Goal: Book appointment/travel/reservation: Book appointment/travel/reservation

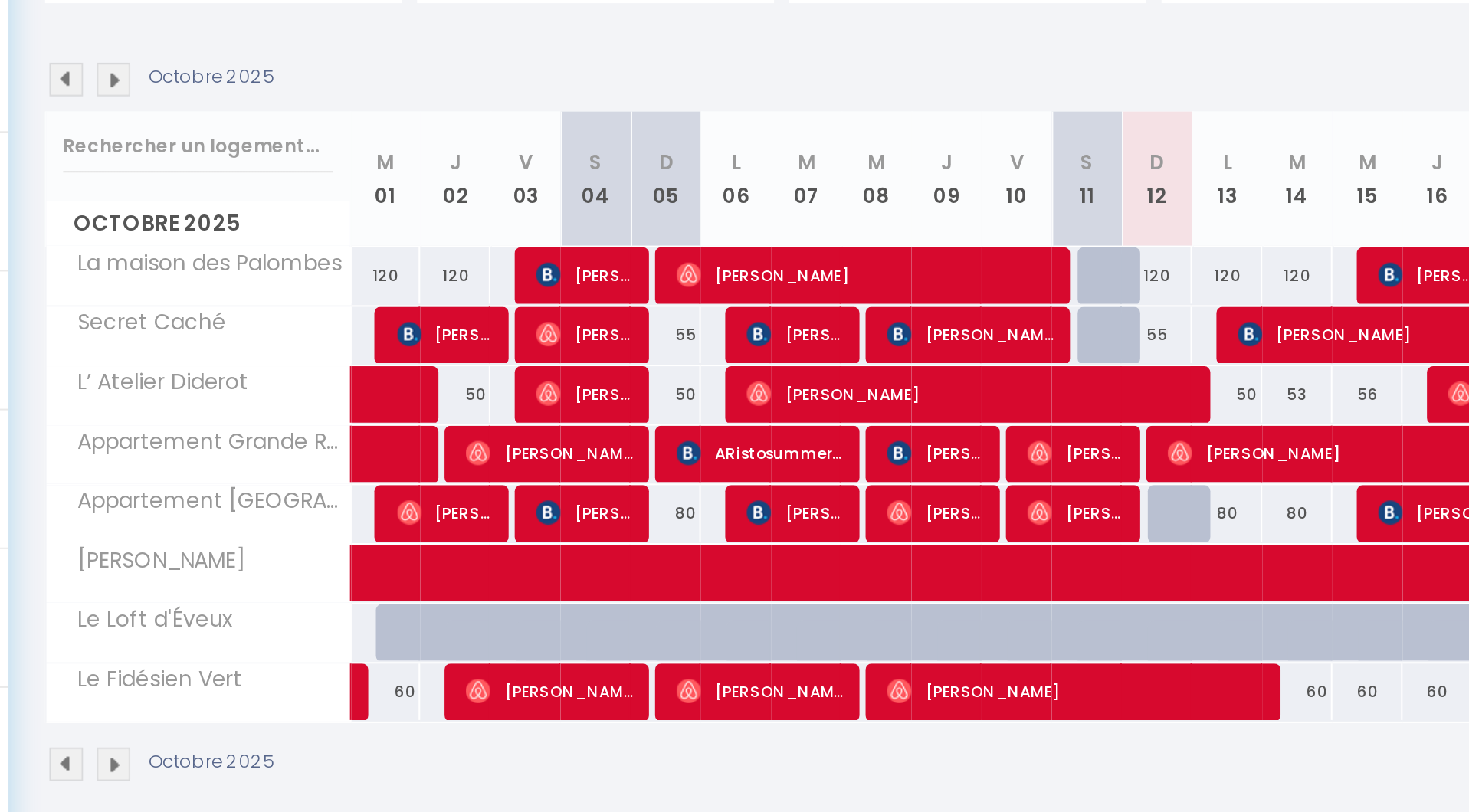
drag, startPoint x: 469, startPoint y: 168, endPoint x: 446, endPoint y: 33, distance: 136.9
click at [446, 250] on div "Octobre 2025 Gestion des prix Nb Nuits minimum Règles Disponibilité" at bounding box center [828, 265] width 1246 height 32
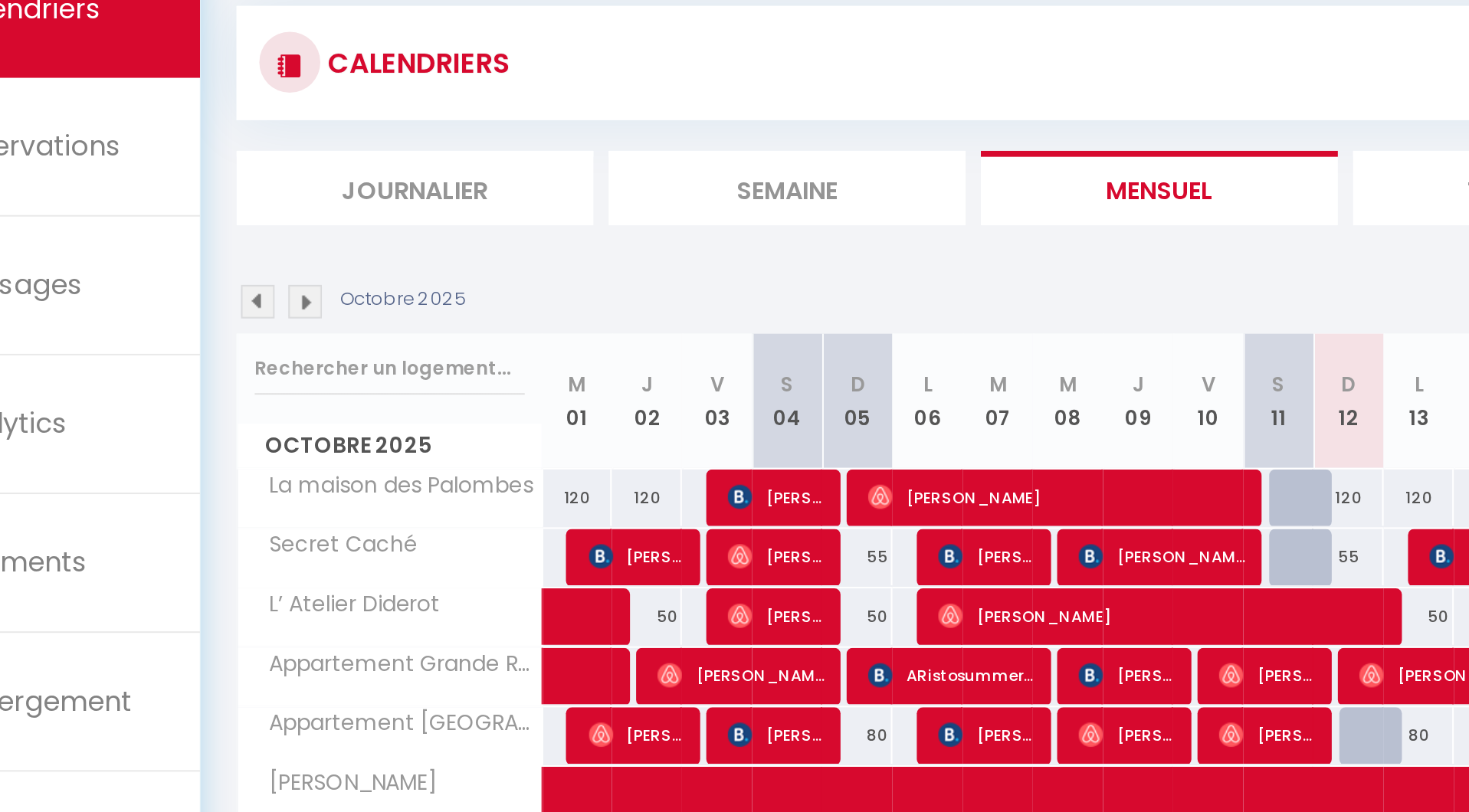
click at [231, 256] on img at bounding box center [239, 264] width 17 height 17
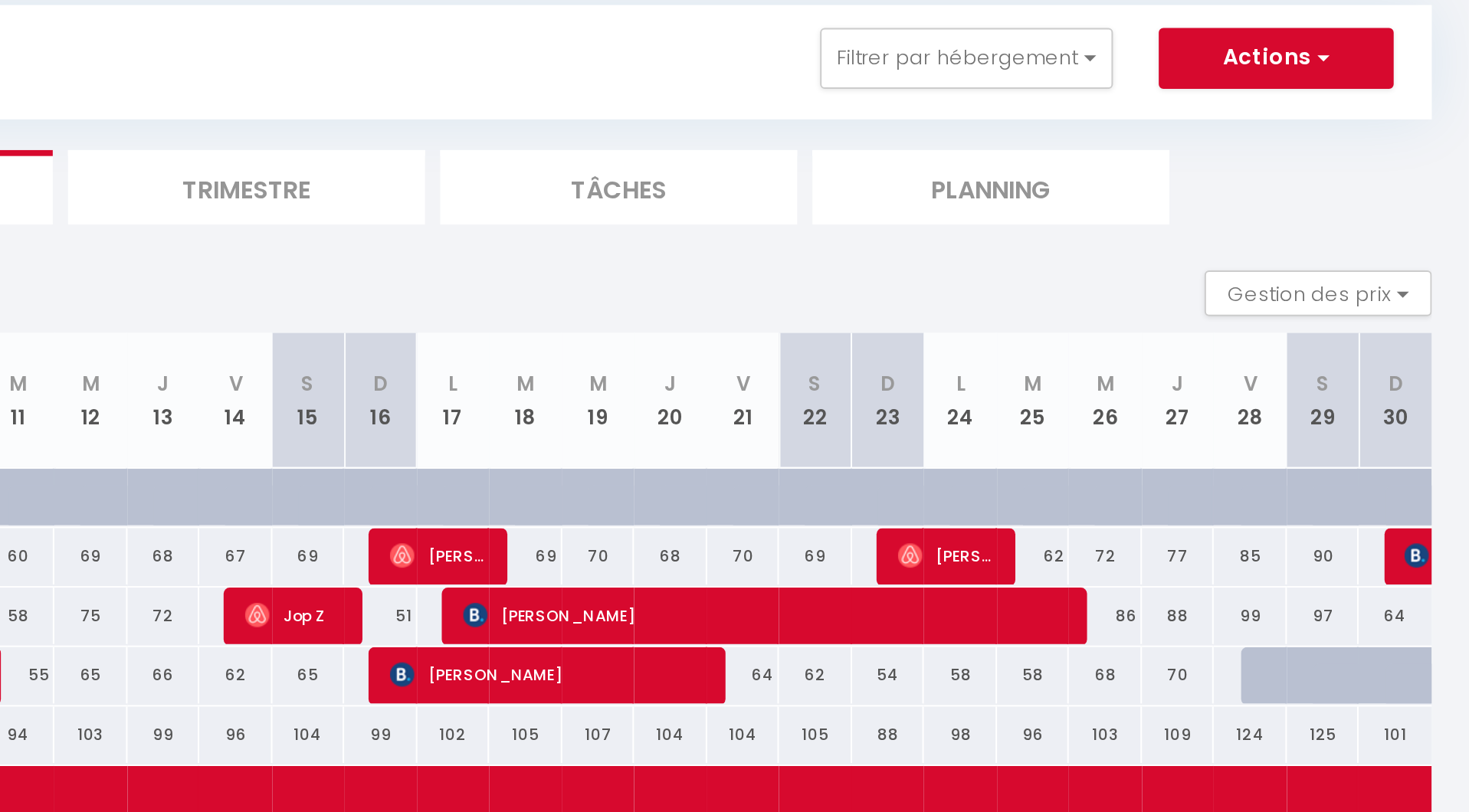
click at [1355, 439] on div at bounding box center [1373, 454] width 37 height 29
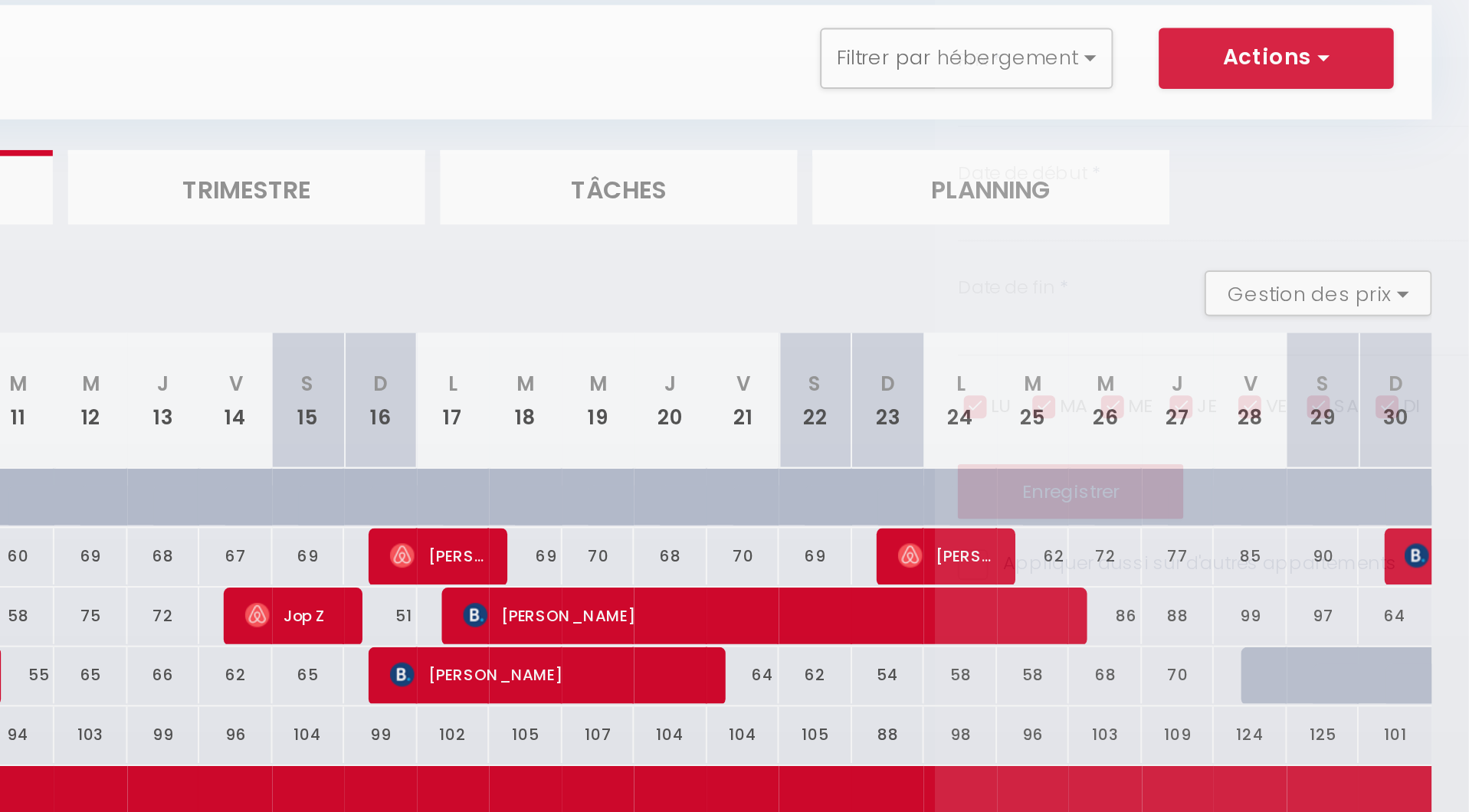
type input "83"
type input "Ven 28 Novembre 2025"
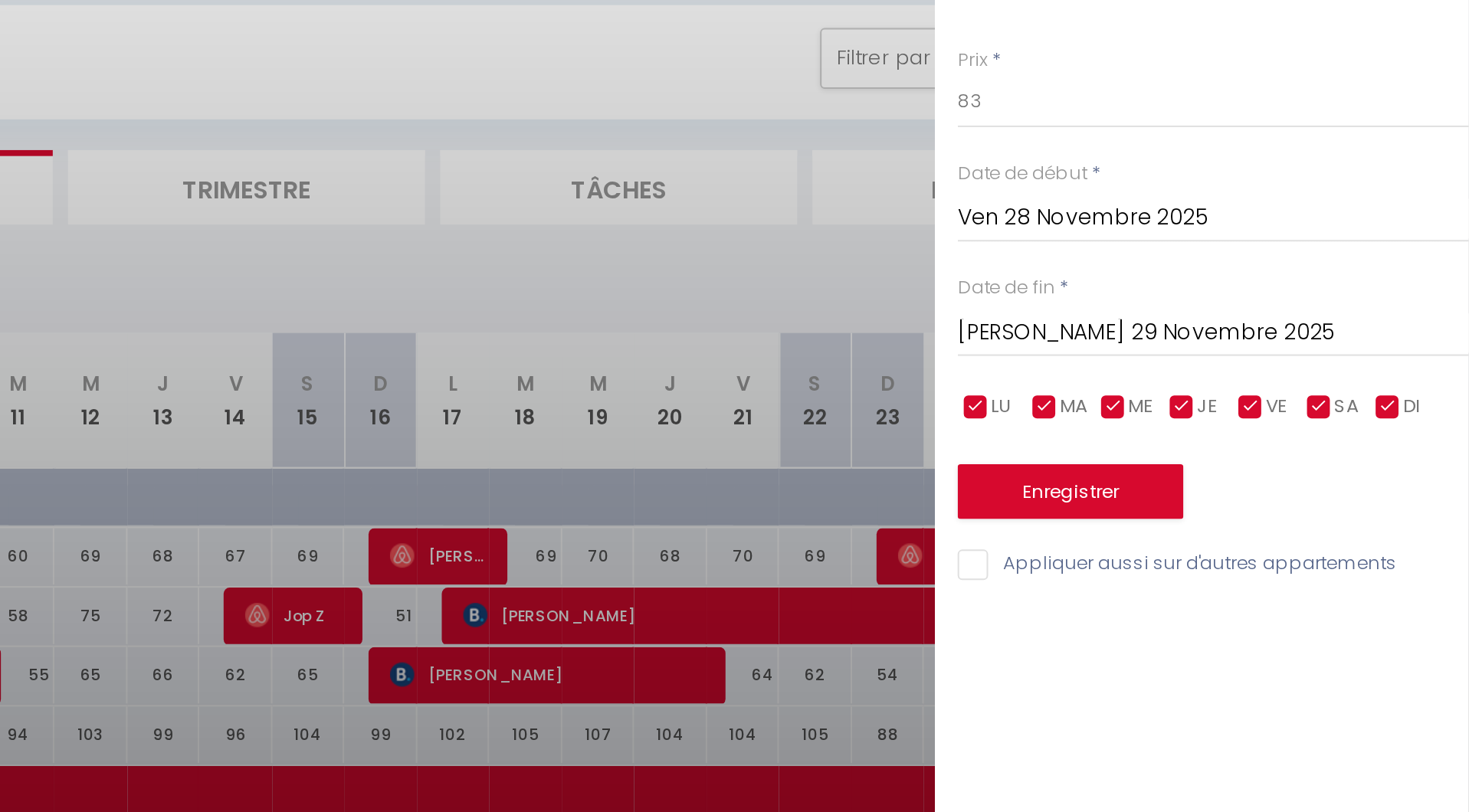
click at [1213, 272] on input "[PERSON_NAME] 29 Novembre 2025" at bounding box center [1340, 282] width 256 height 20
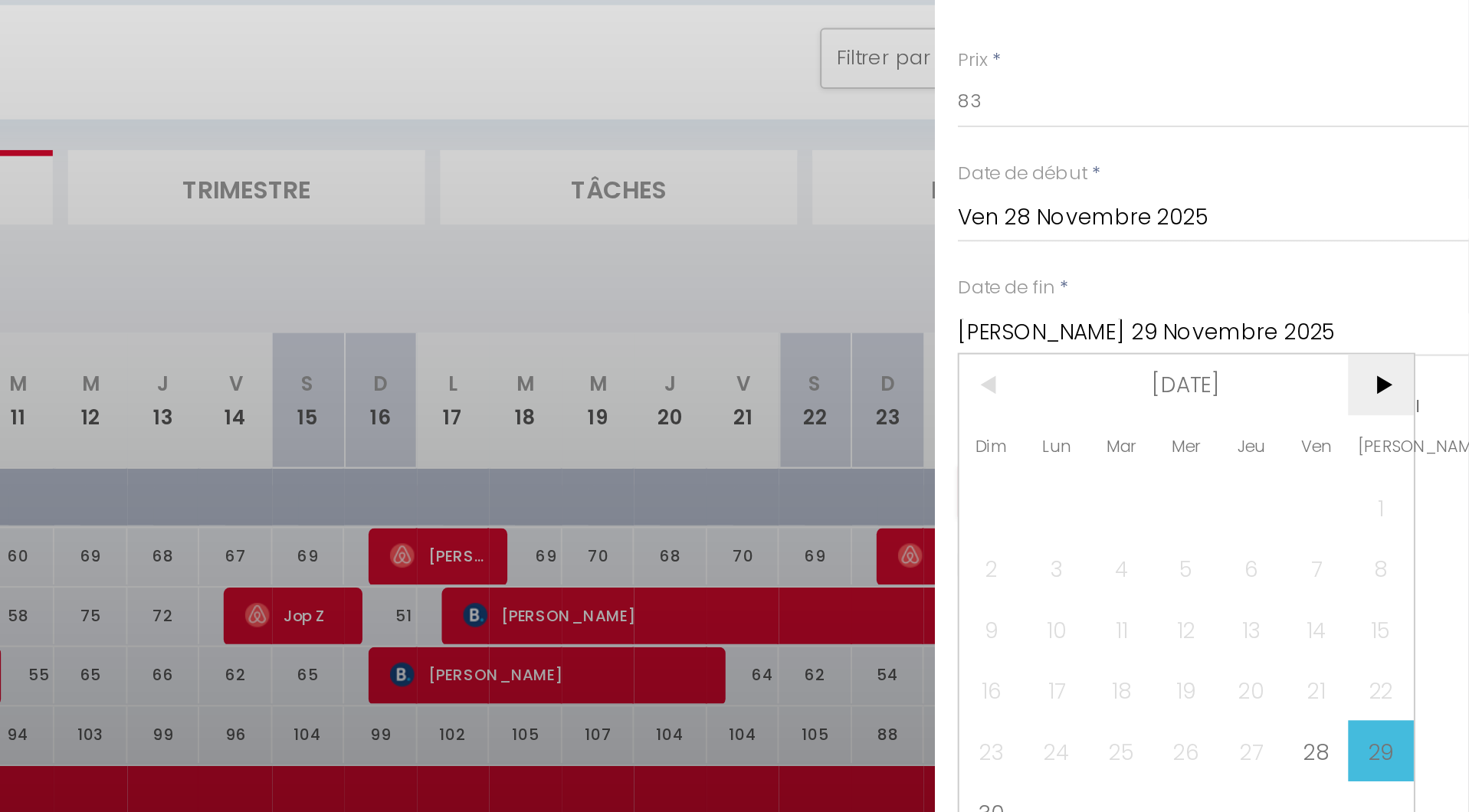
click at [1408, 291] on span ">" at bounding box center [1425, 307] width 33 height 31
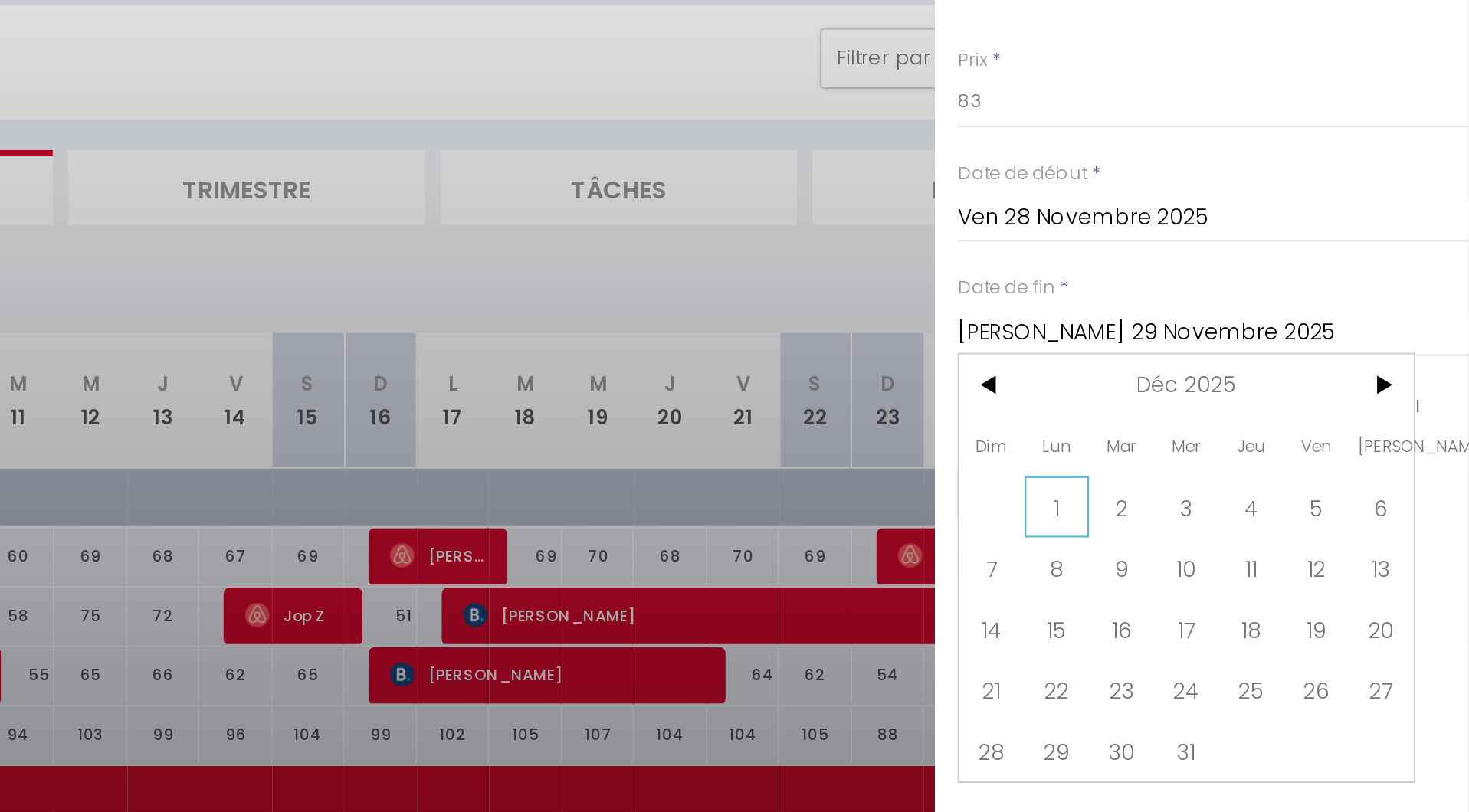
click at [1246, 353] on span "1" at bounding box center [1263, 368] width 33 height 31
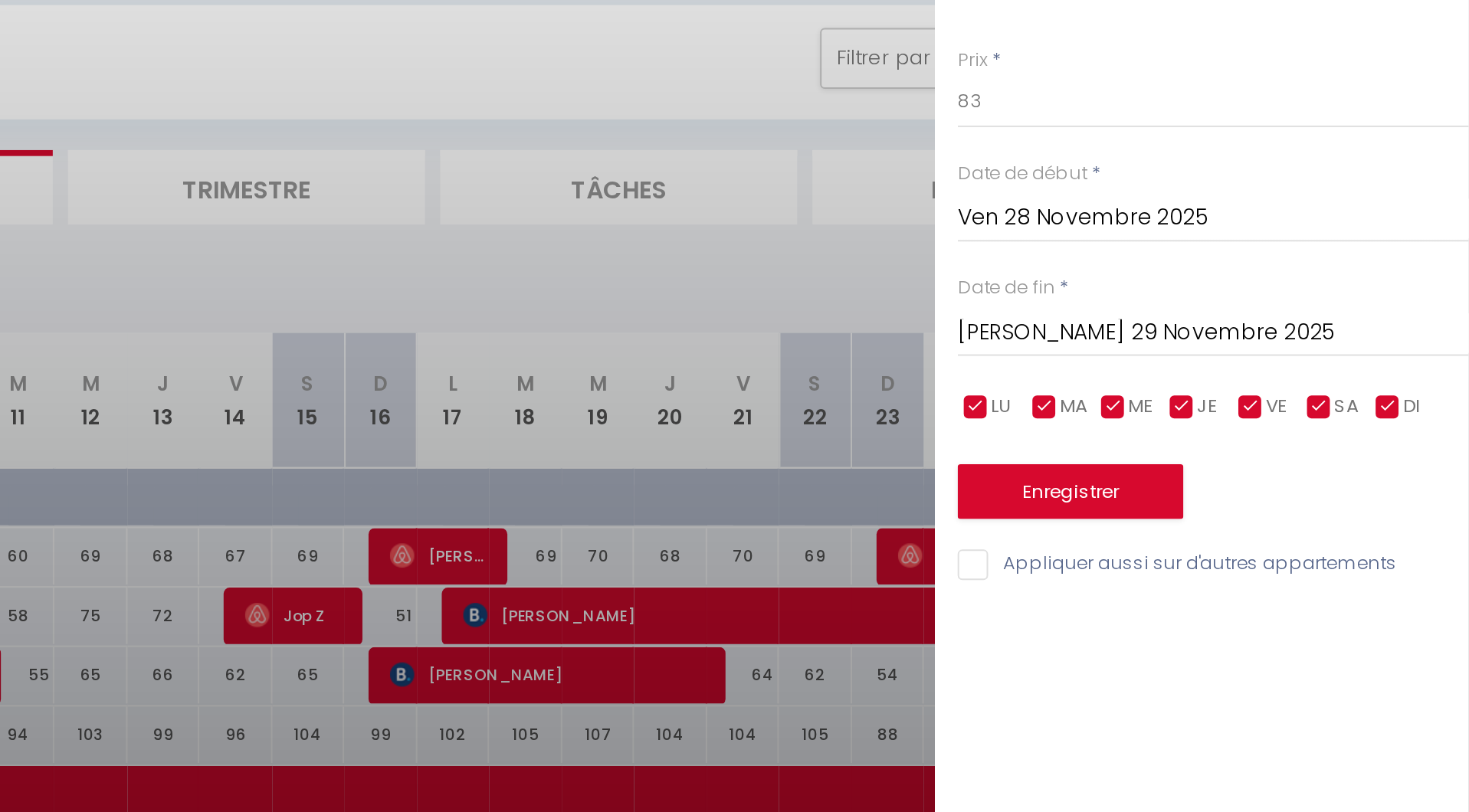
type input "Lun 01 Décembre 2025"
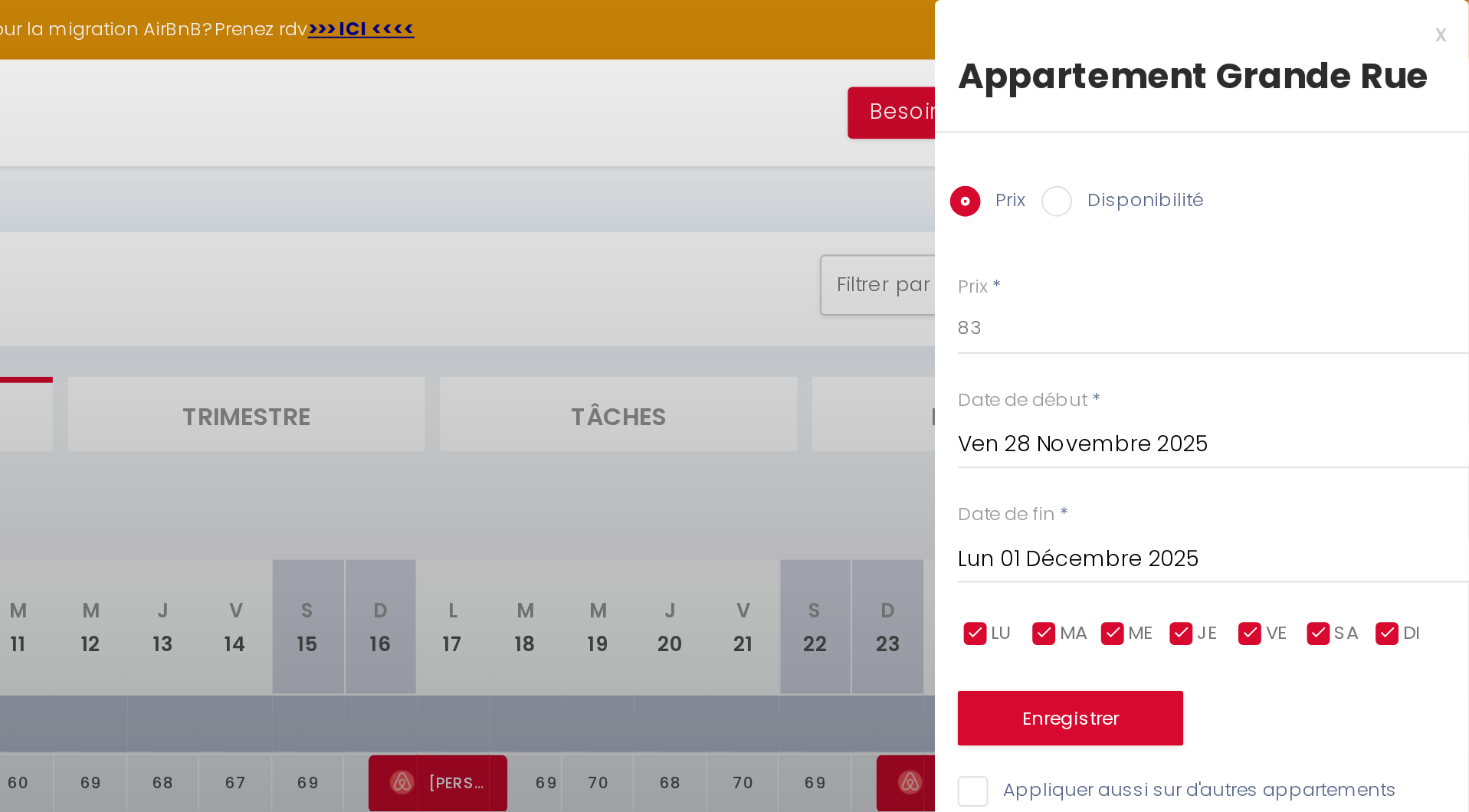
click at [1254, 107] on input "Disponibilité" at bounding box center [1262, 100] width 15 height 15
radio input "true"
radio input "false"
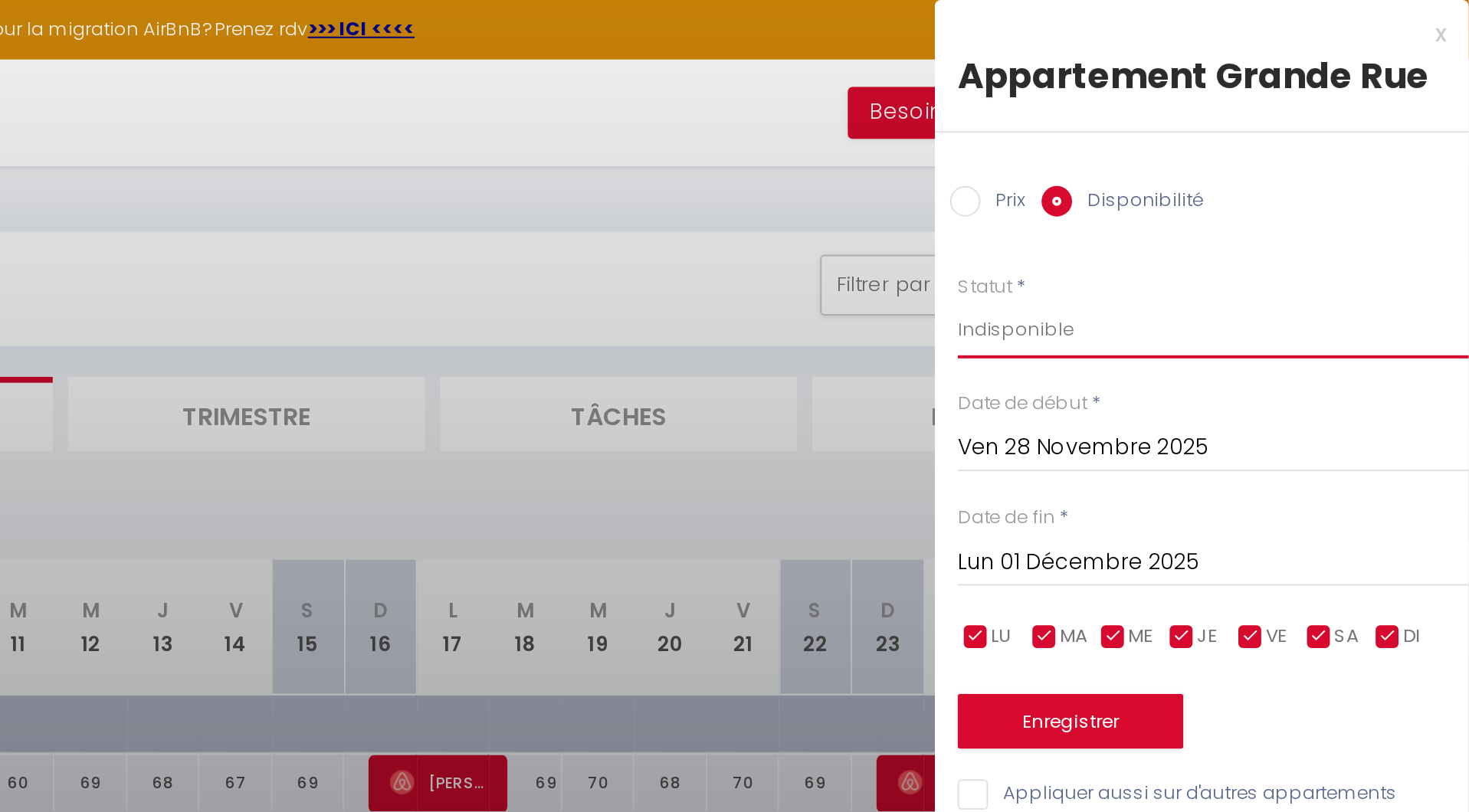
select select "1"
click at [1213, 368] on button "Enregistrer" at bounding box center [1269, 362] width 113 height 27
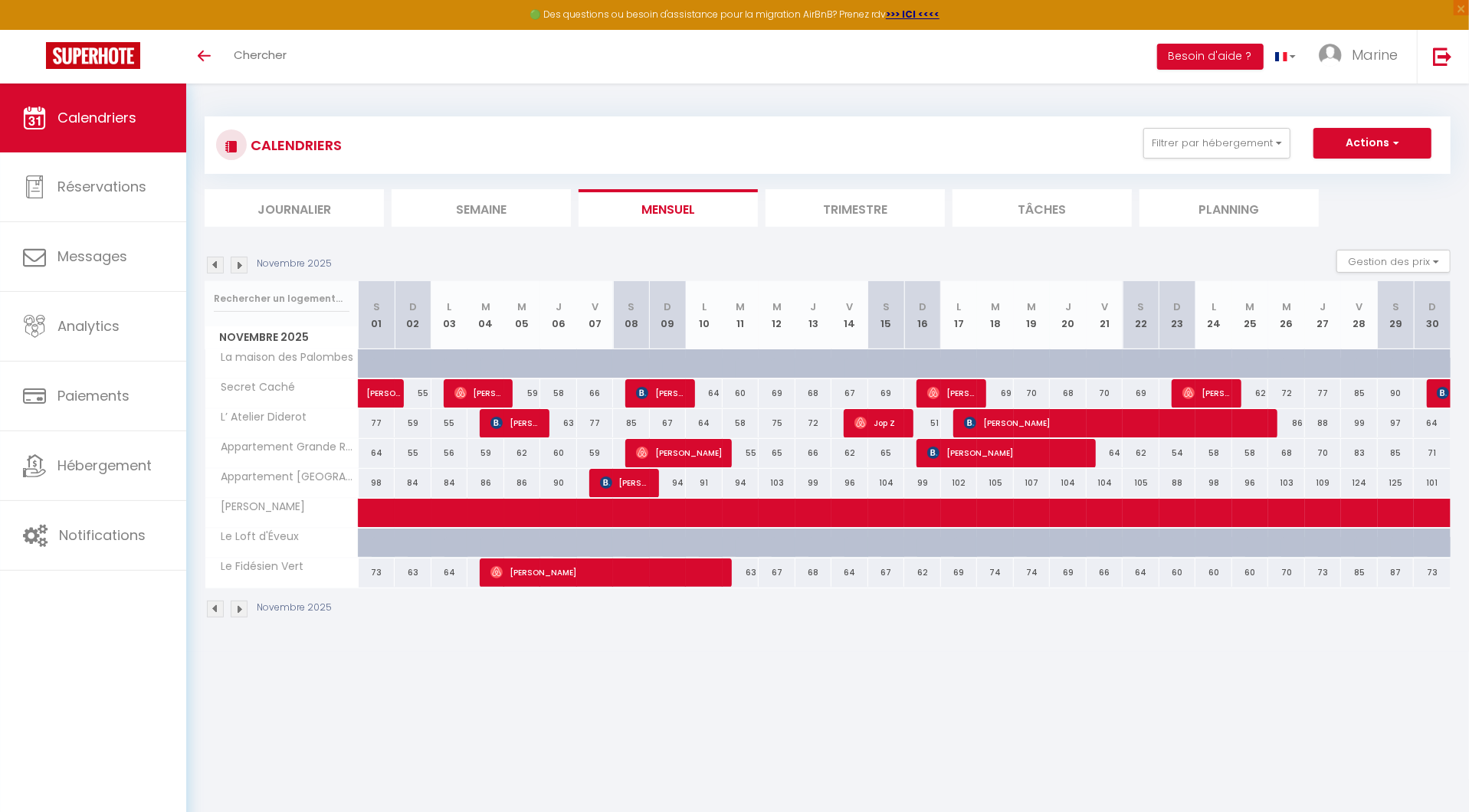
click at [1355, 452] on div "83" at bounding box center [1359, 453] width 37 height 28
select select "1"
type input "Ven 28 Novembre 2025"
type input "[PERSON_NAME] 29 Novembre 2025"
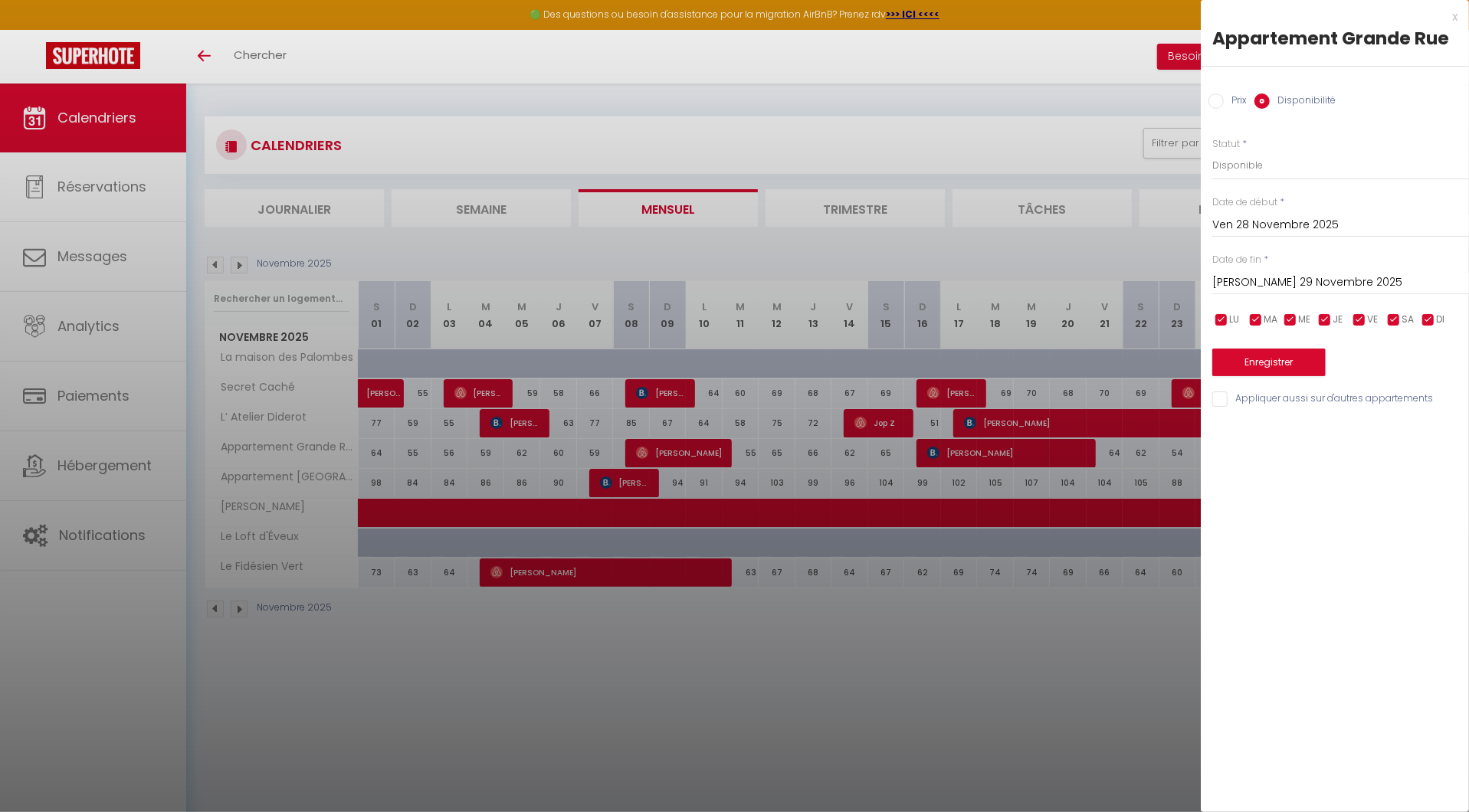
click at [1140, 545] on div at bounding box center [734, 406] width 1469 height 812
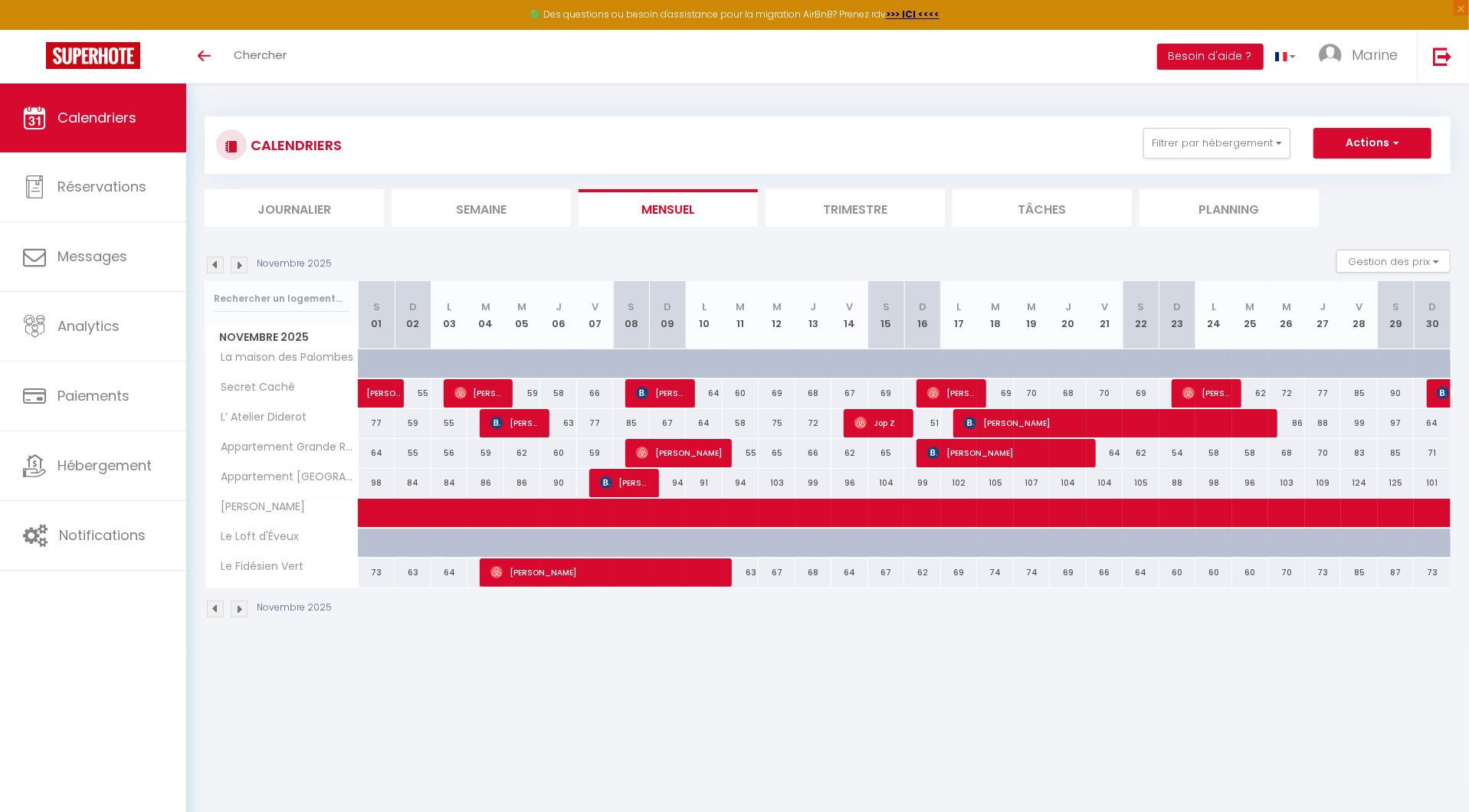
click at [1352, 153] on button "Actions" at bounding box center [1372, 143] width 118 height 31
click at [1348, 176] on link "Nouvelle réservation" at bounding box center [1356, 177] width 133 height 23
select select
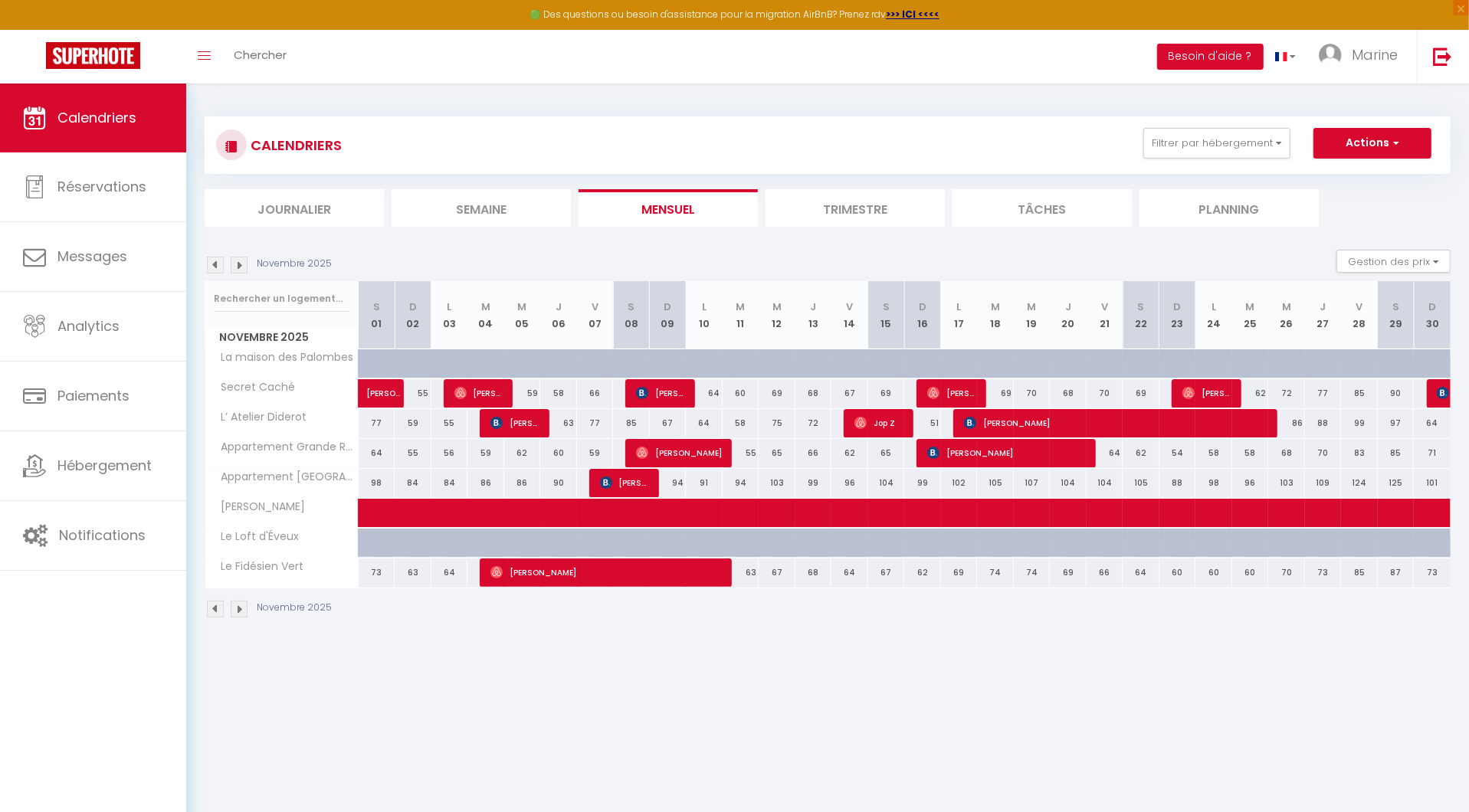
select select
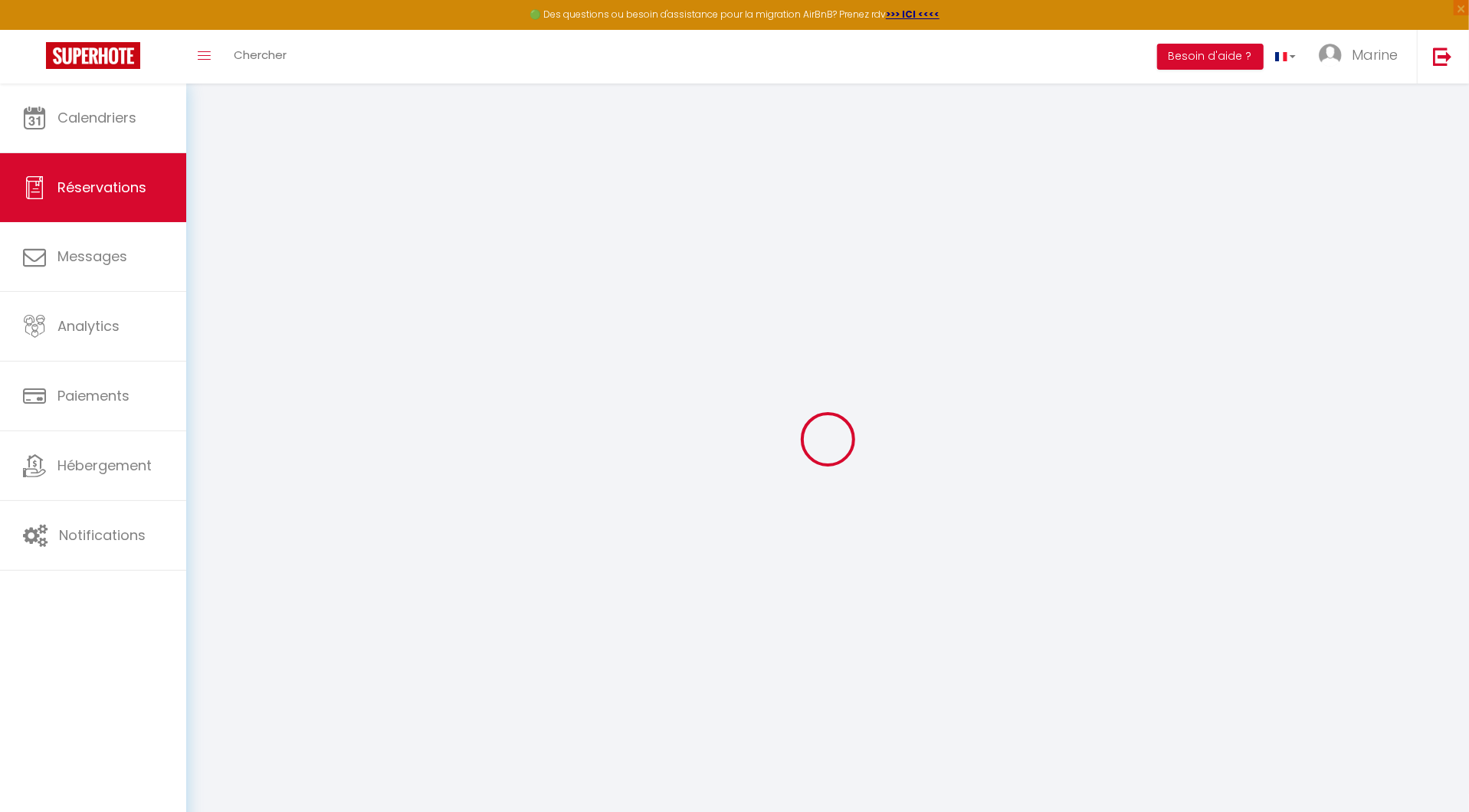
select select
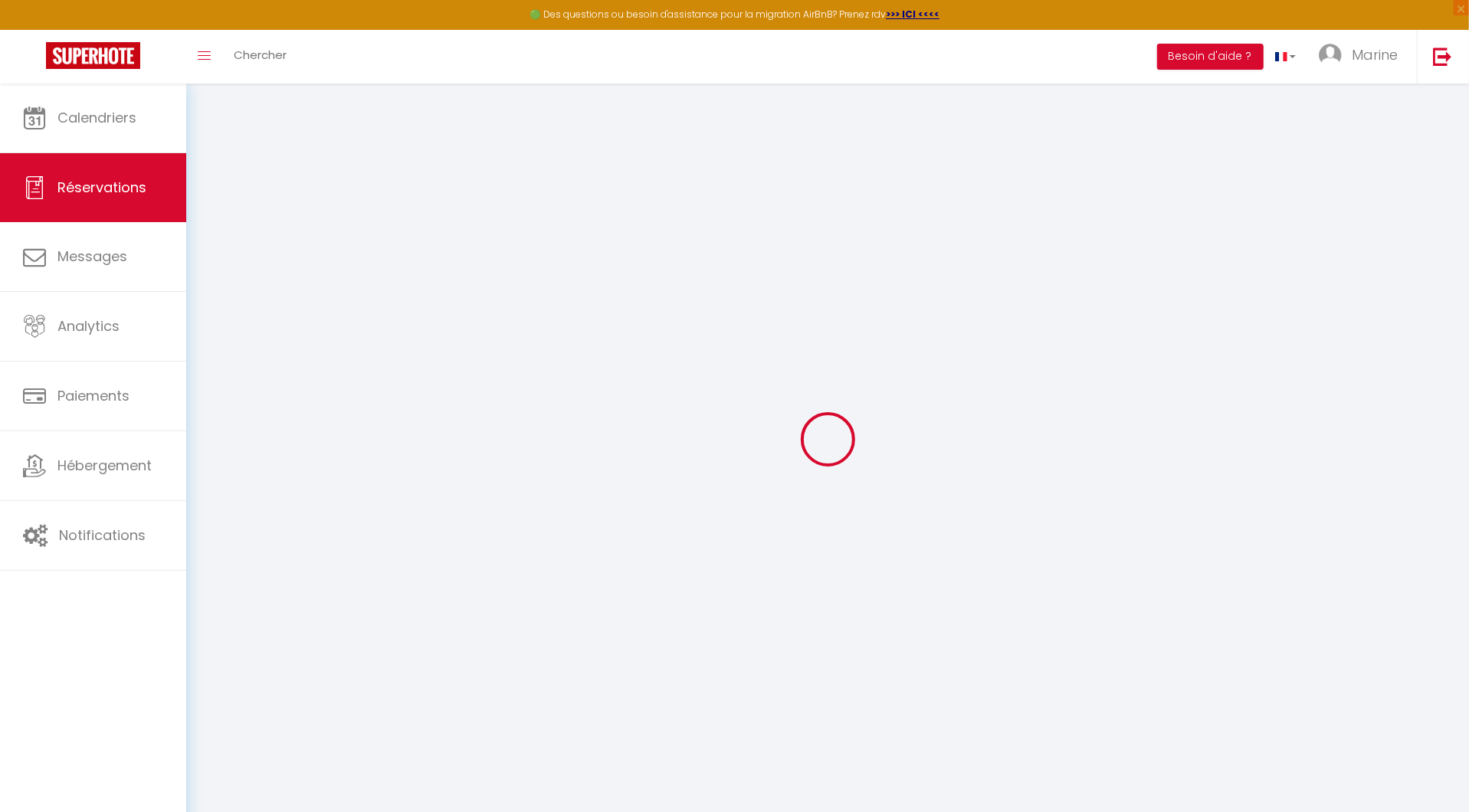
select select
checkbox input "false"
select select
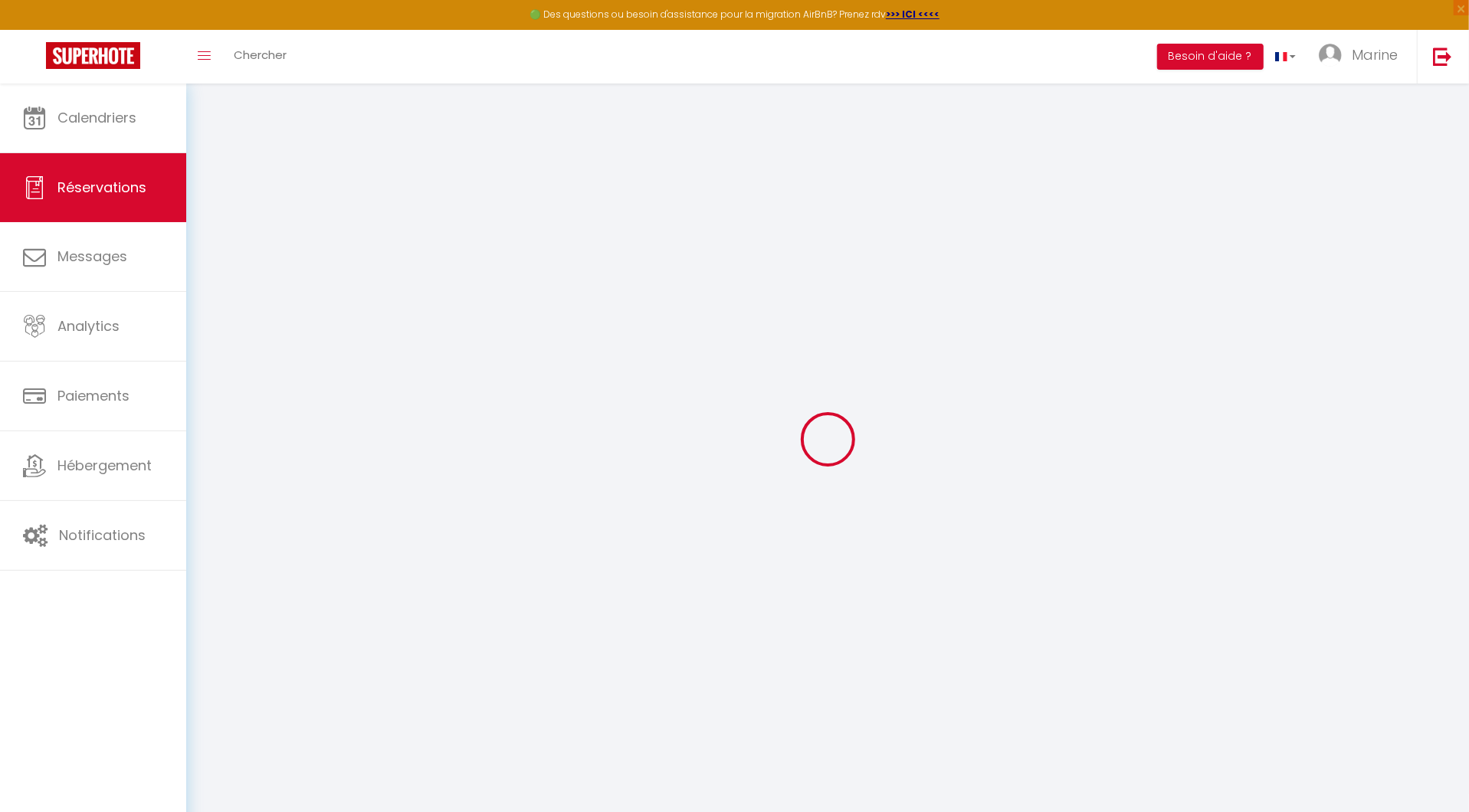
select select
checkbox input "false"
select select
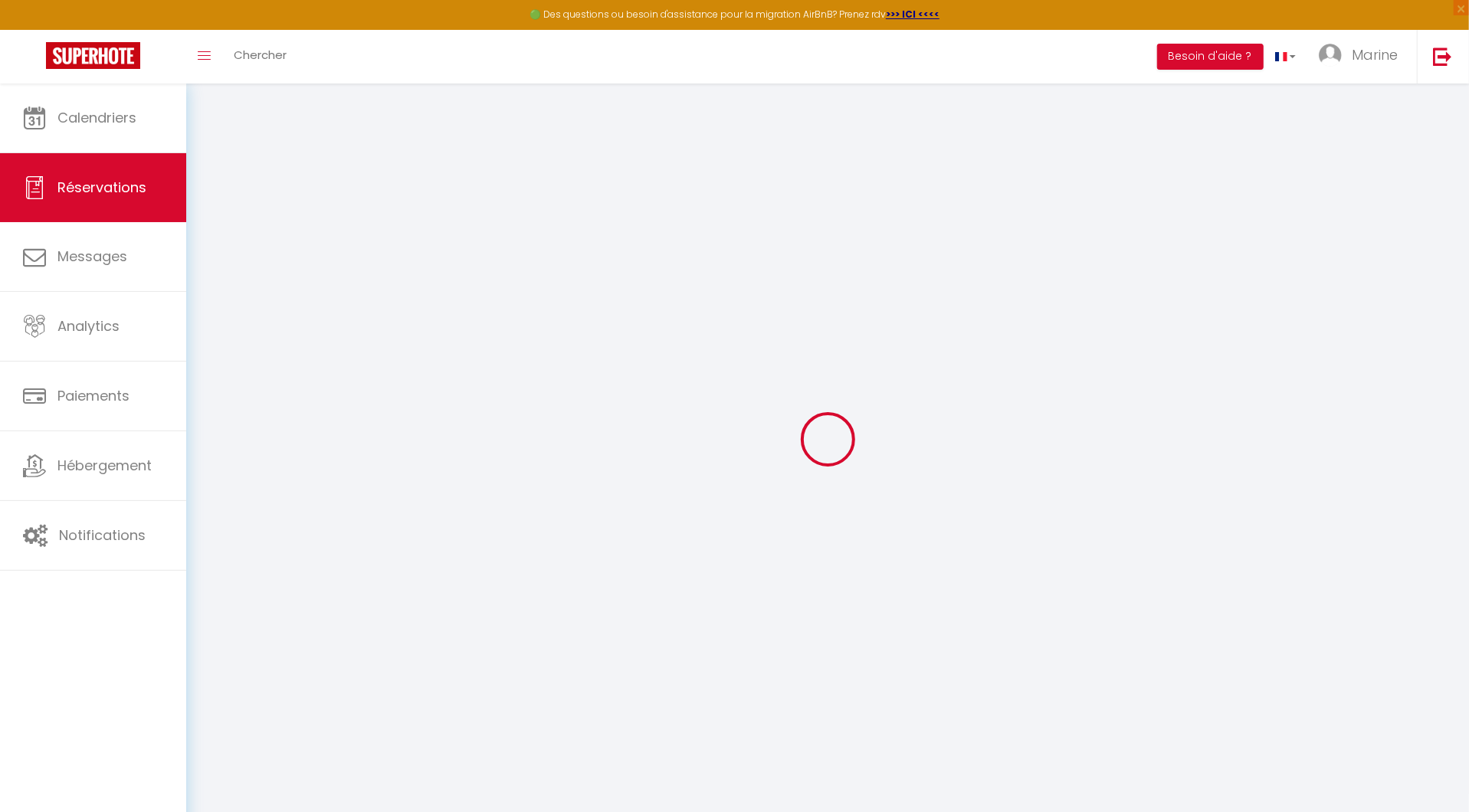
select select
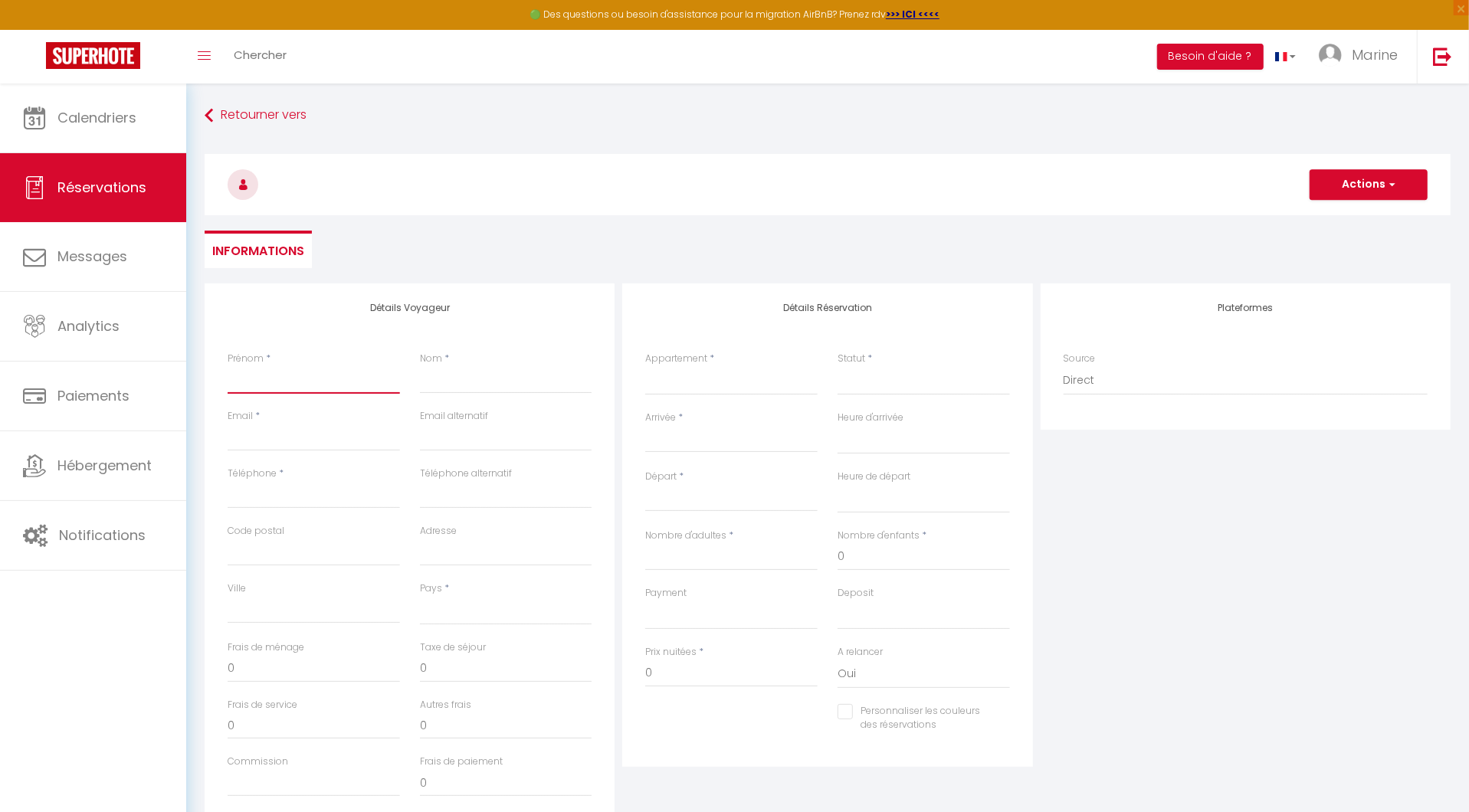
type input "s"
select select
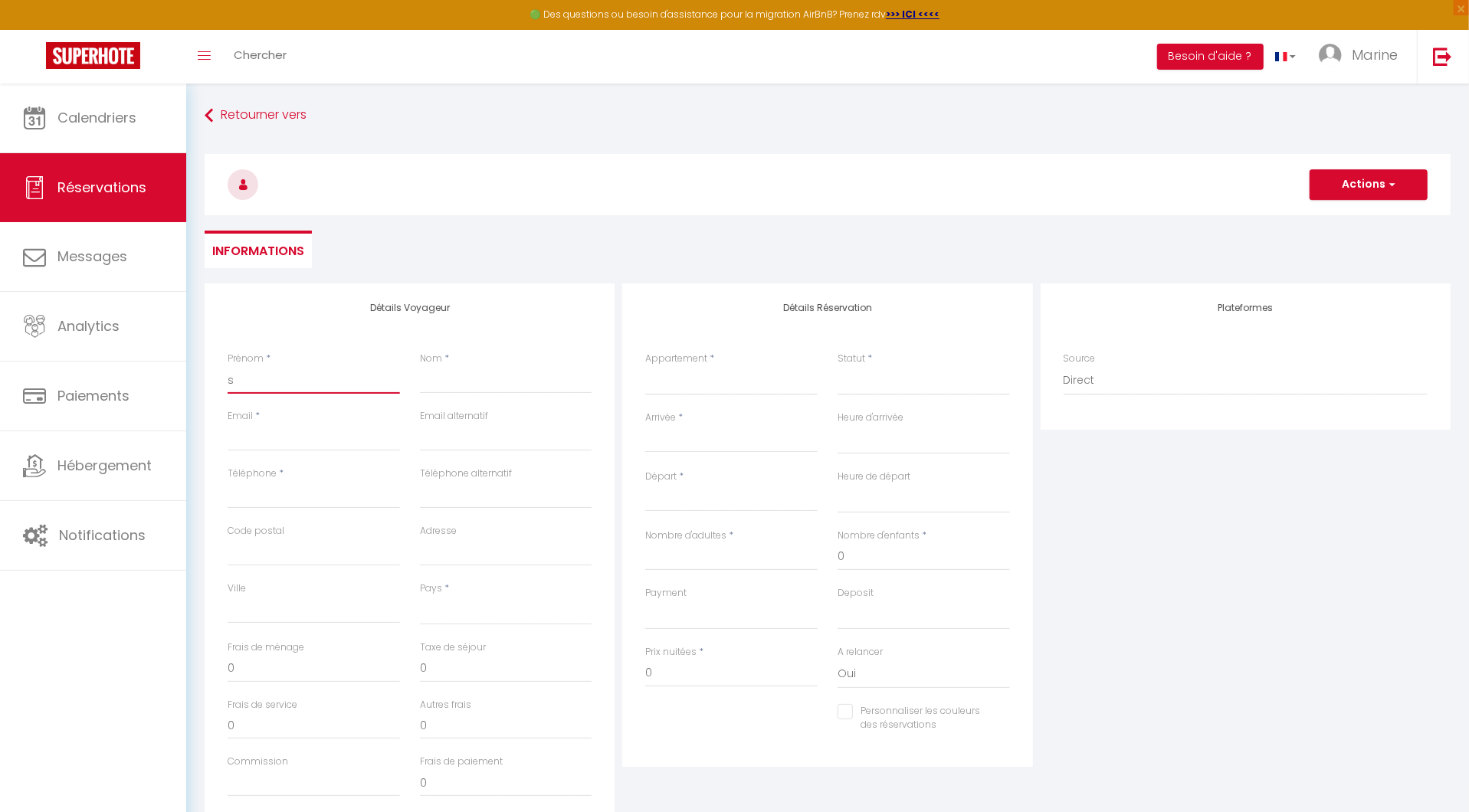
select select
checkbox input "false"
type input "sé"
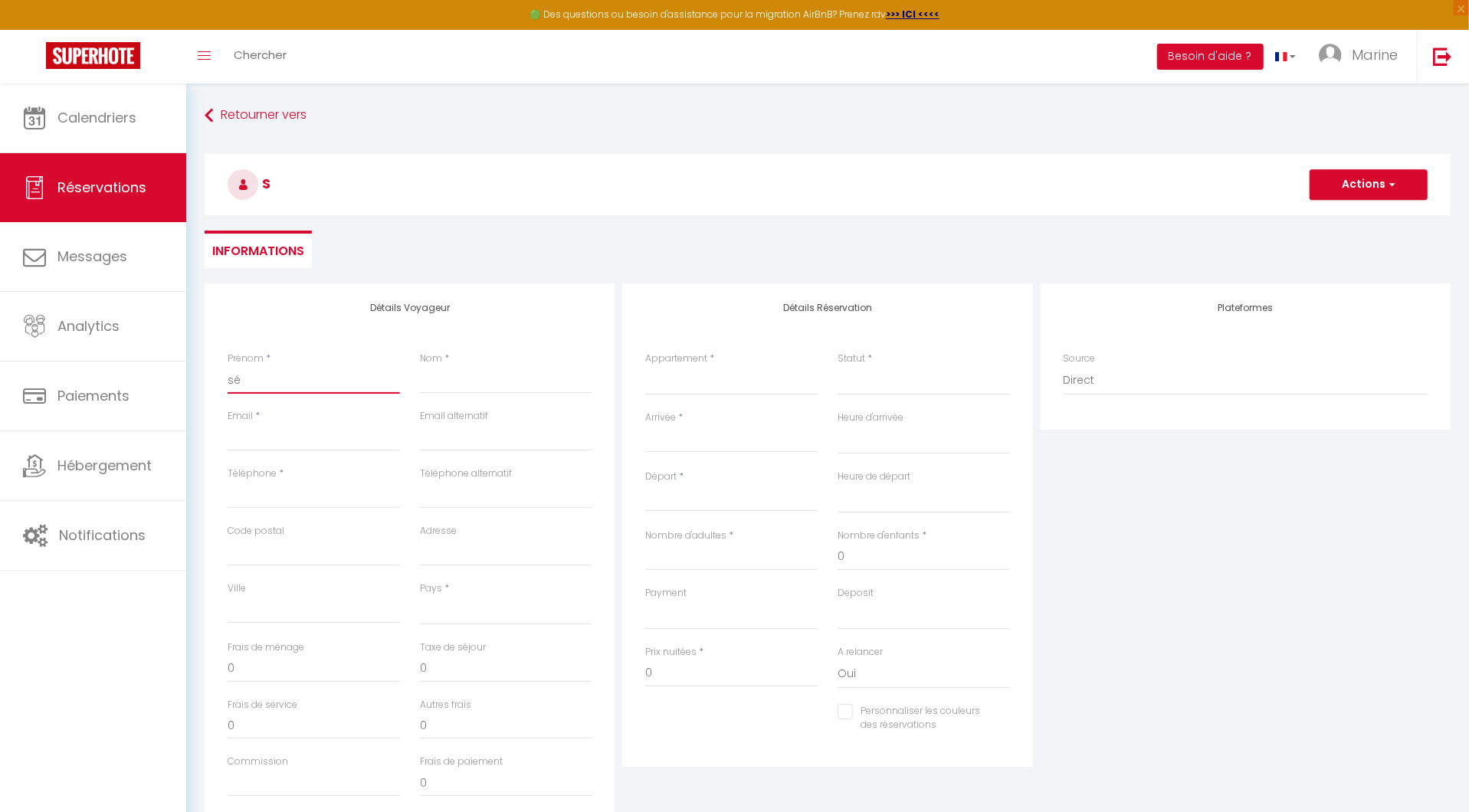
select select
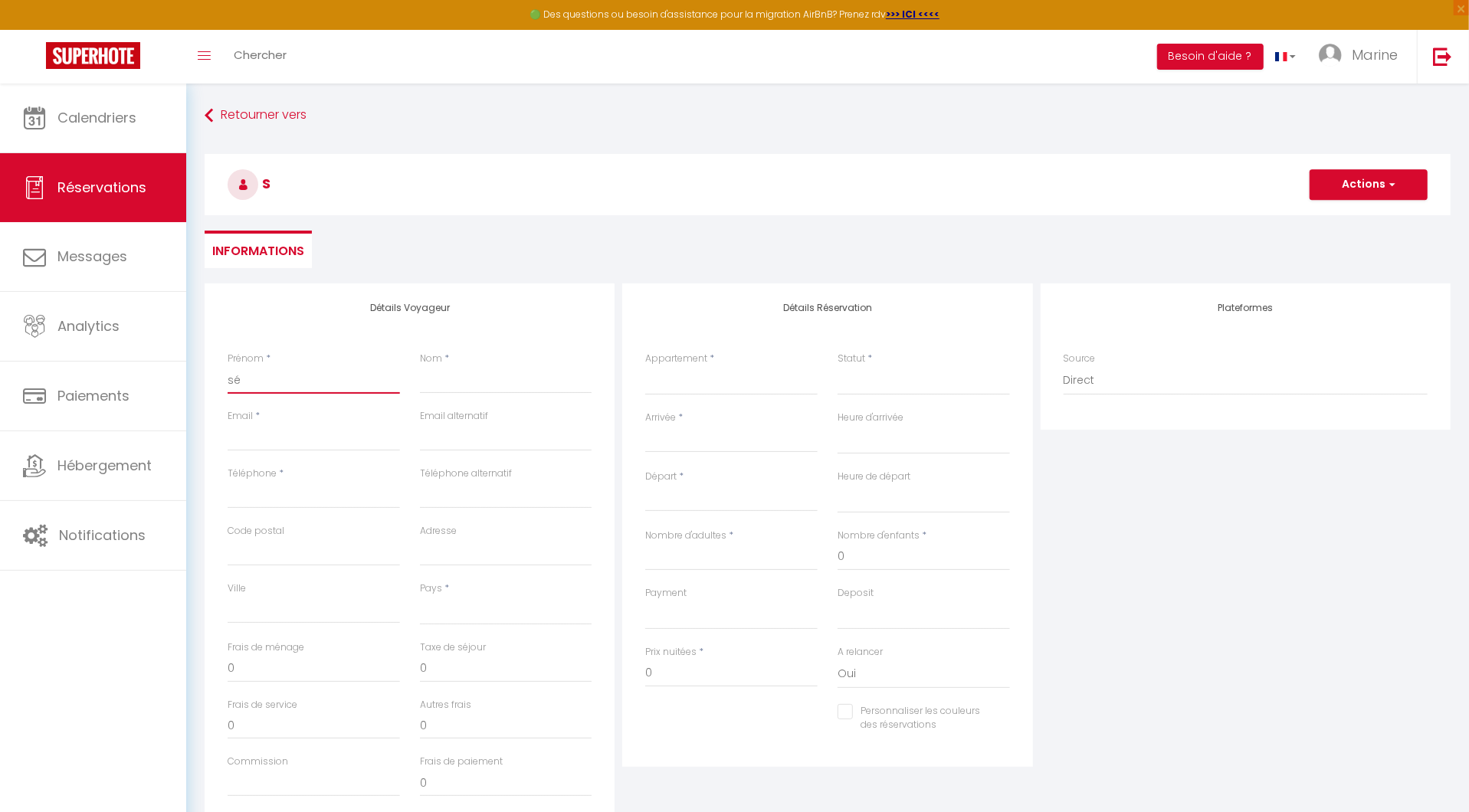
select select
checkbox input "false"
type input "séb"
select select
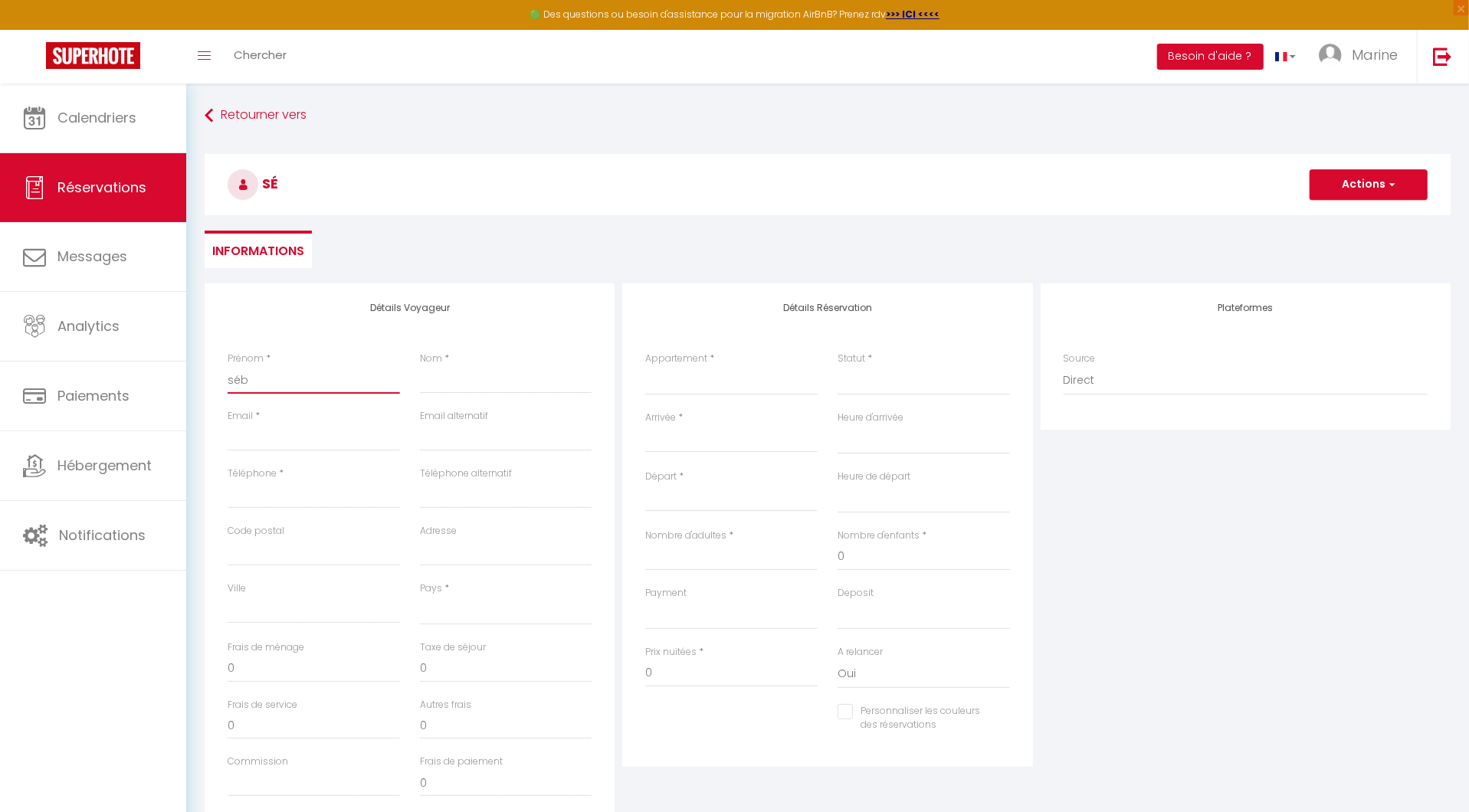
select select
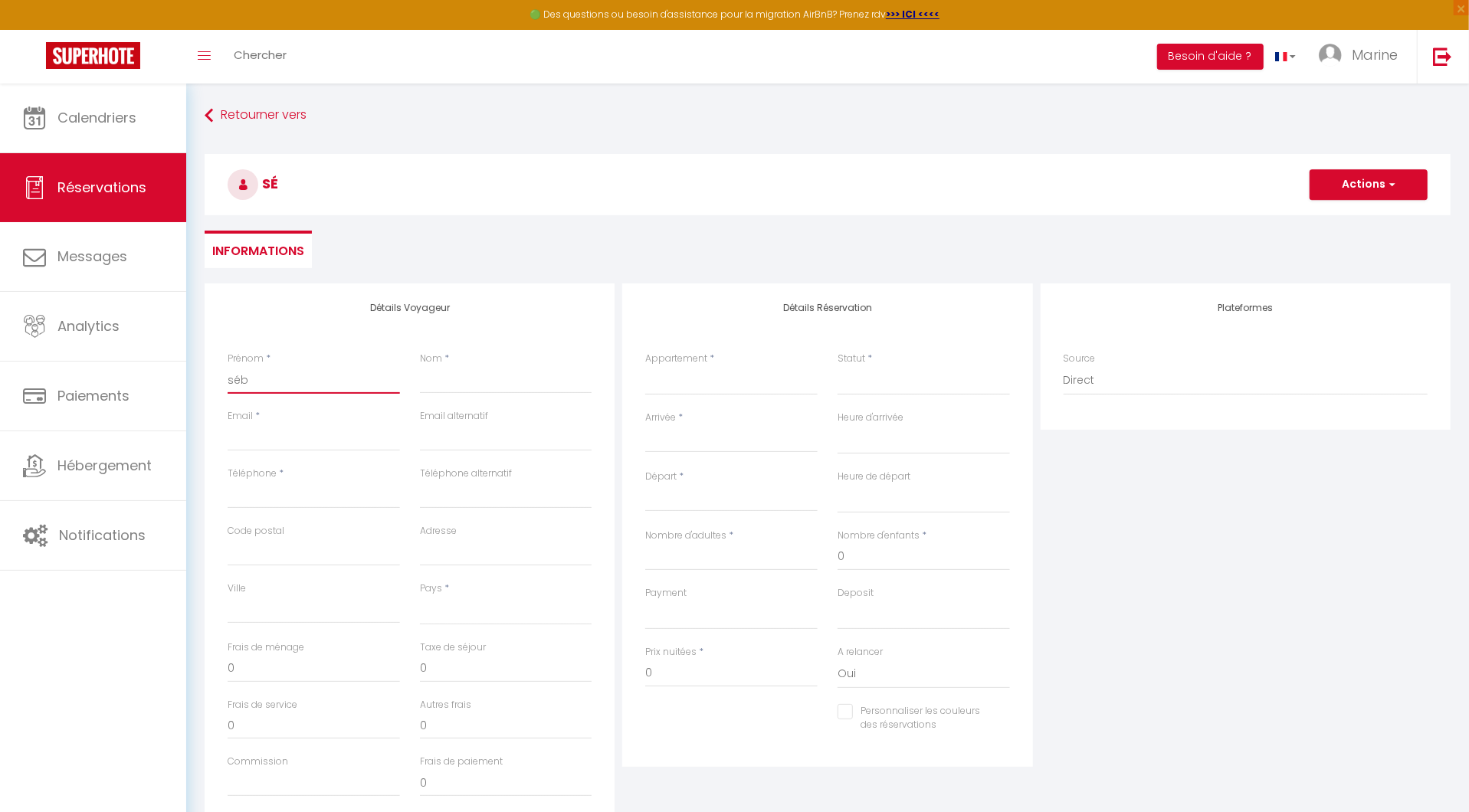
select select
checkbox input "false"
type input "sébs"
select select
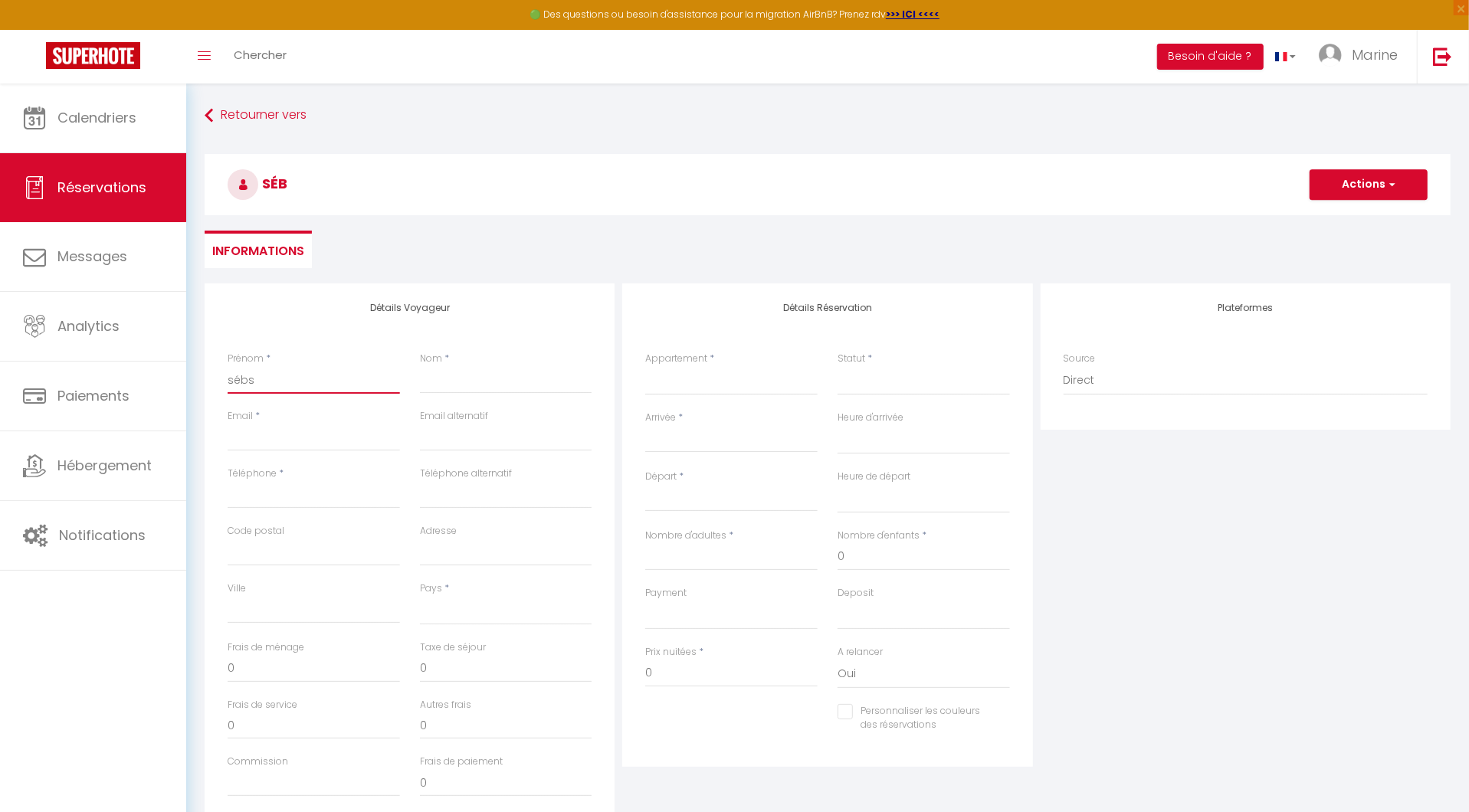
select select
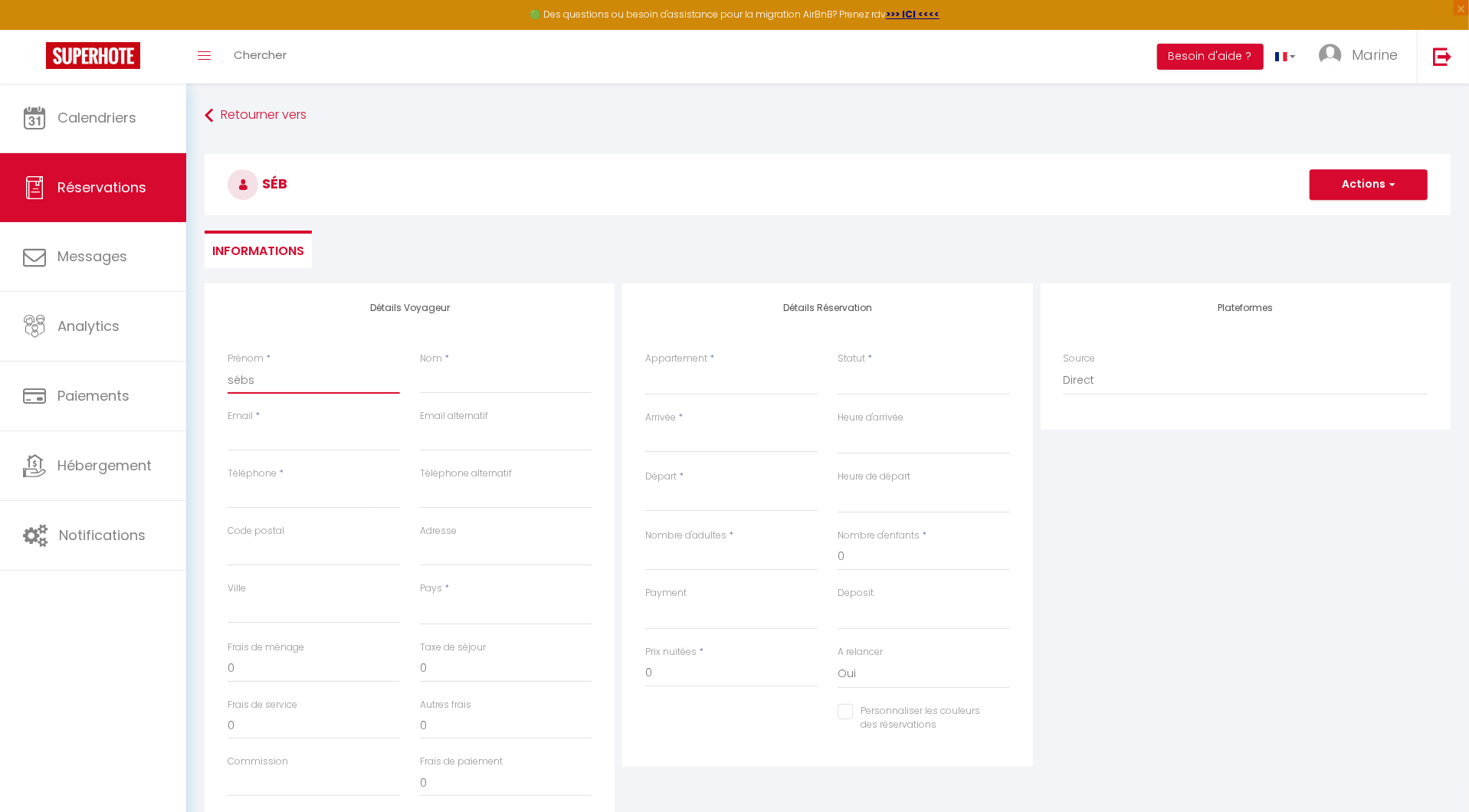
checkbox input "false"
type input "sébsa"
select select
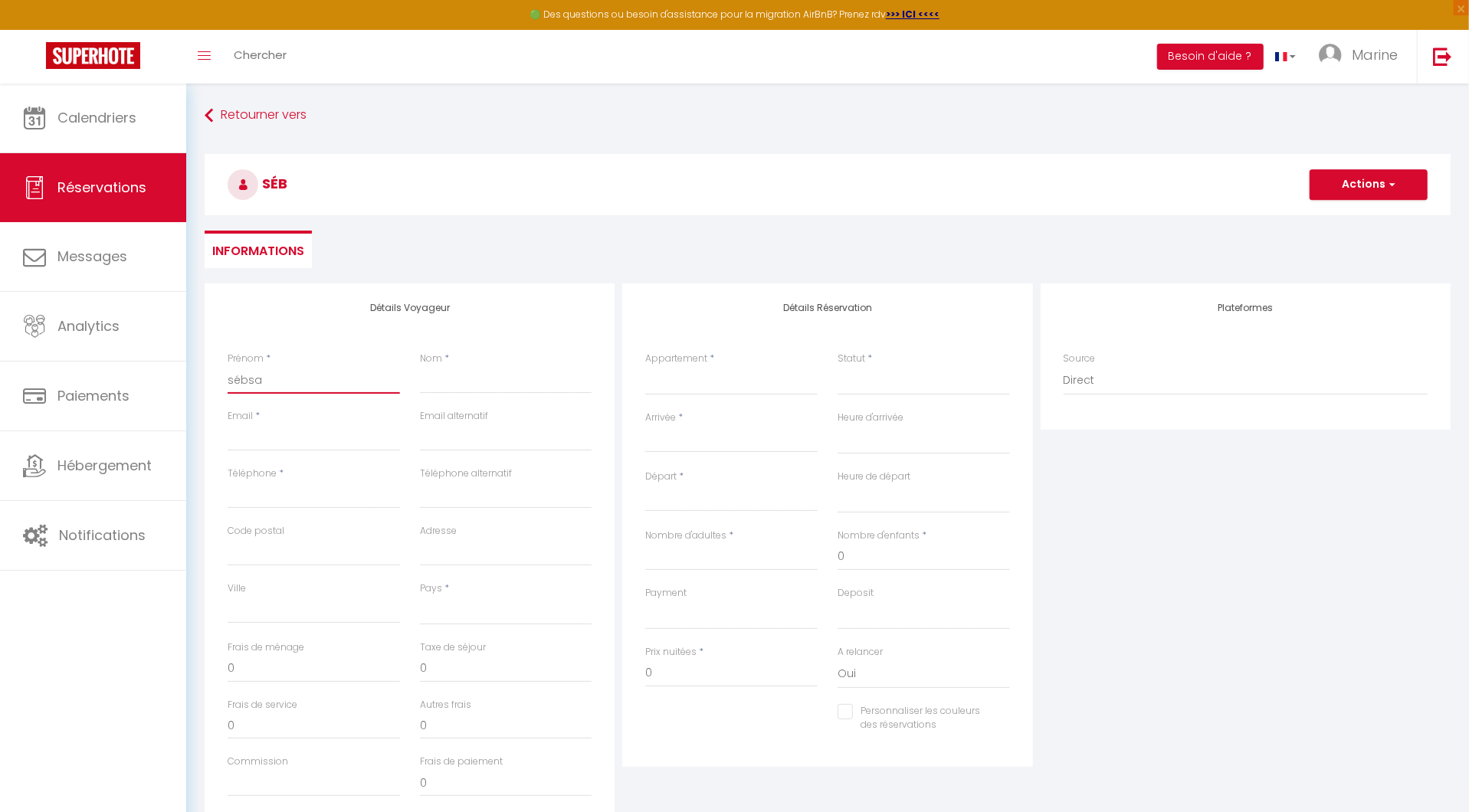
select select
checkbox input "false"
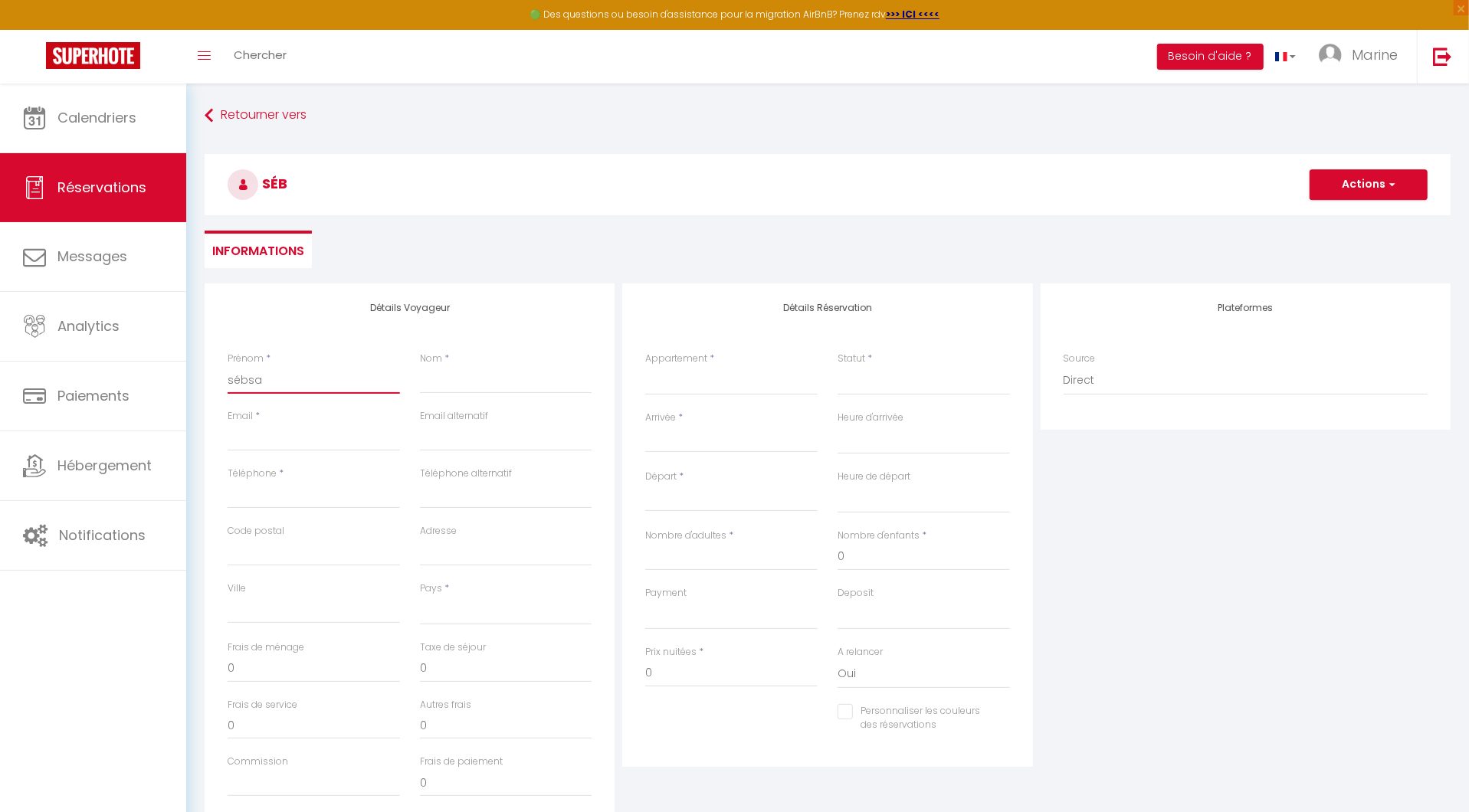
type input "sébsaa"
select select
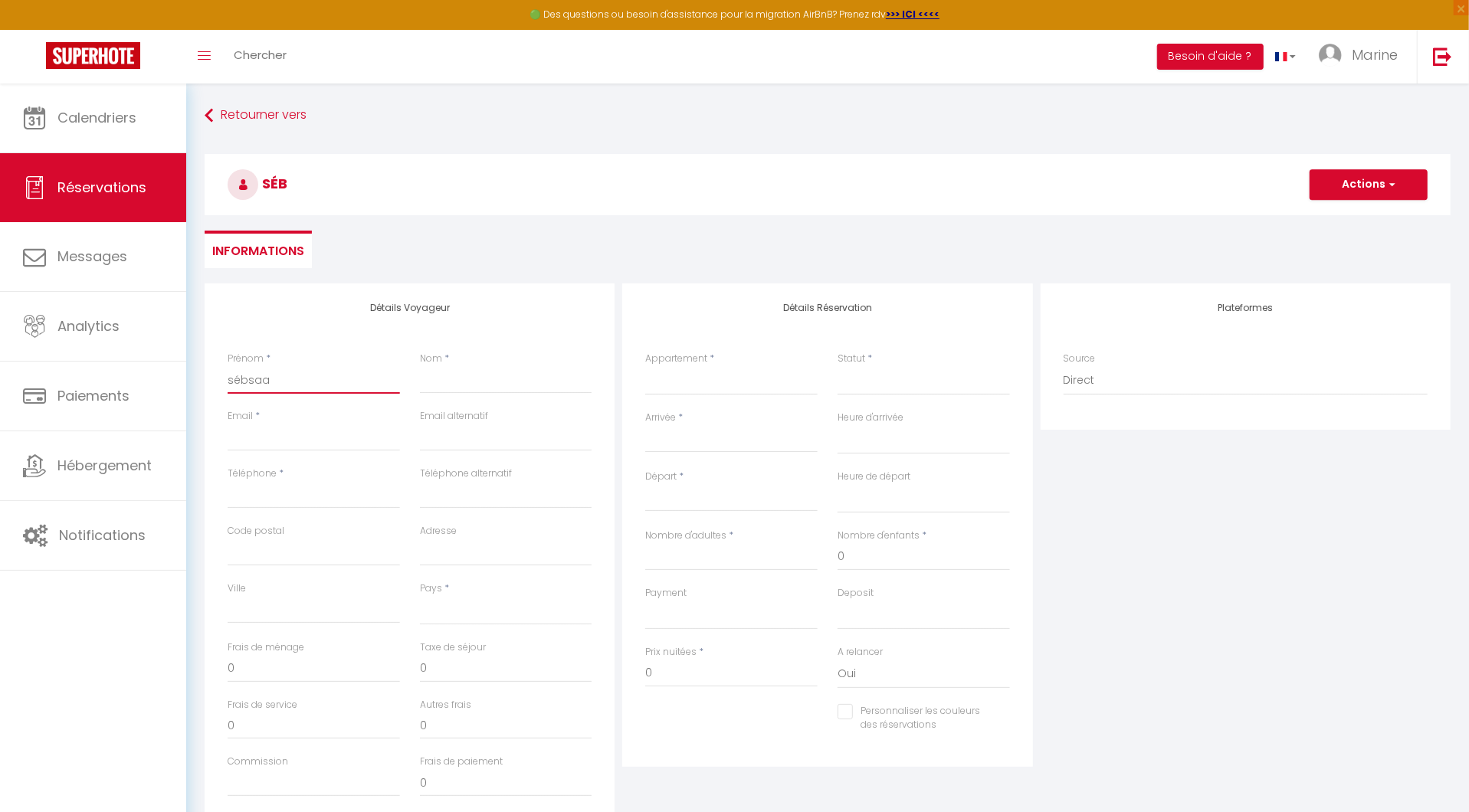
select select
checkbox input "false"
type input "sébsa"
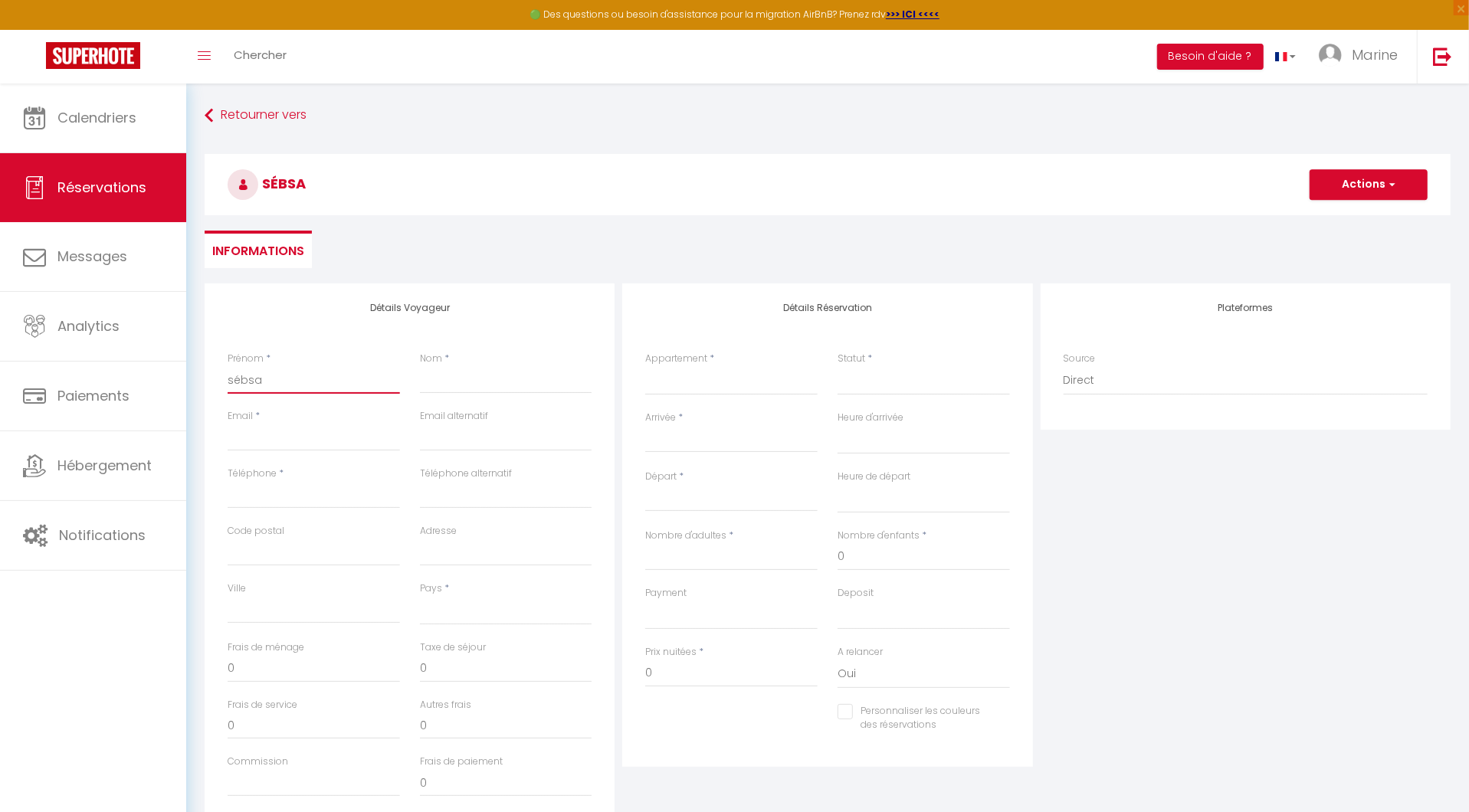
select select
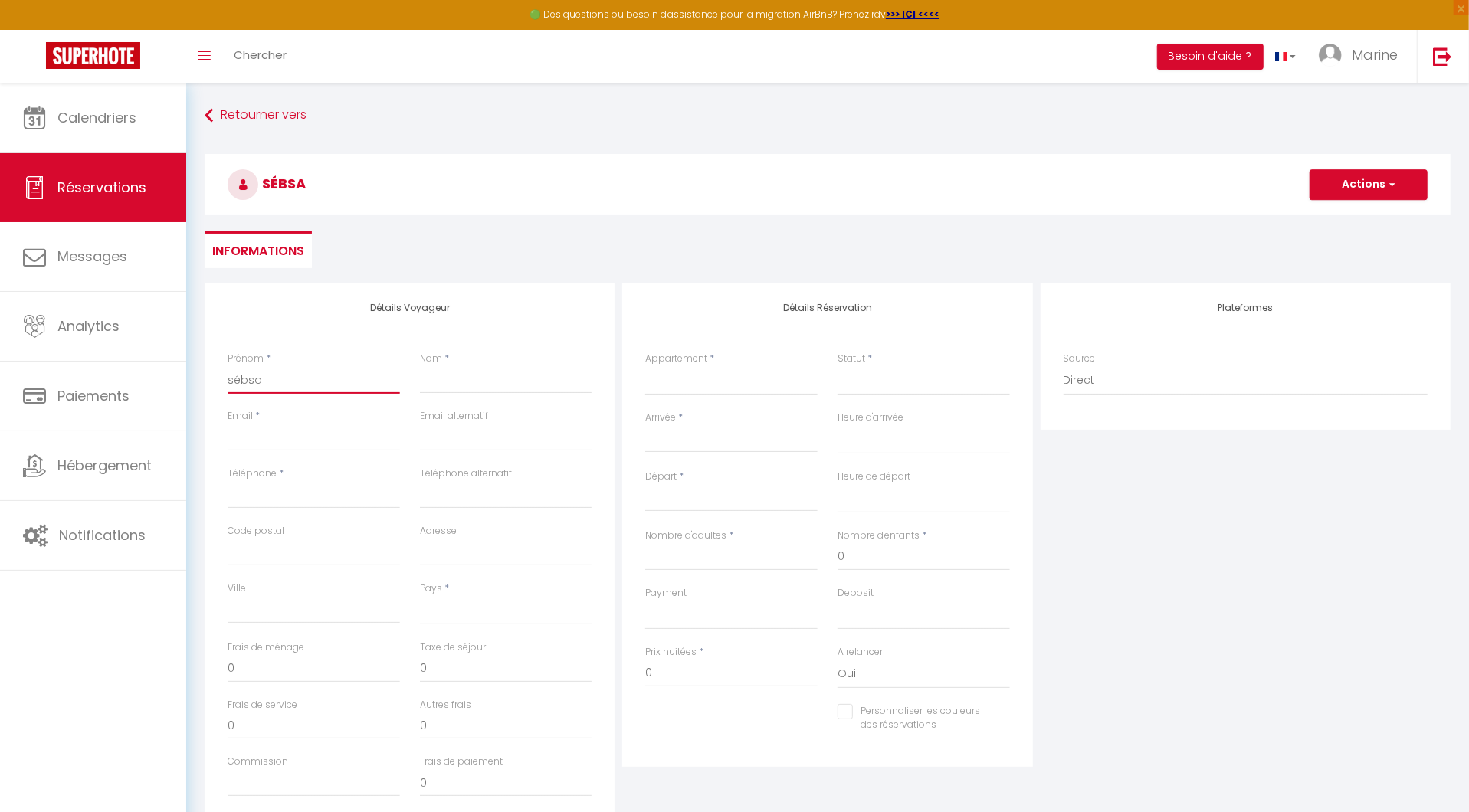
select select
checkbox input "false"
type input "sébs"
select select
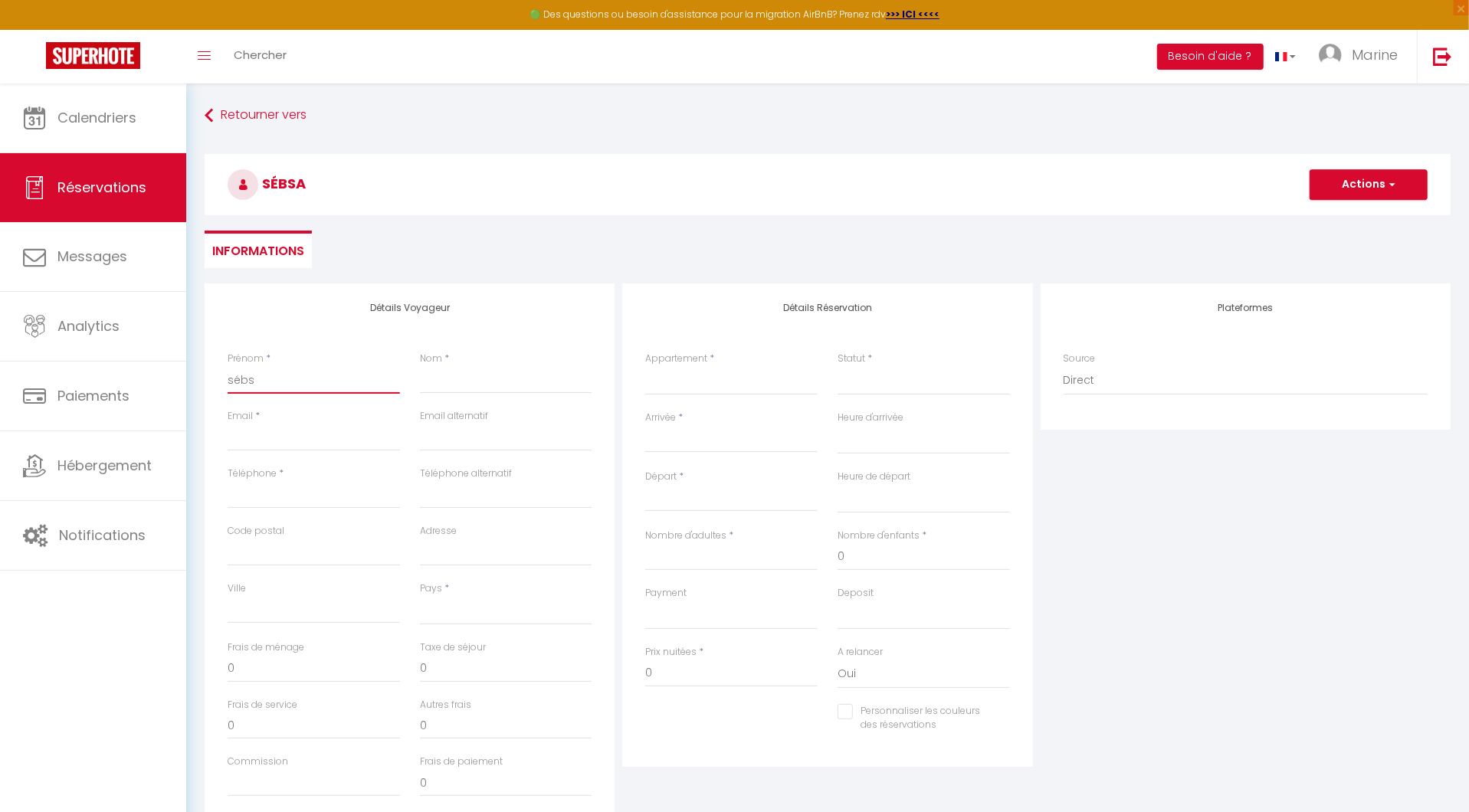
select select
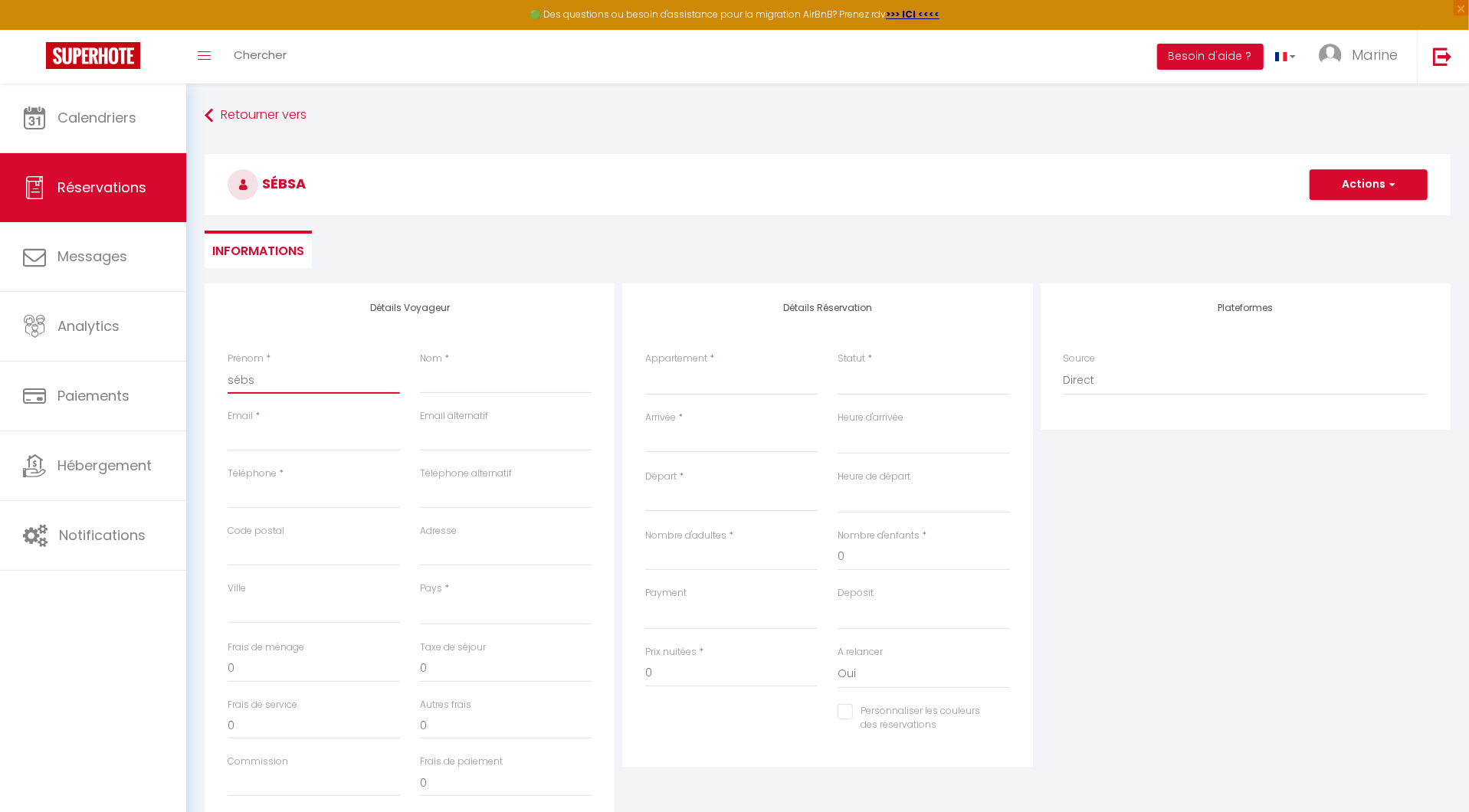
select select
checkbox input "false"
type input "séb"
select select
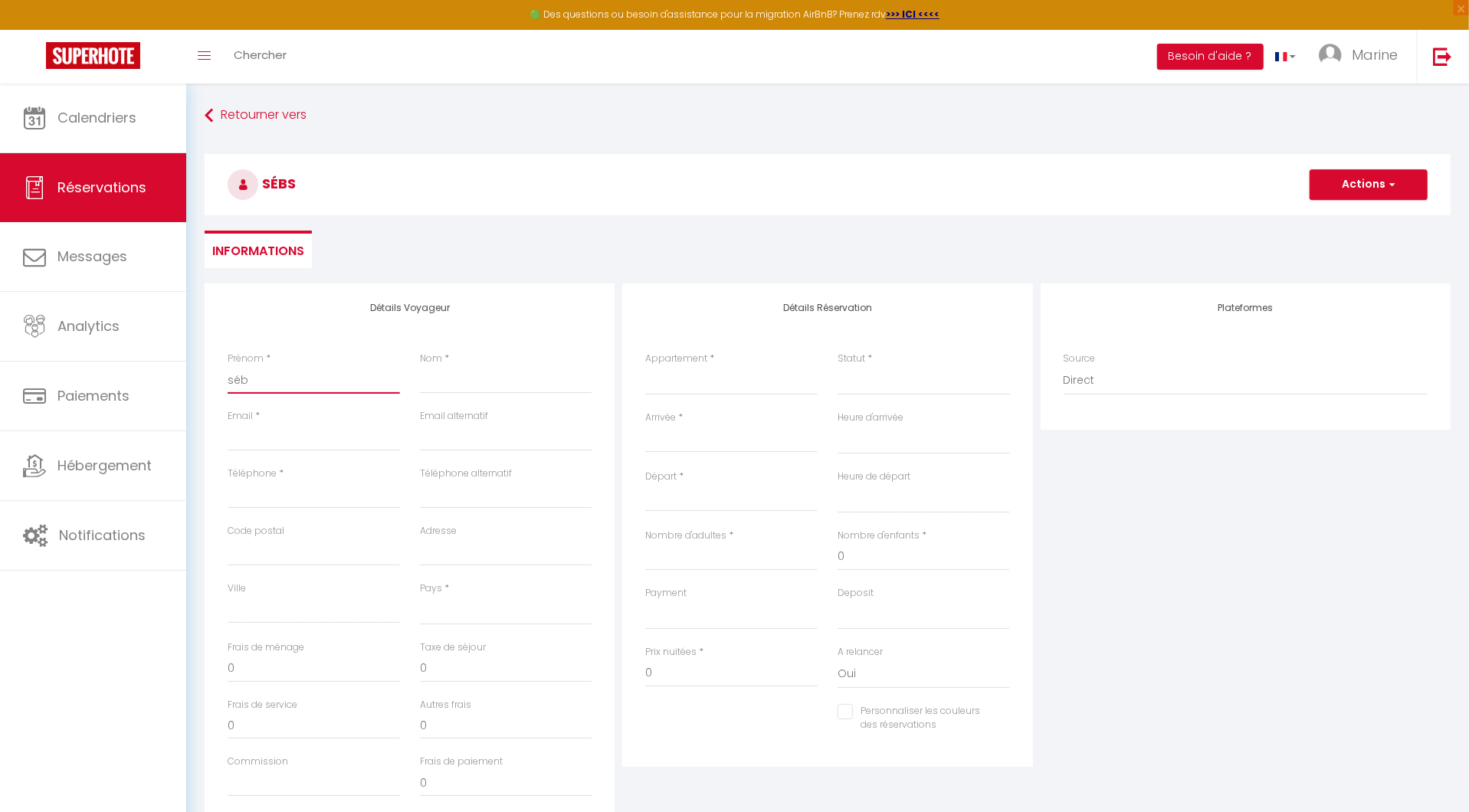
select select
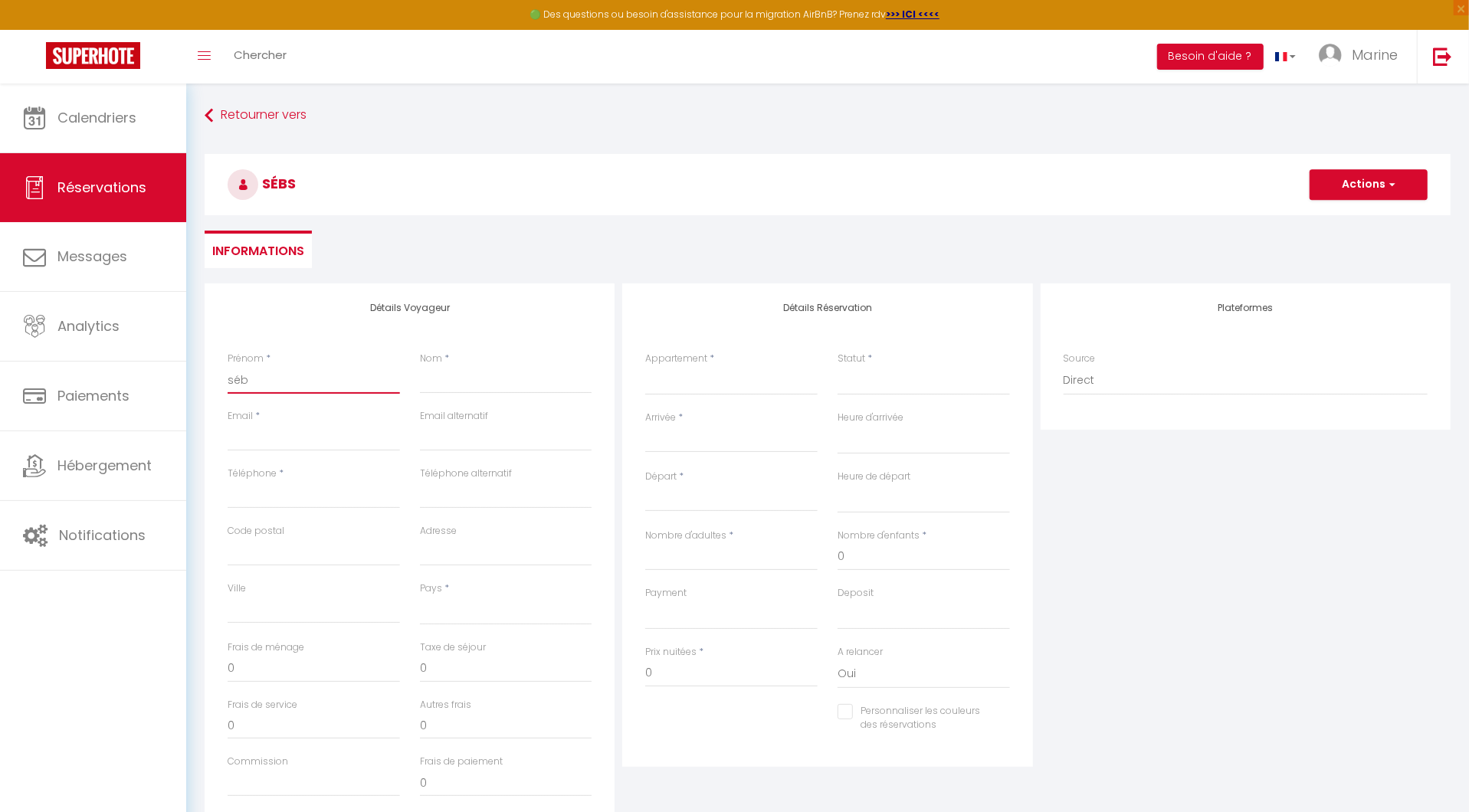
checkbox input "false"
type input "séba"
select select
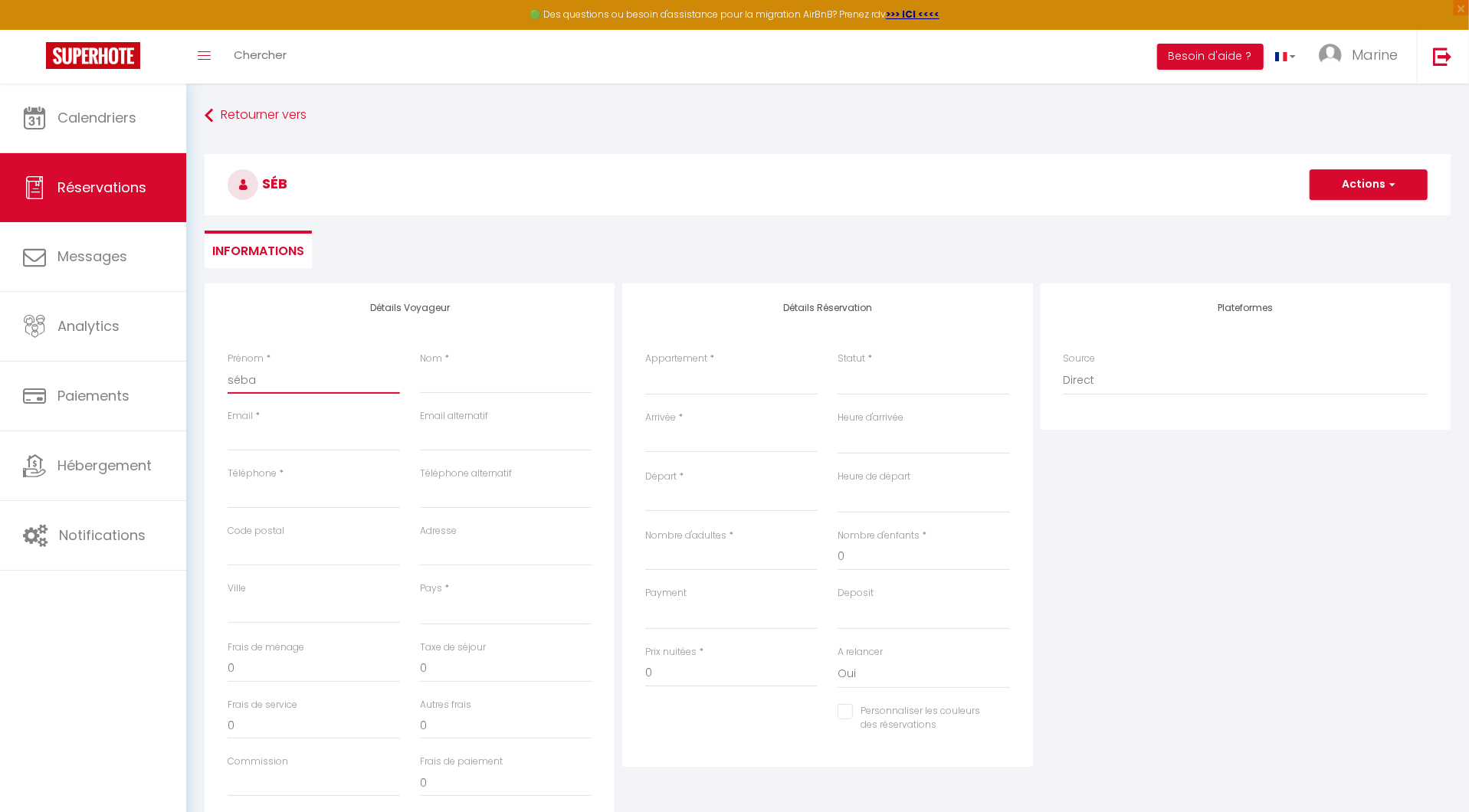
select select
checkbox input "false"
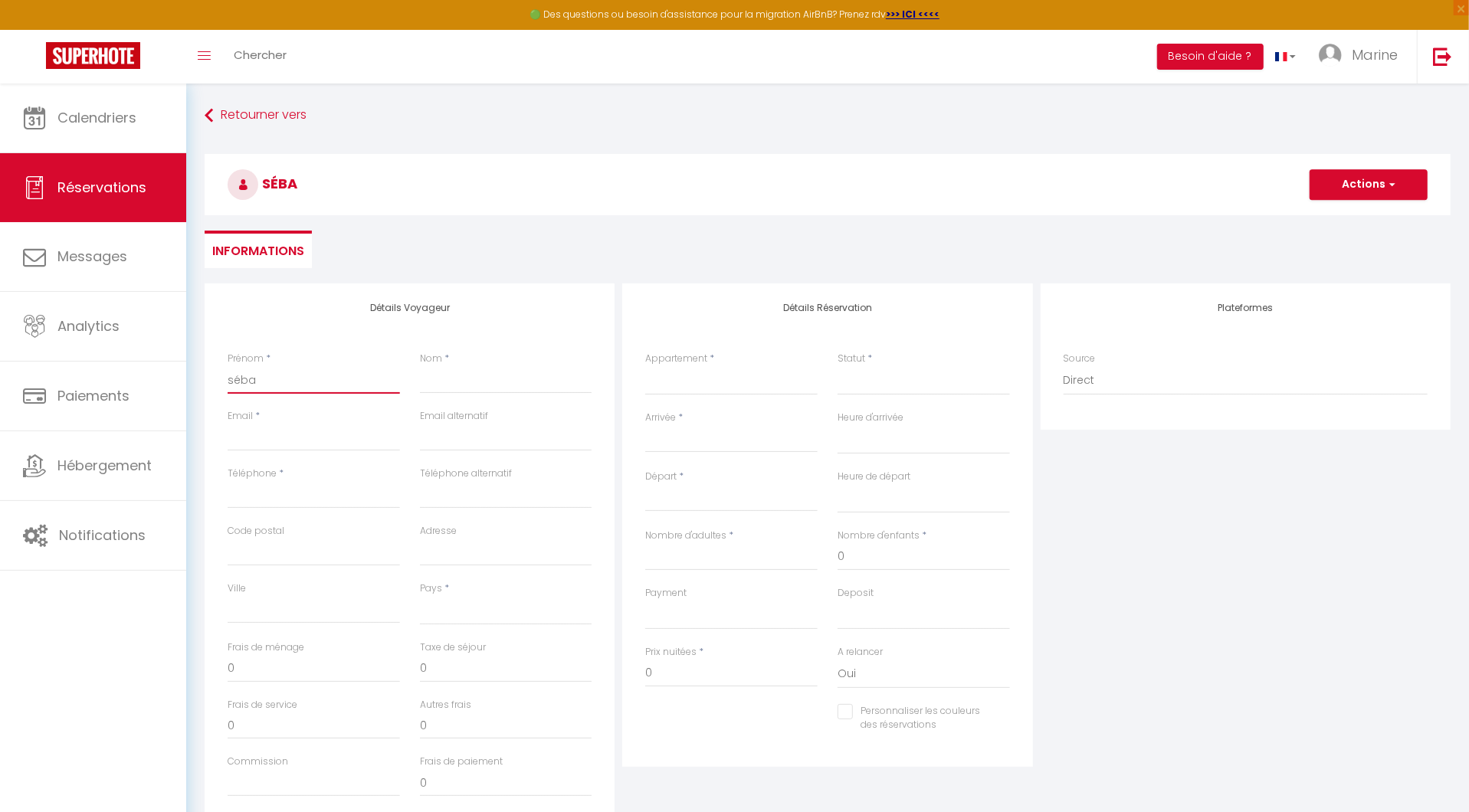
type input "sébas"
select select
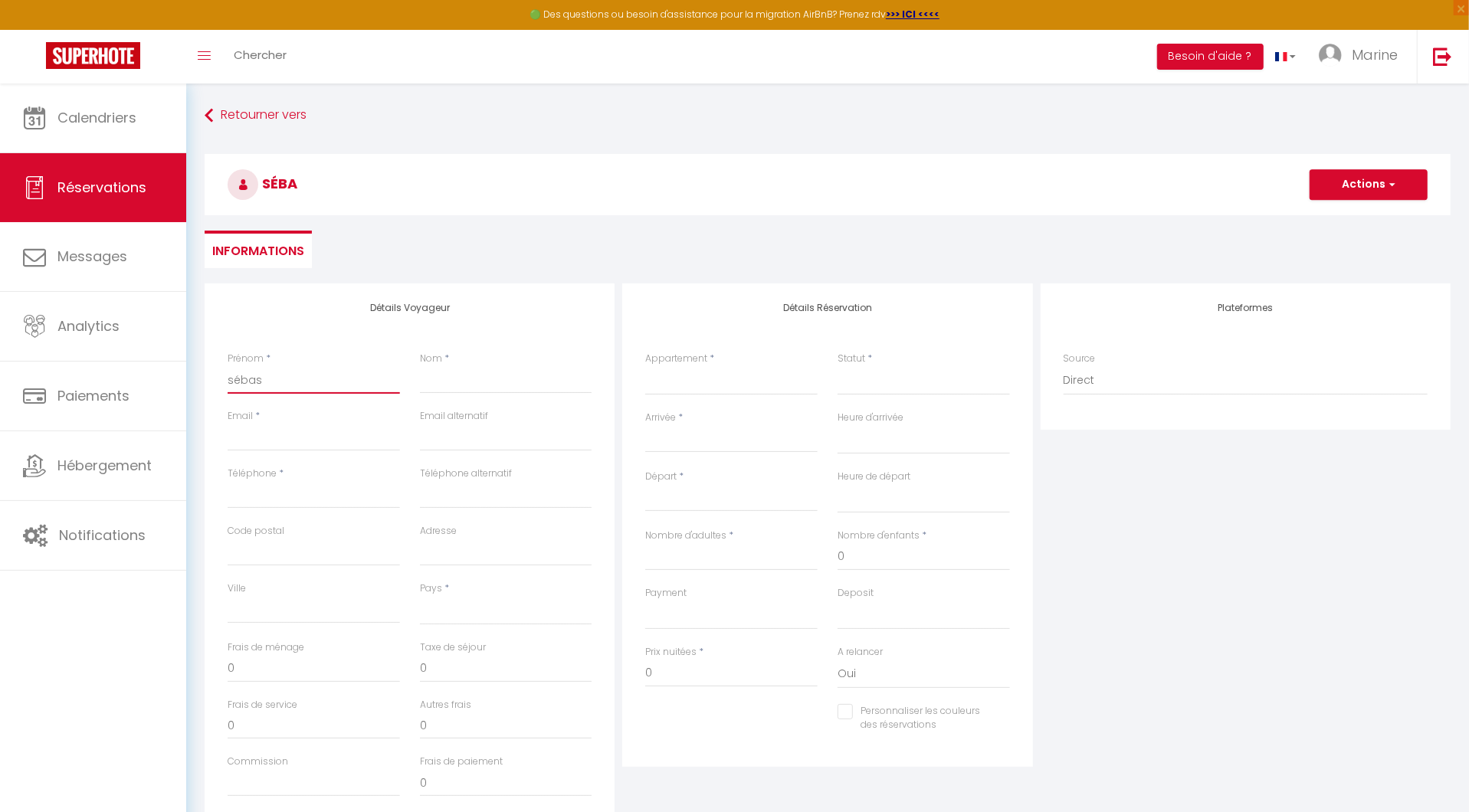
select select
checkbox input "false"
type input "sébast"
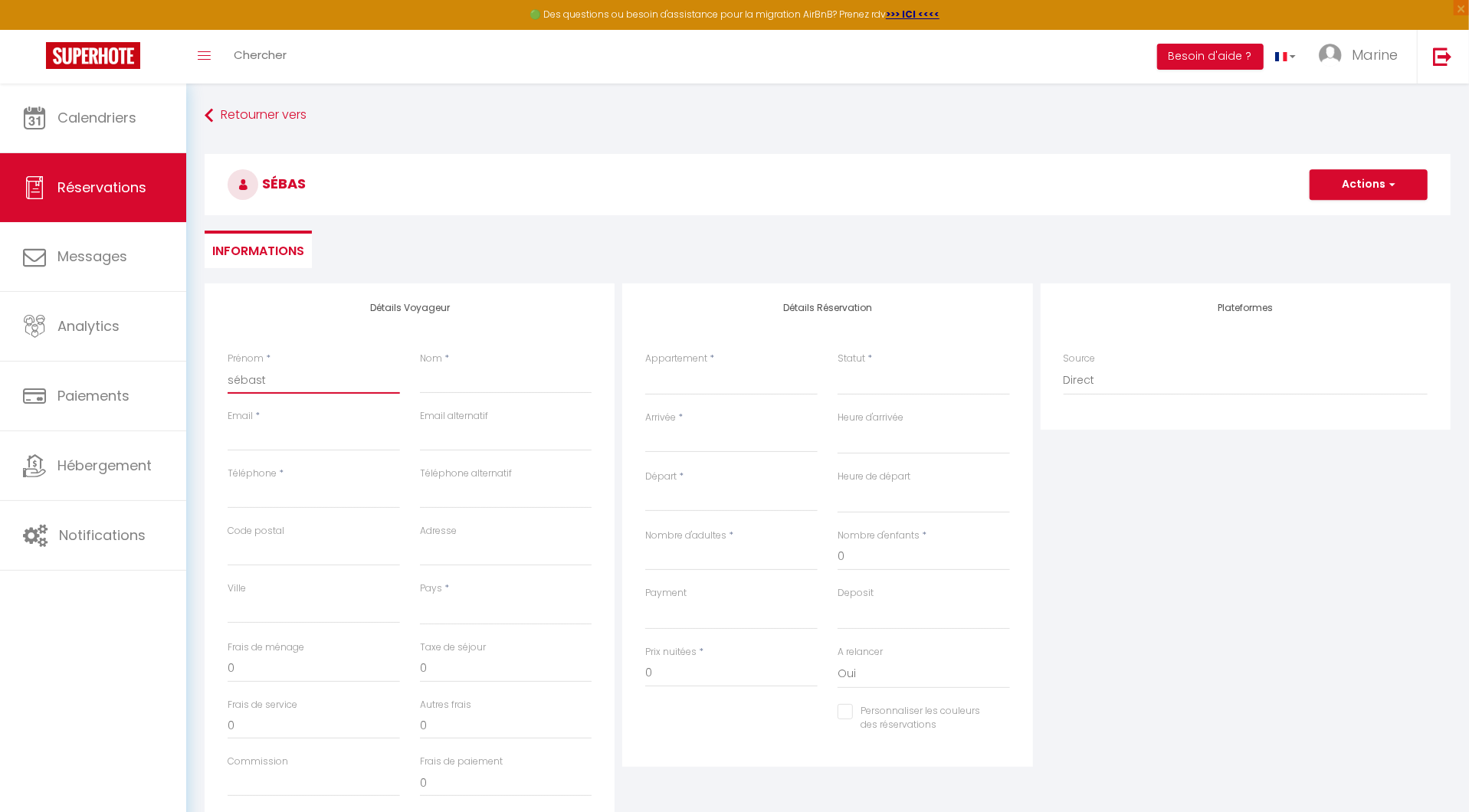
select select
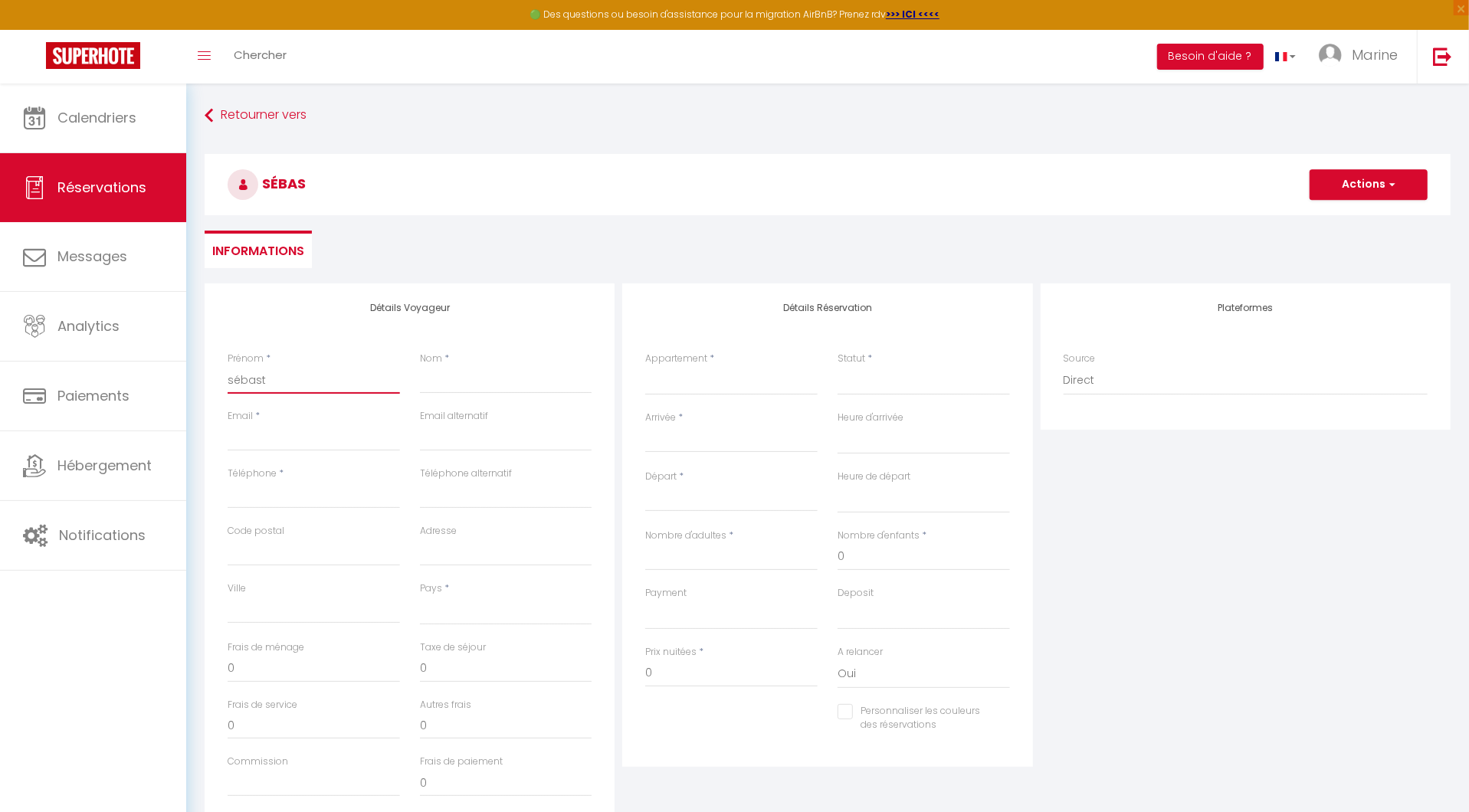
select select
checkbox input "false"
type input "sébasti"
select select
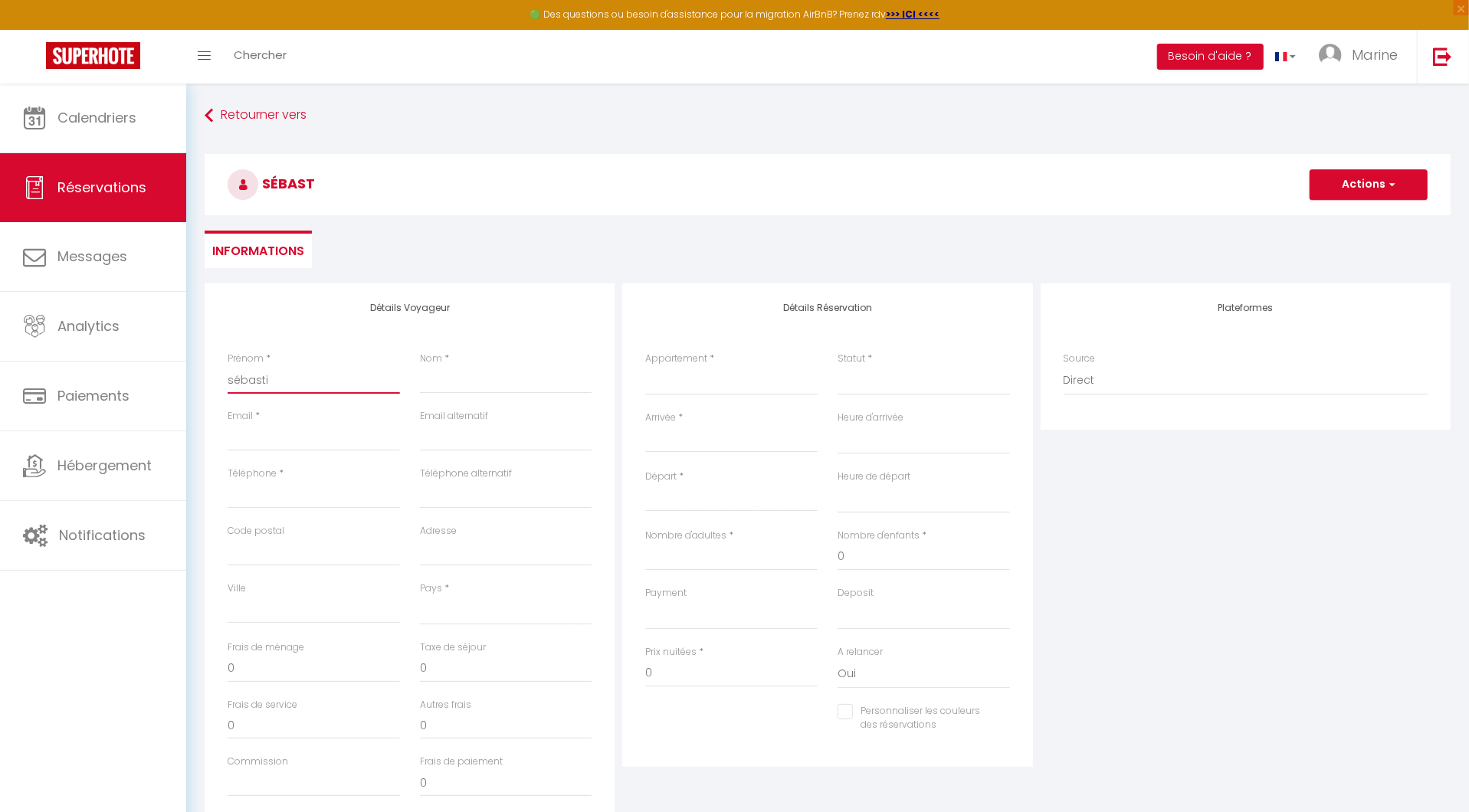
select select
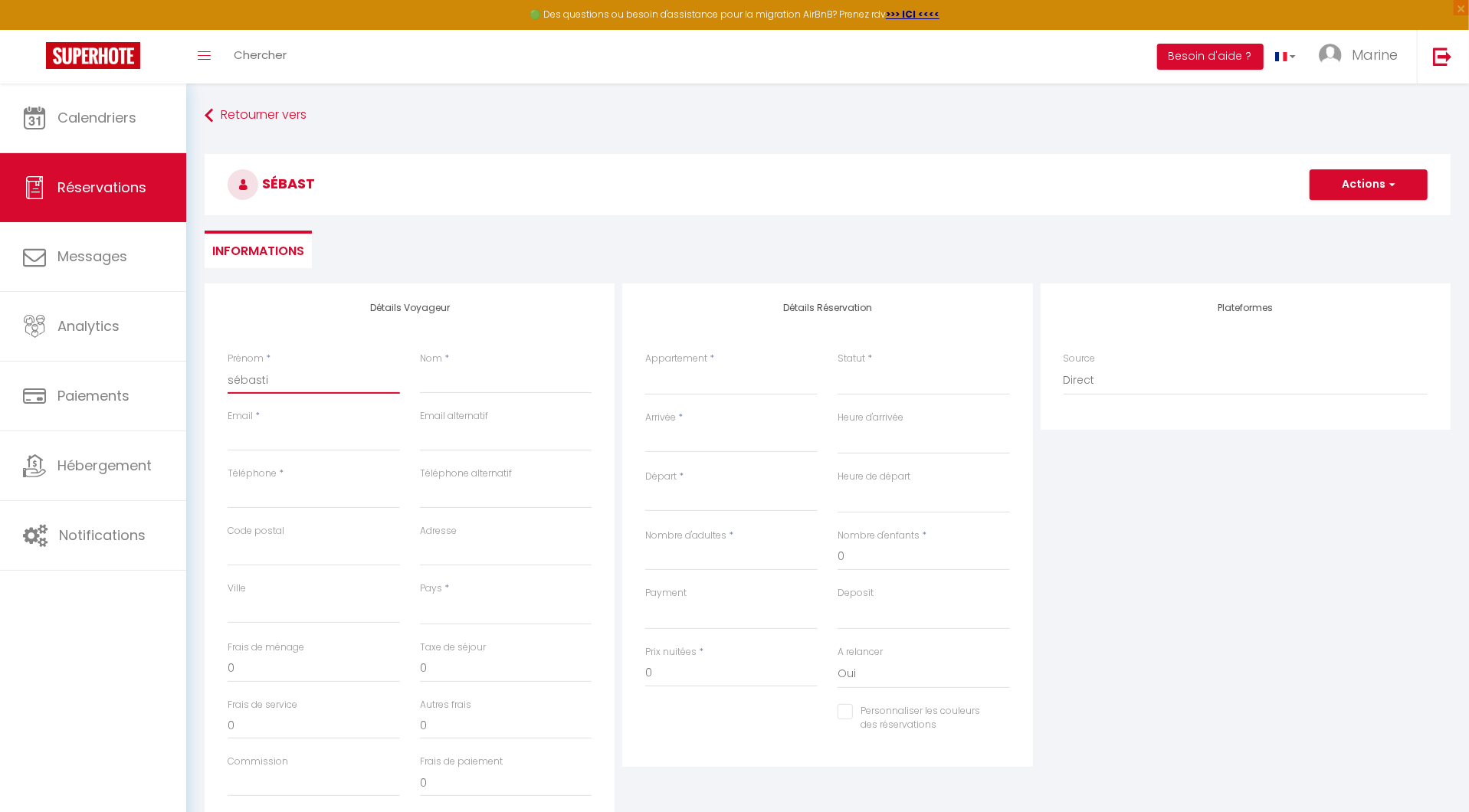
select select
checkbox input "false"
type input "sébastie"
select select
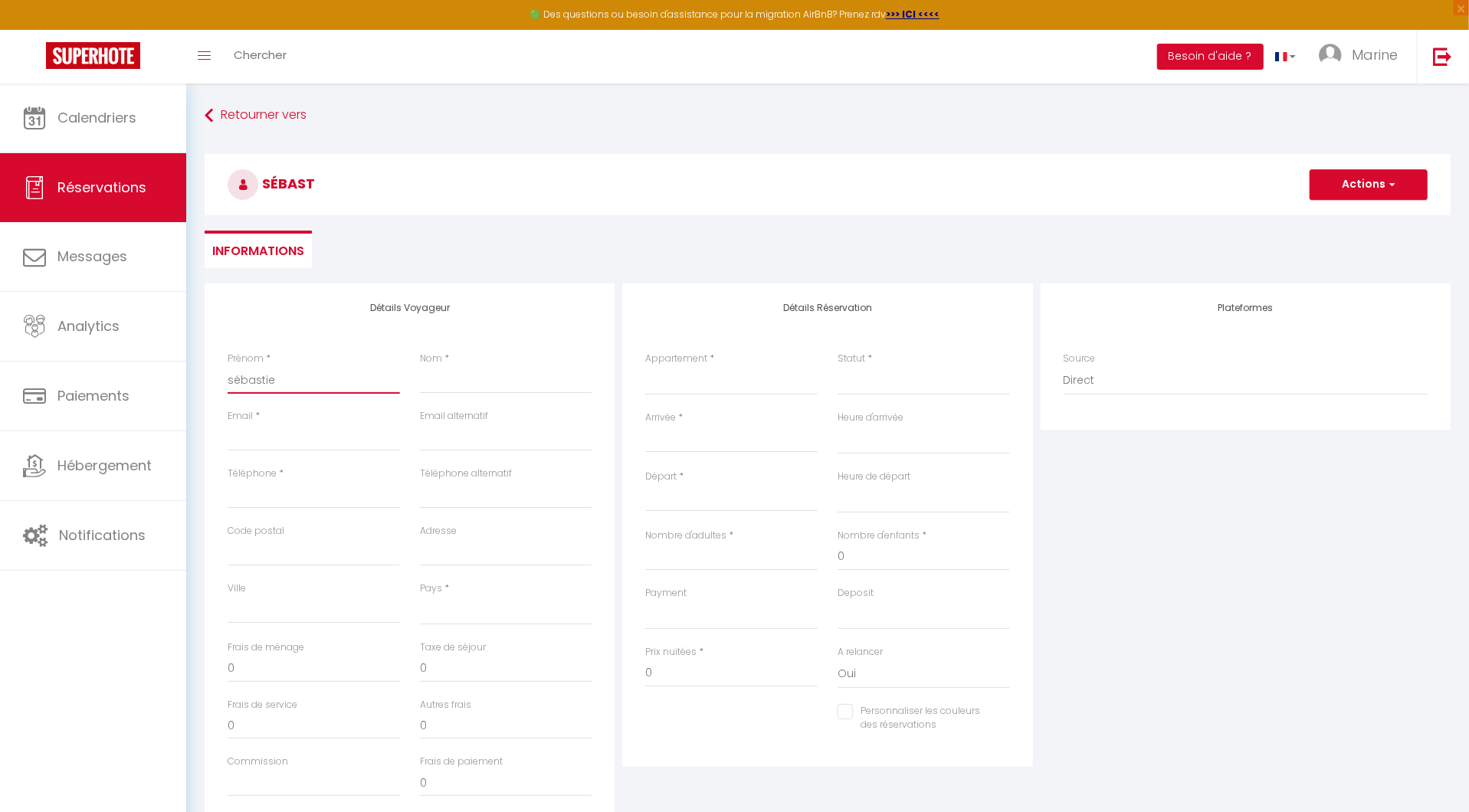
select select
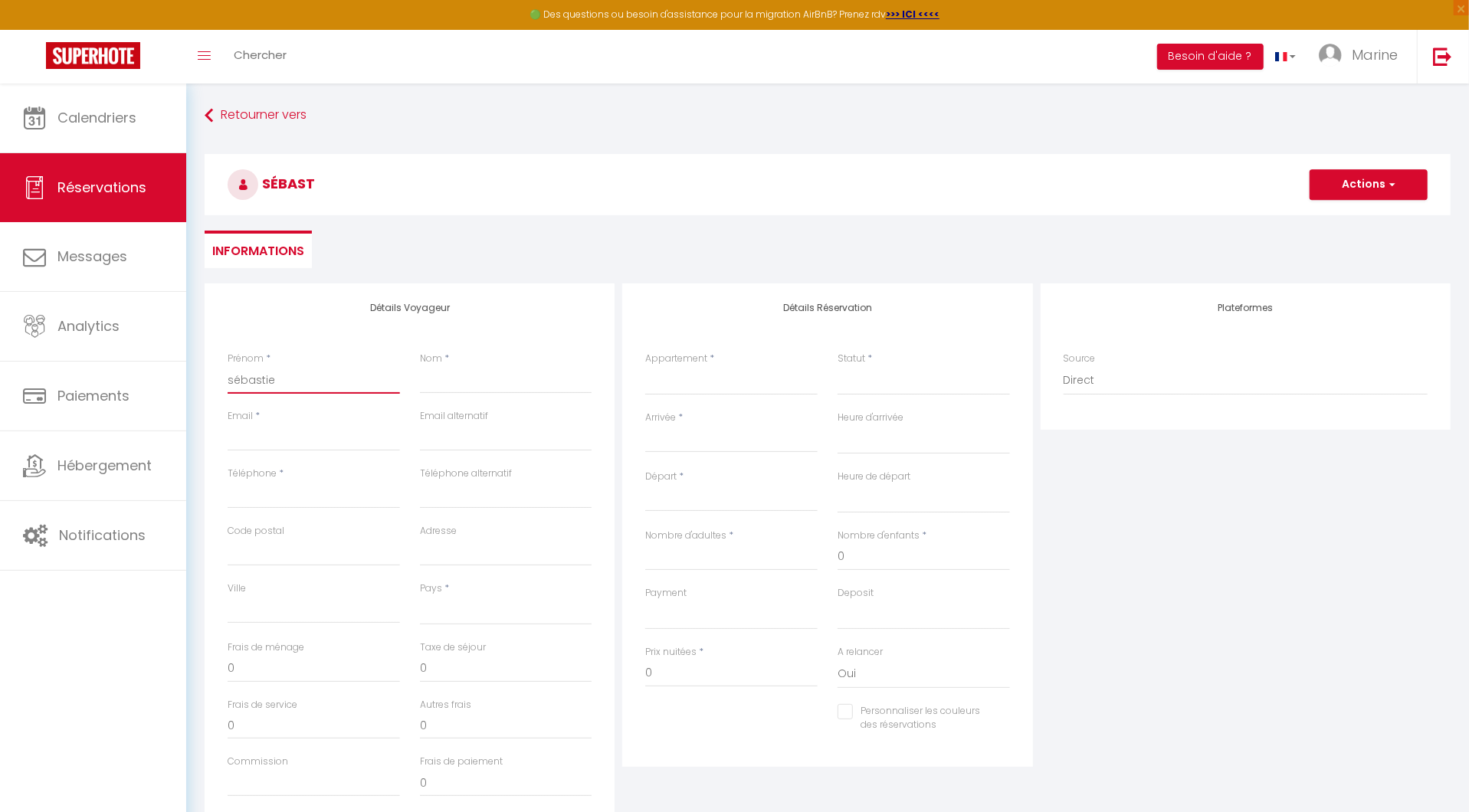
checkbox input "false"
type input "[PERSON_NAME]"
select select
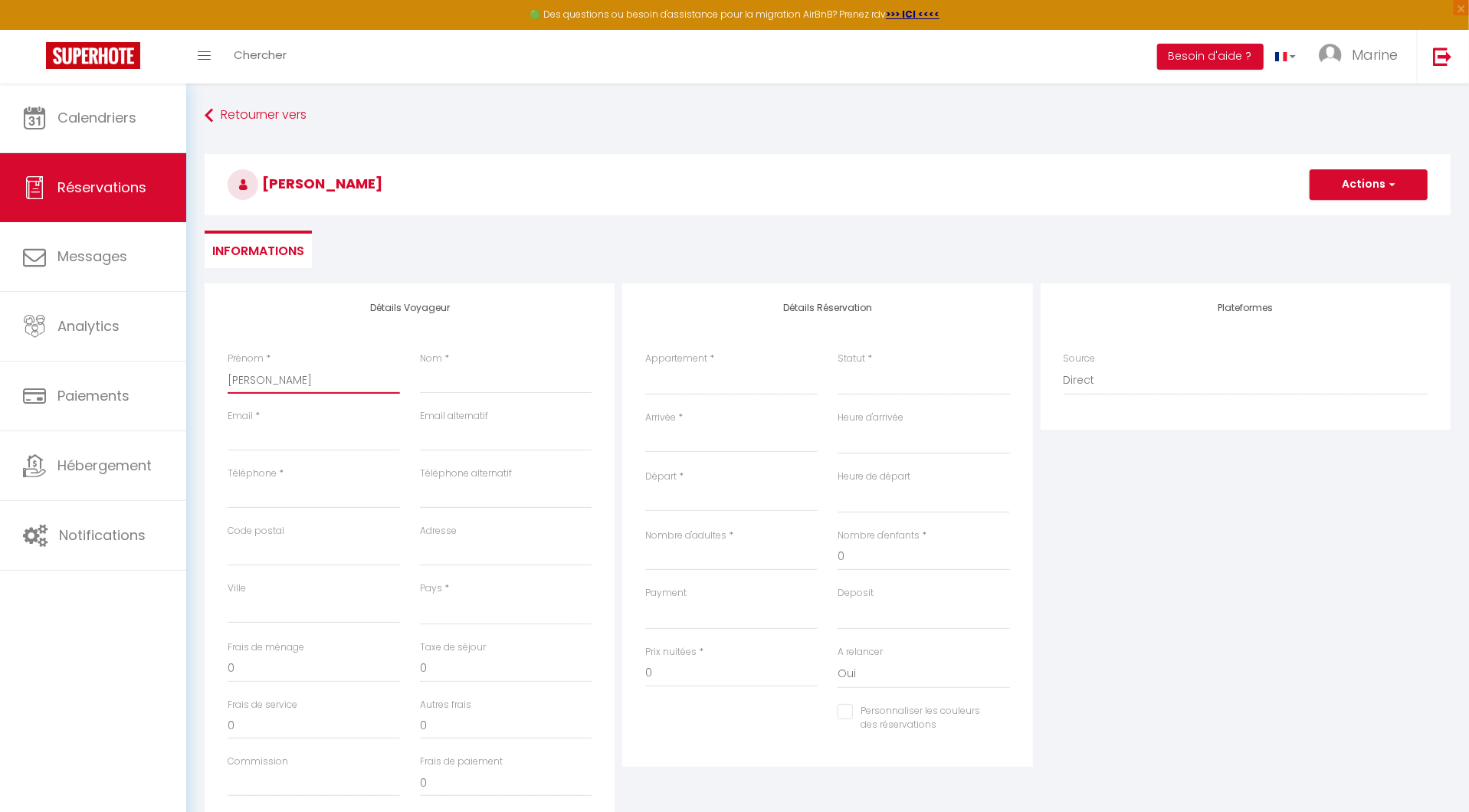
select select
checkbox input "false"
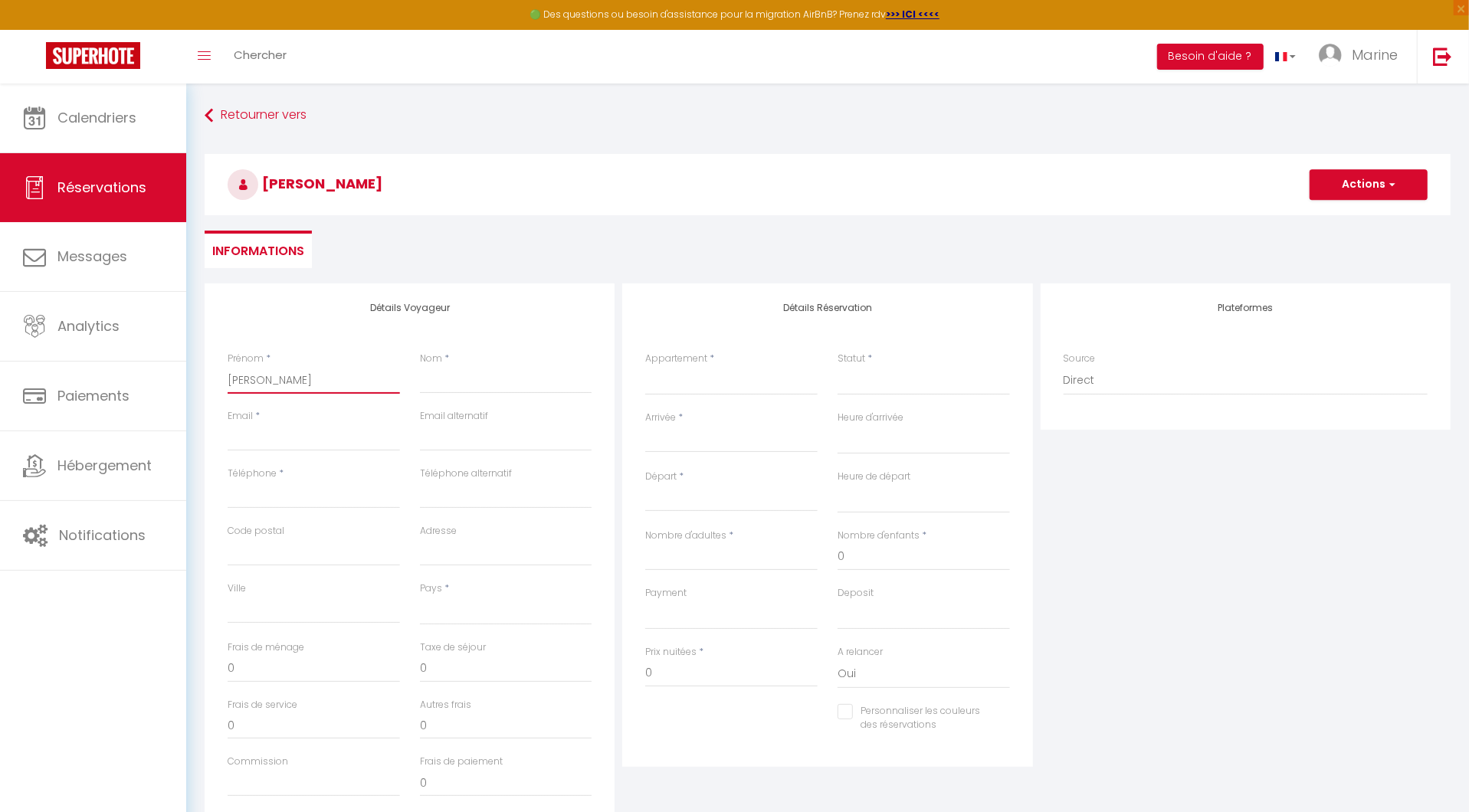
type input "[PERSON_NAME]"
select select
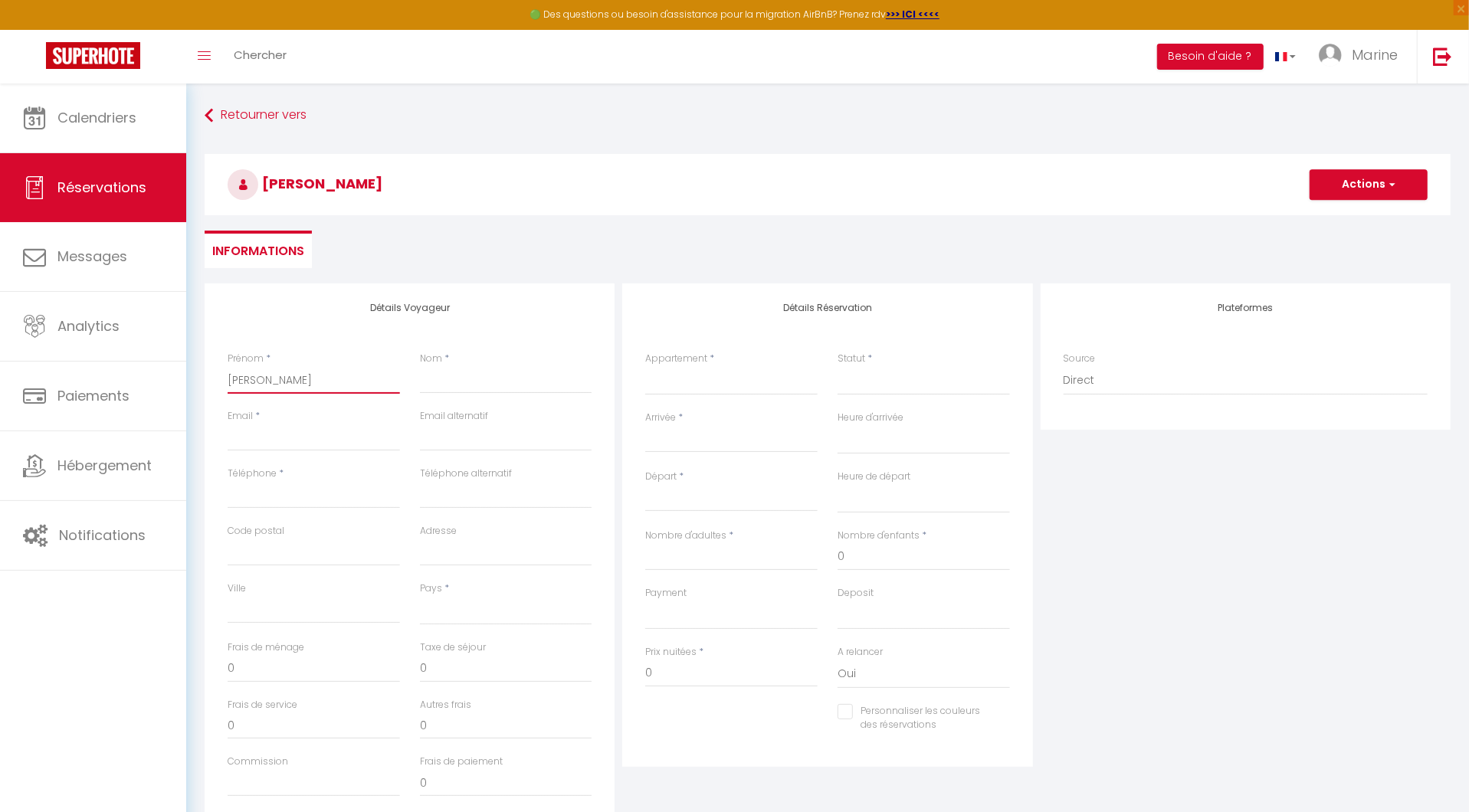
select select
checkbox input "false"
type input "[PERSON_NAME]"
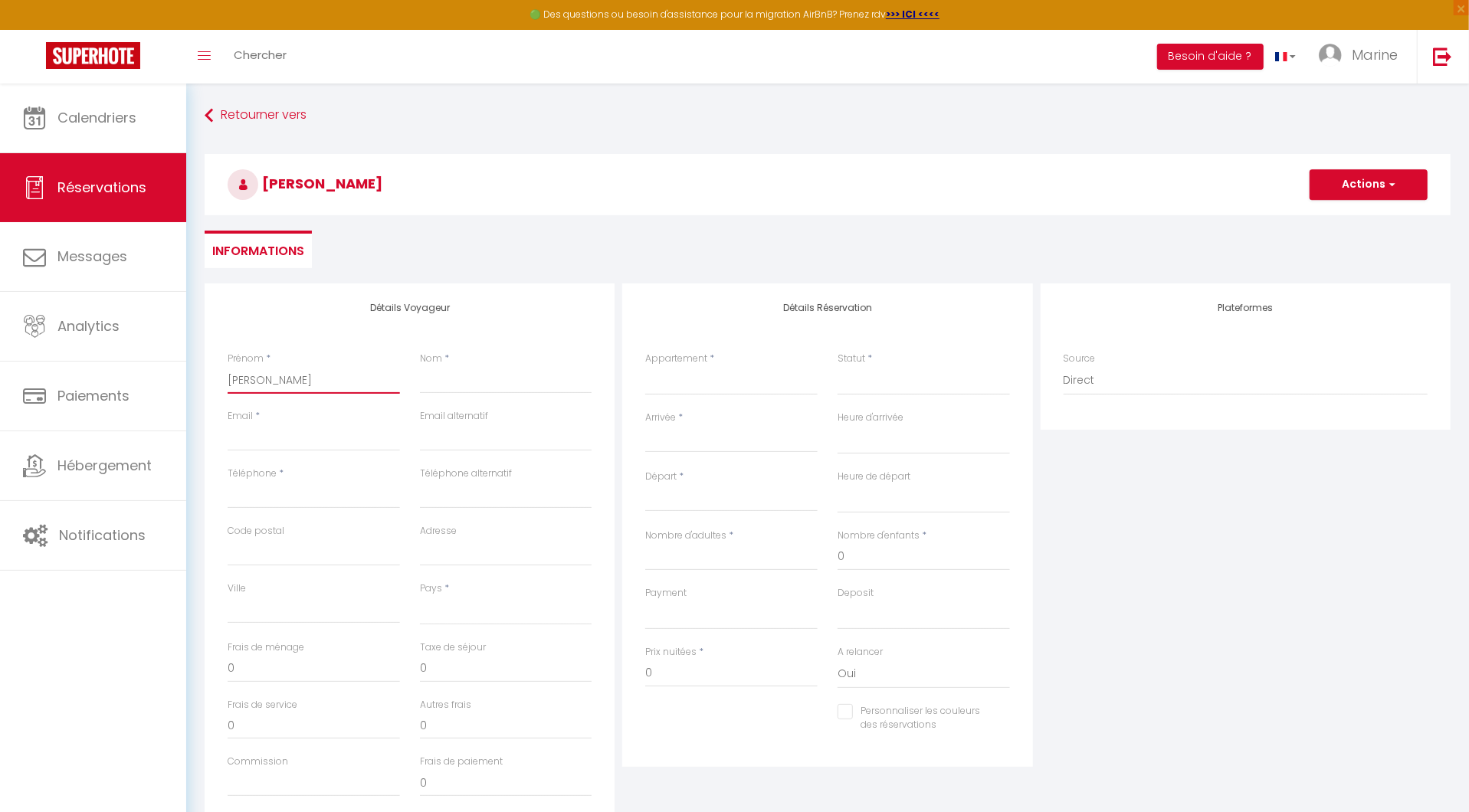
select select
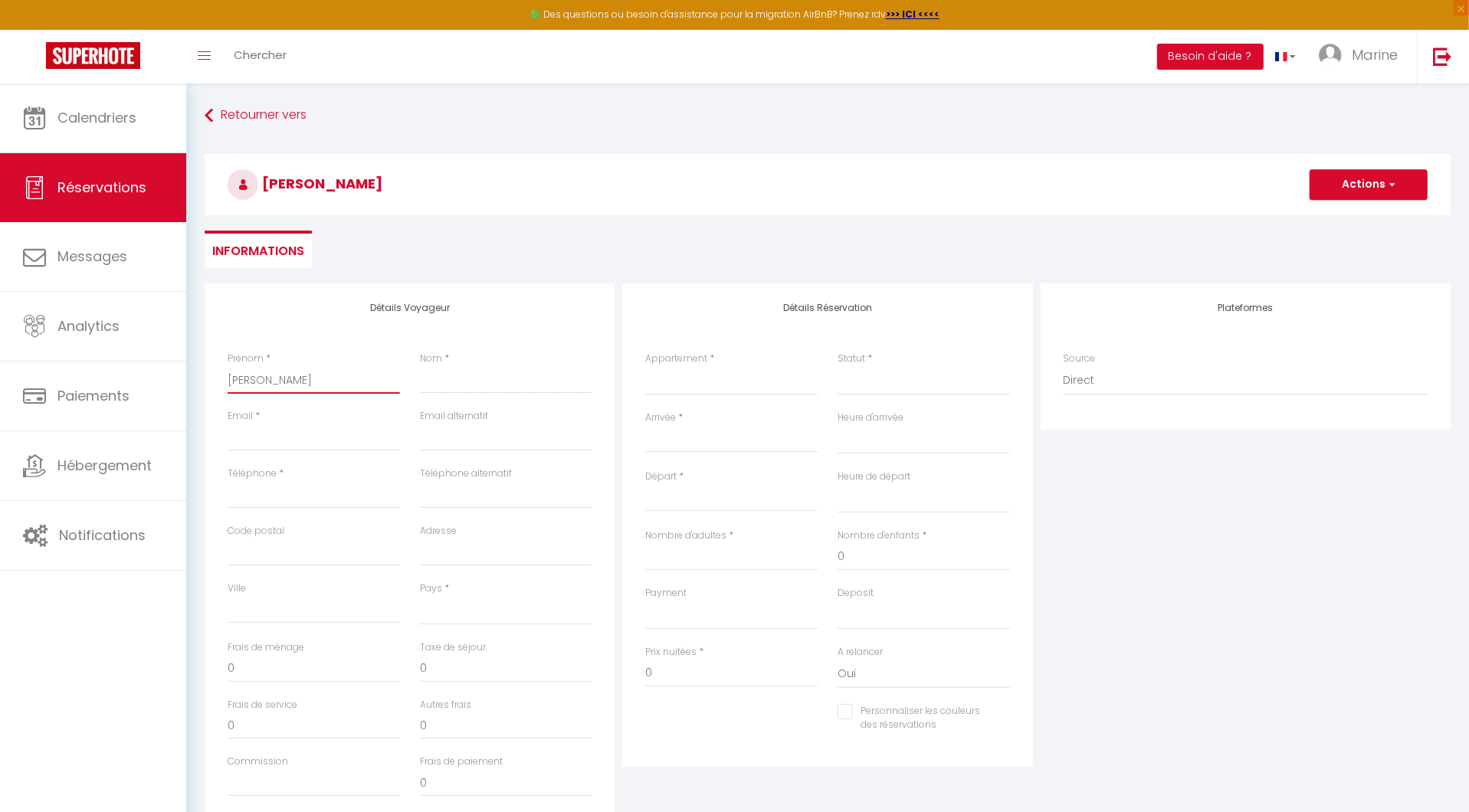
select select
checkbox input "false"
type input "[PERSON_NAME]"
select select
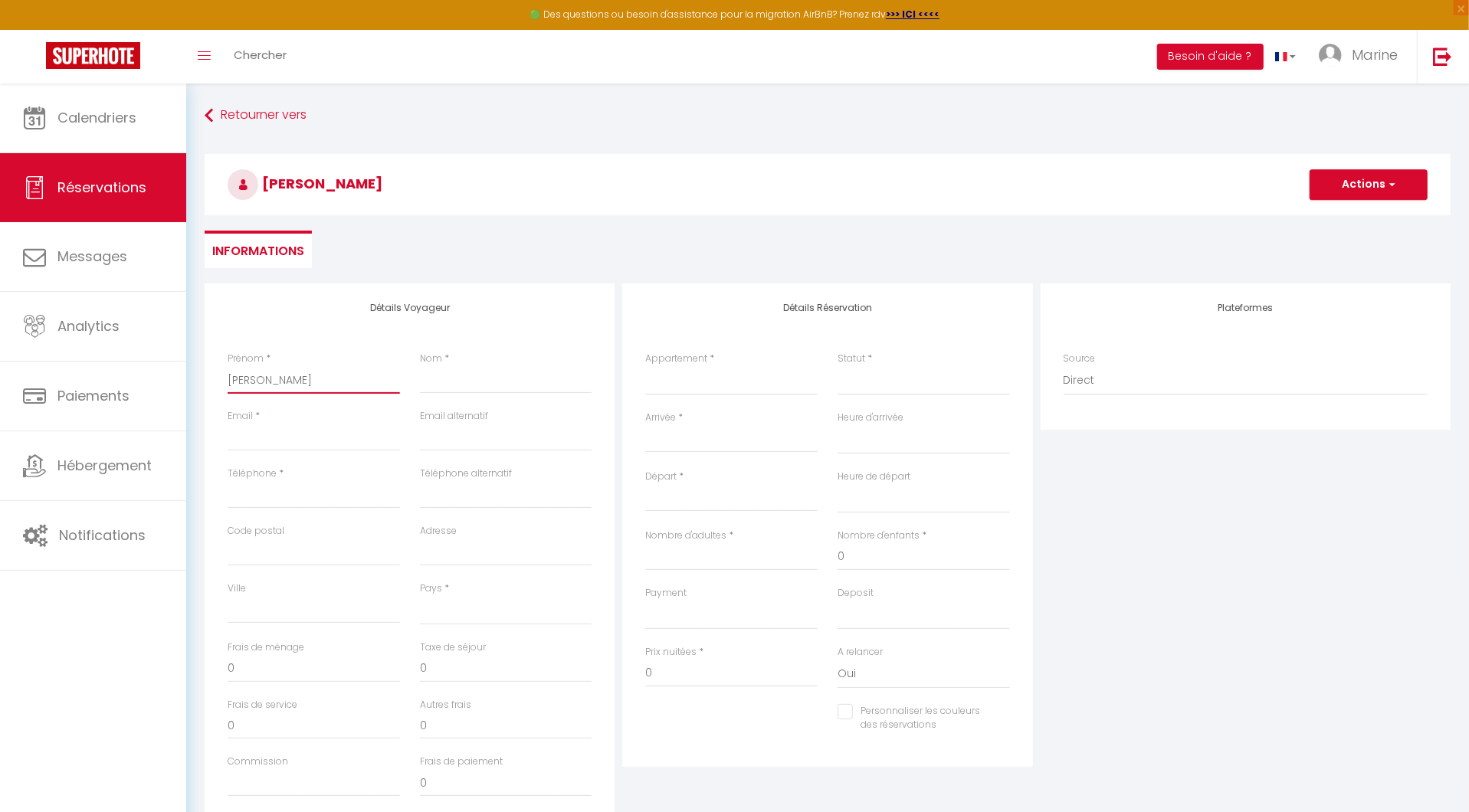
select select
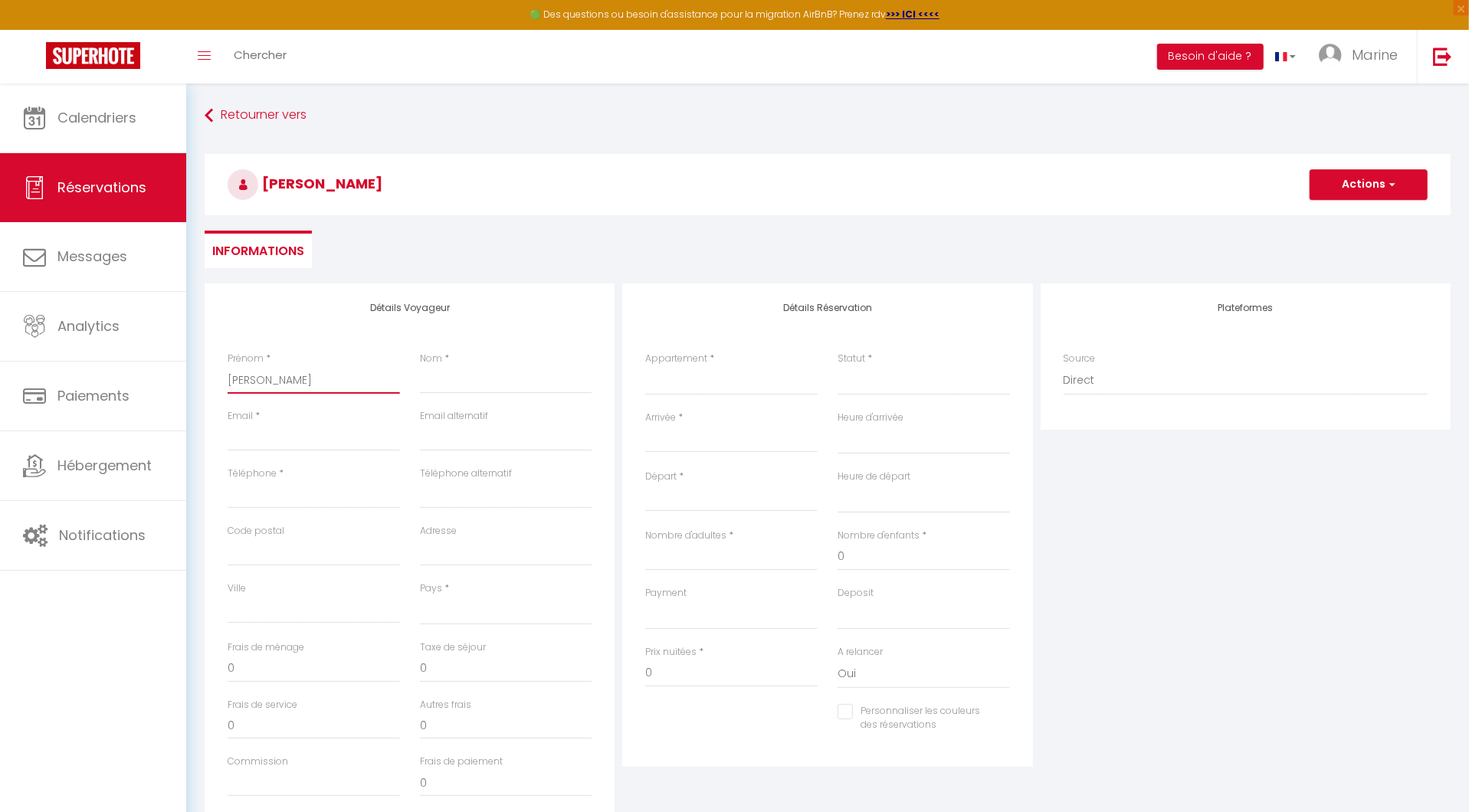
select select
checkbox input "false"
type input "[PERSON_NAME]"
select select
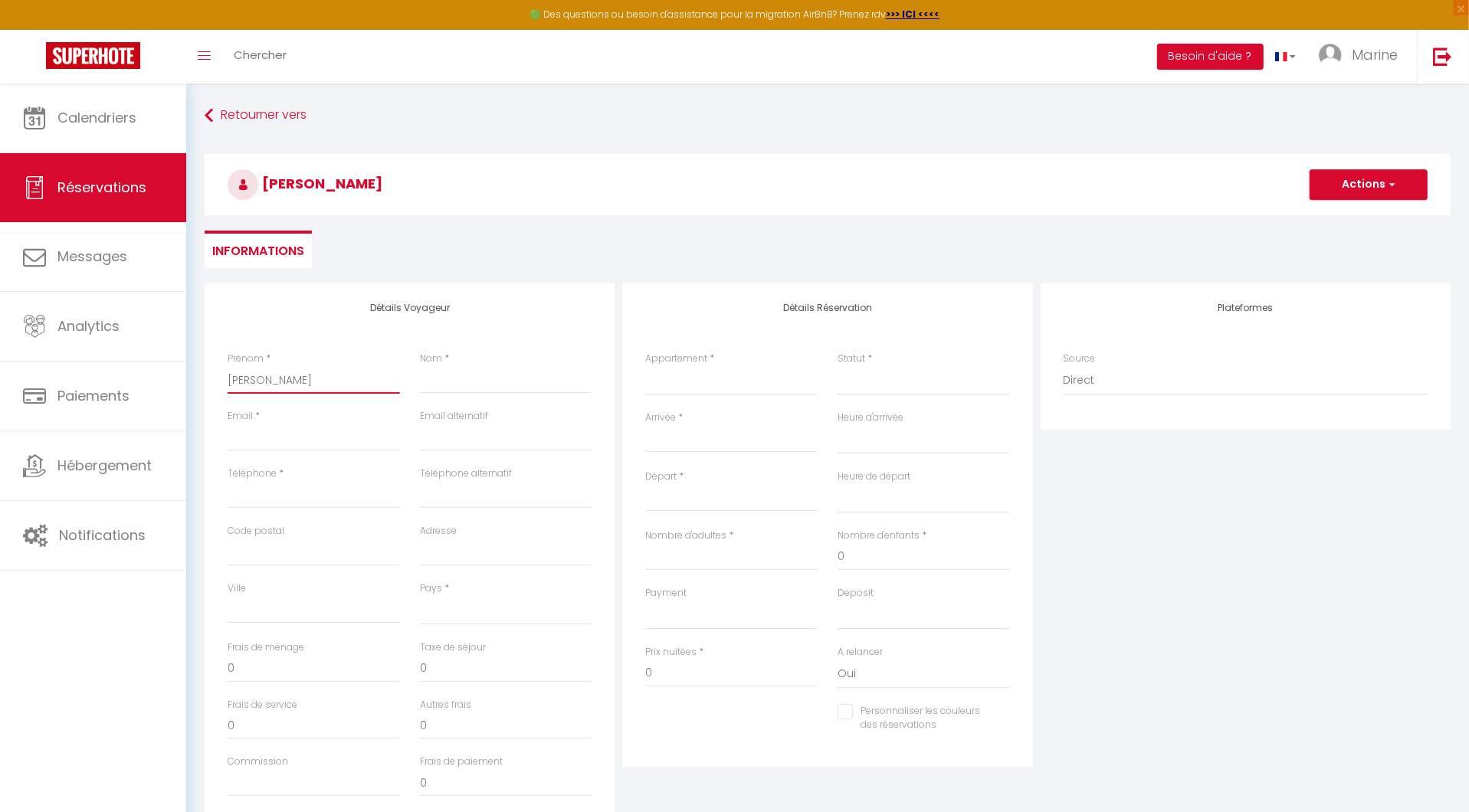
select select
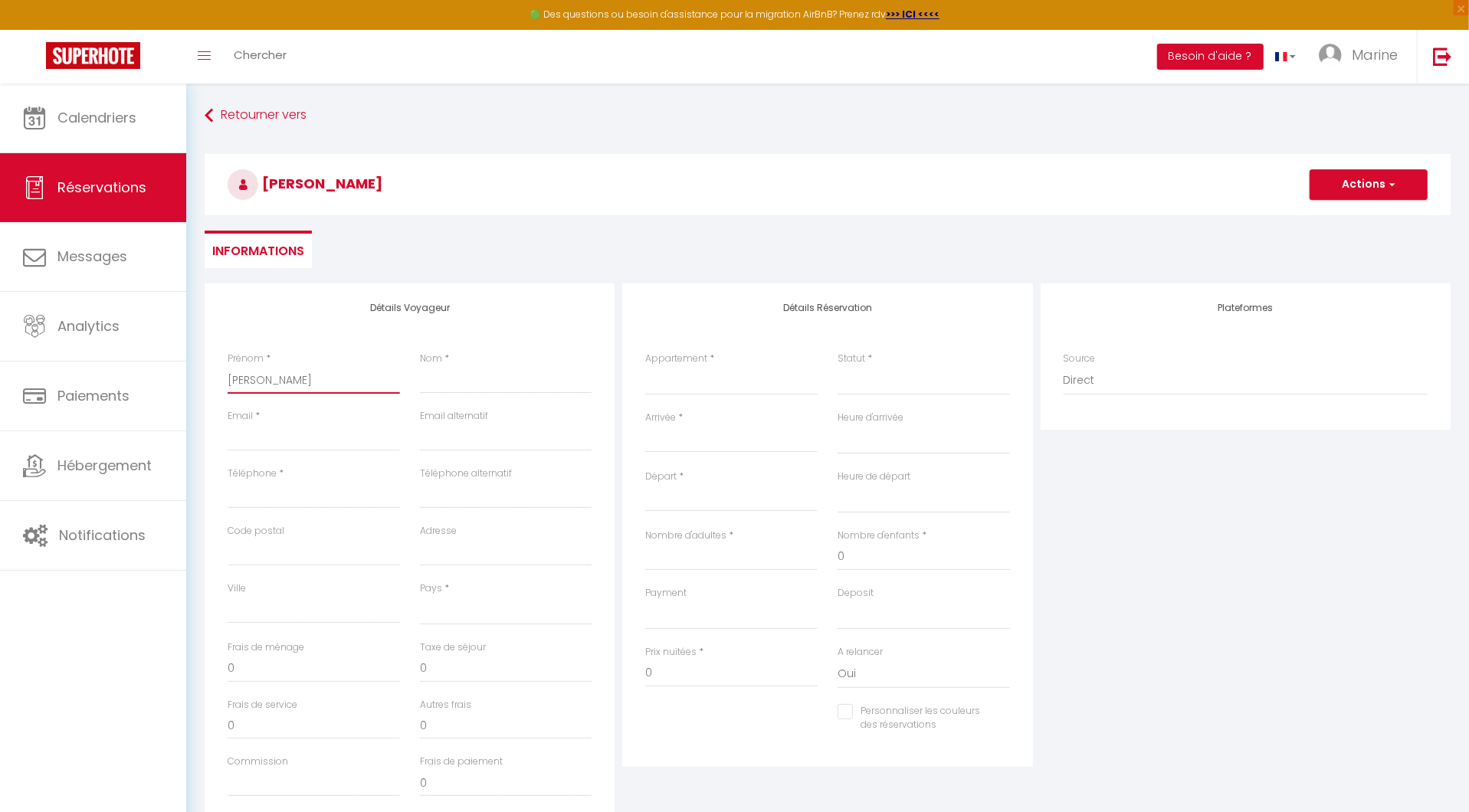
checkbox input "false"
click at [328, 381] on input "[PERSON_NAME]" at bounding box center [313, 379] width 172 height 27
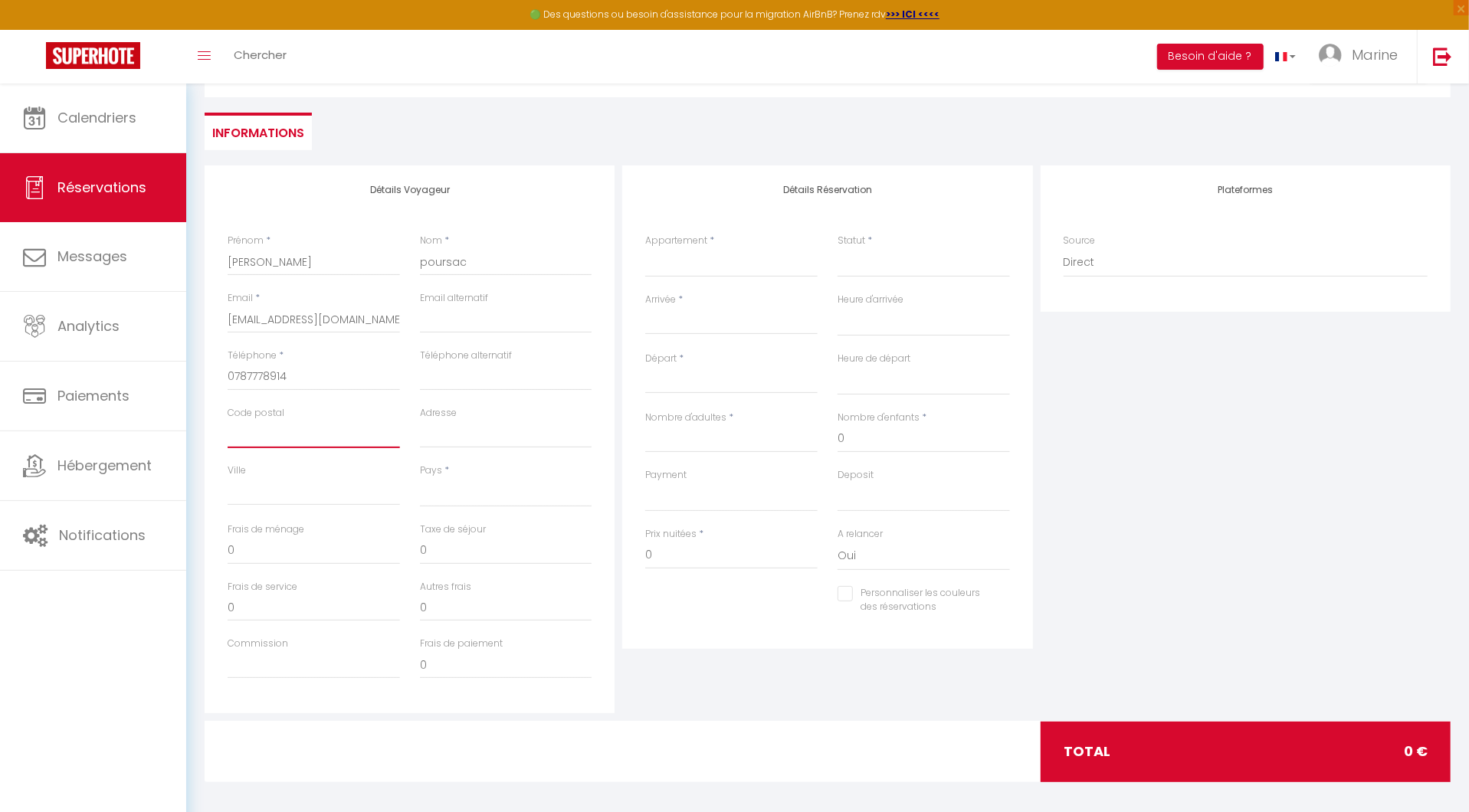
scroll to position [124, 0]
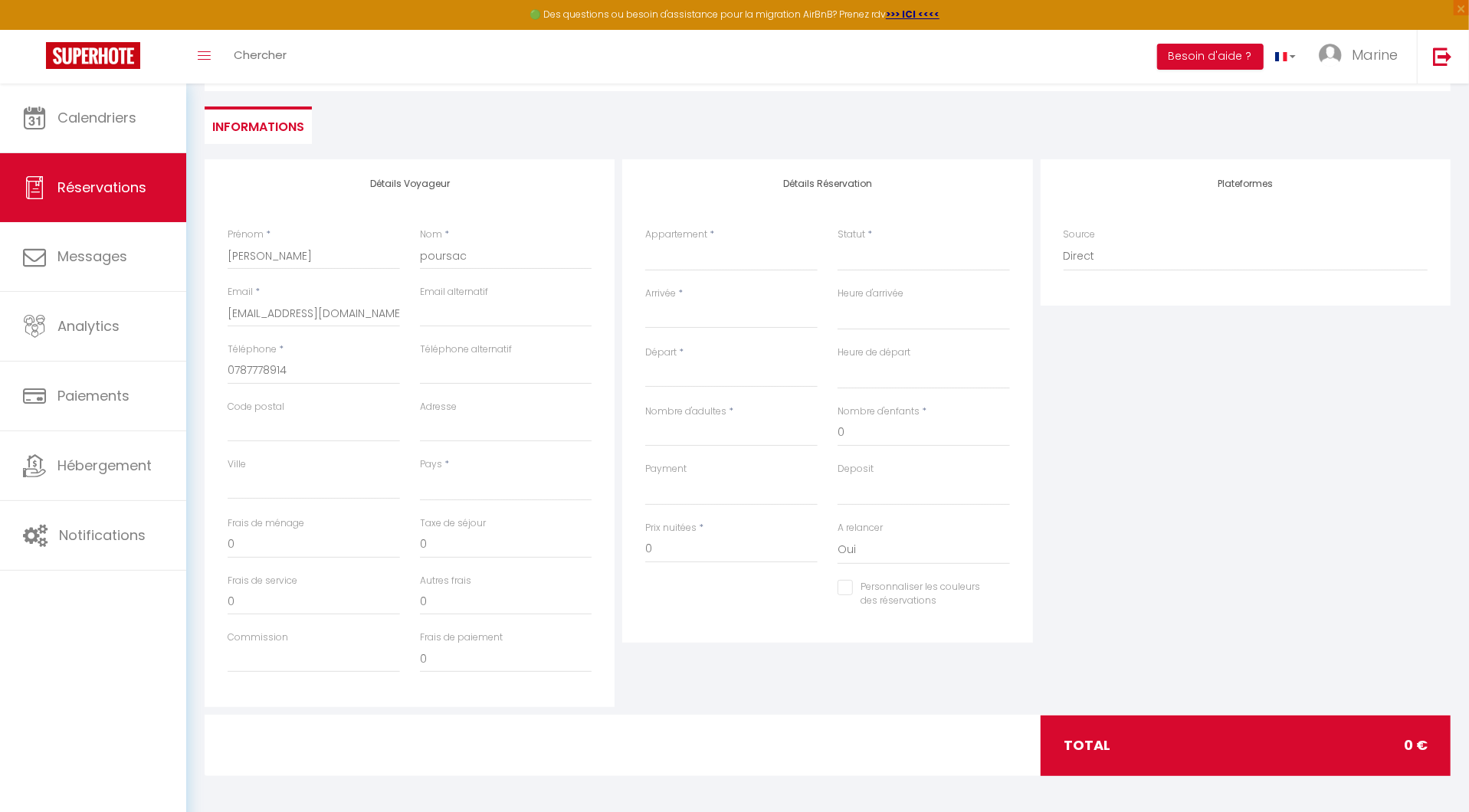
click at [299, 556] on div "Frais de ménage 0" at bounding box center [313, 544] width 192 height 57
click at [292, 545] on input "0" at bounding box center [313, 544] width 172 height 27
click at [677, 549] on input "0" at bounding box center [731, 549] width 172 height 27
click at [703, 624] on div "Détails Réservation Appartement * La maison des Palombes Secret Caché L’ Atelie…" at bounding box center [827, 401] width 410 height 483
click at [694, 277] on div "Appartement * La maison des Palombes Secret Caché L’ Atelier Diderot Appartemen…" at bounding box center [731, 256] width 192 height 59
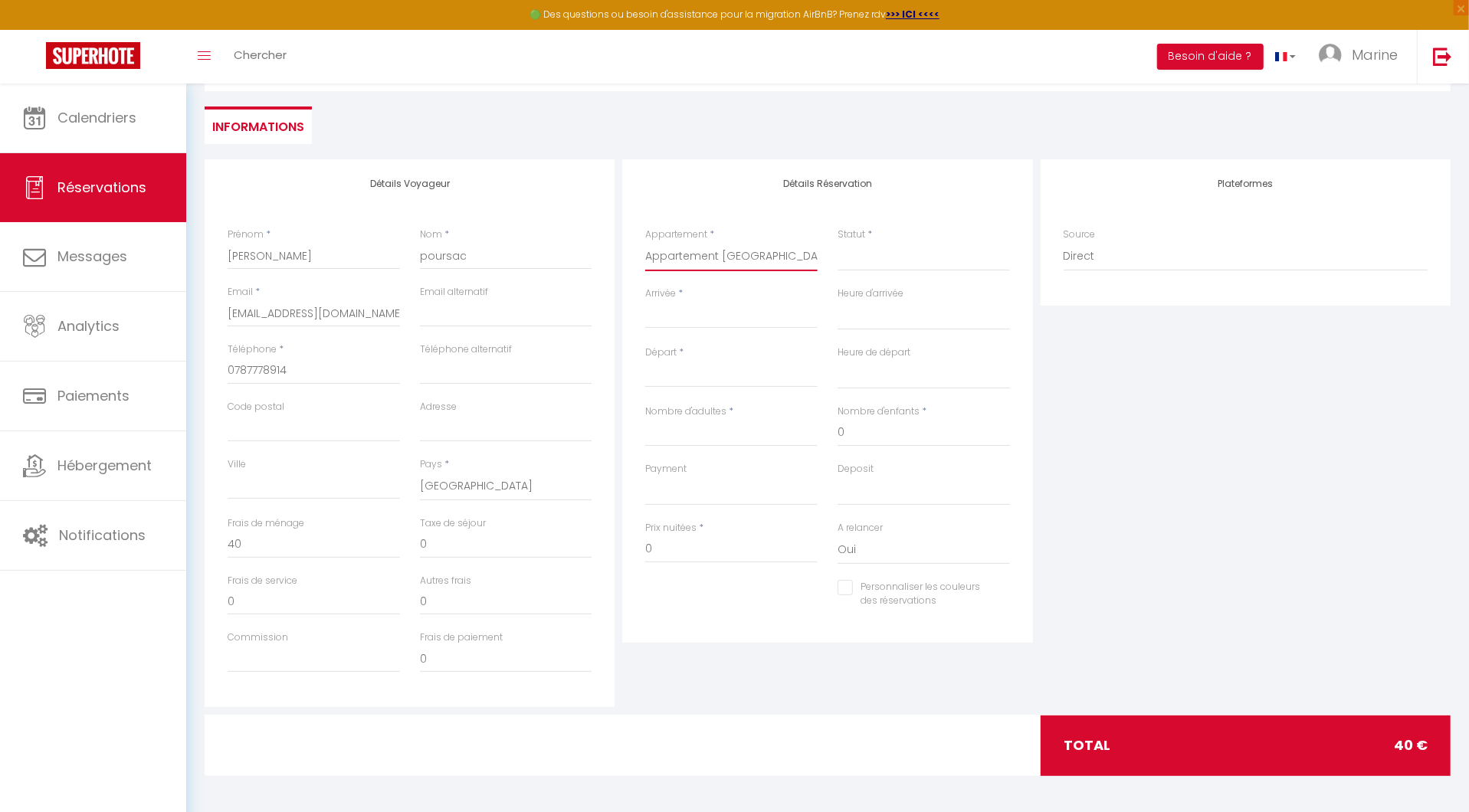
click at [694, 265] on select "La maison des Palombes Secret Caché L’ Atelier Diderot Appartement Grande Rue A…" at bounding box center [731, 256] width 172 height 29
click at [697, 250] on select "La maison des Palombes Secret Caché L’ Atelier Diderot Appartement Grande Rue A…" at bounding box center [731, 256] width 172 height 29
click at [912, 259] on select "Confirmé Non Confirmé [PERSON_NAME] par le voyageur No Show Request" at bounding box center [924, 256] width 172 height 29
click at [869, 259] on select "Confirmé Non Confirmé [PERSON_NAME] par le voyageur No Show Request" at bounding box center [924, 256] width 172 height 29
click at [715, 307] on input "Arrivée" at bounding box center [731, 316] width 172 height 20
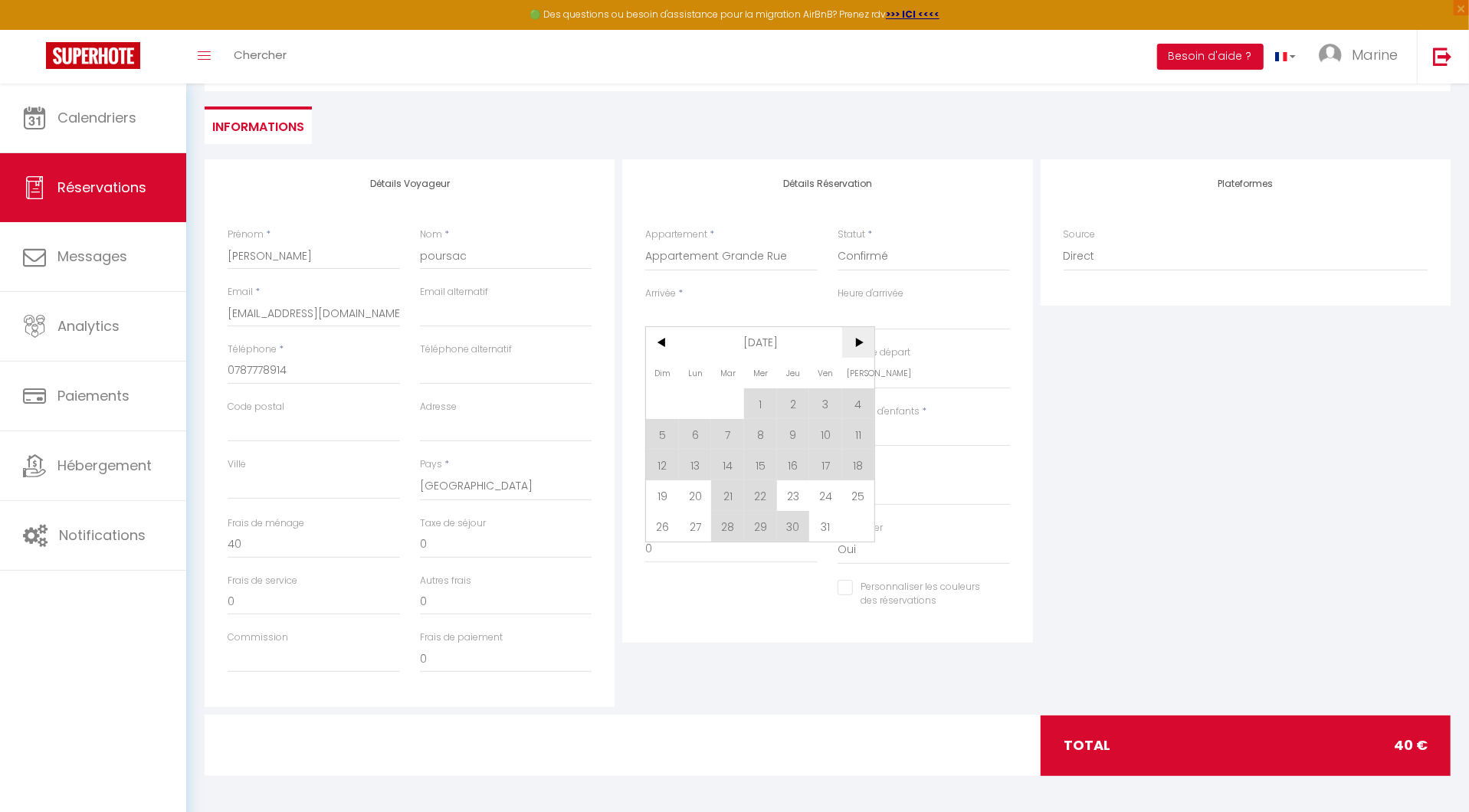
click at [855, 351] on span ">" at bounding box center [859, 342] width 33 height 31
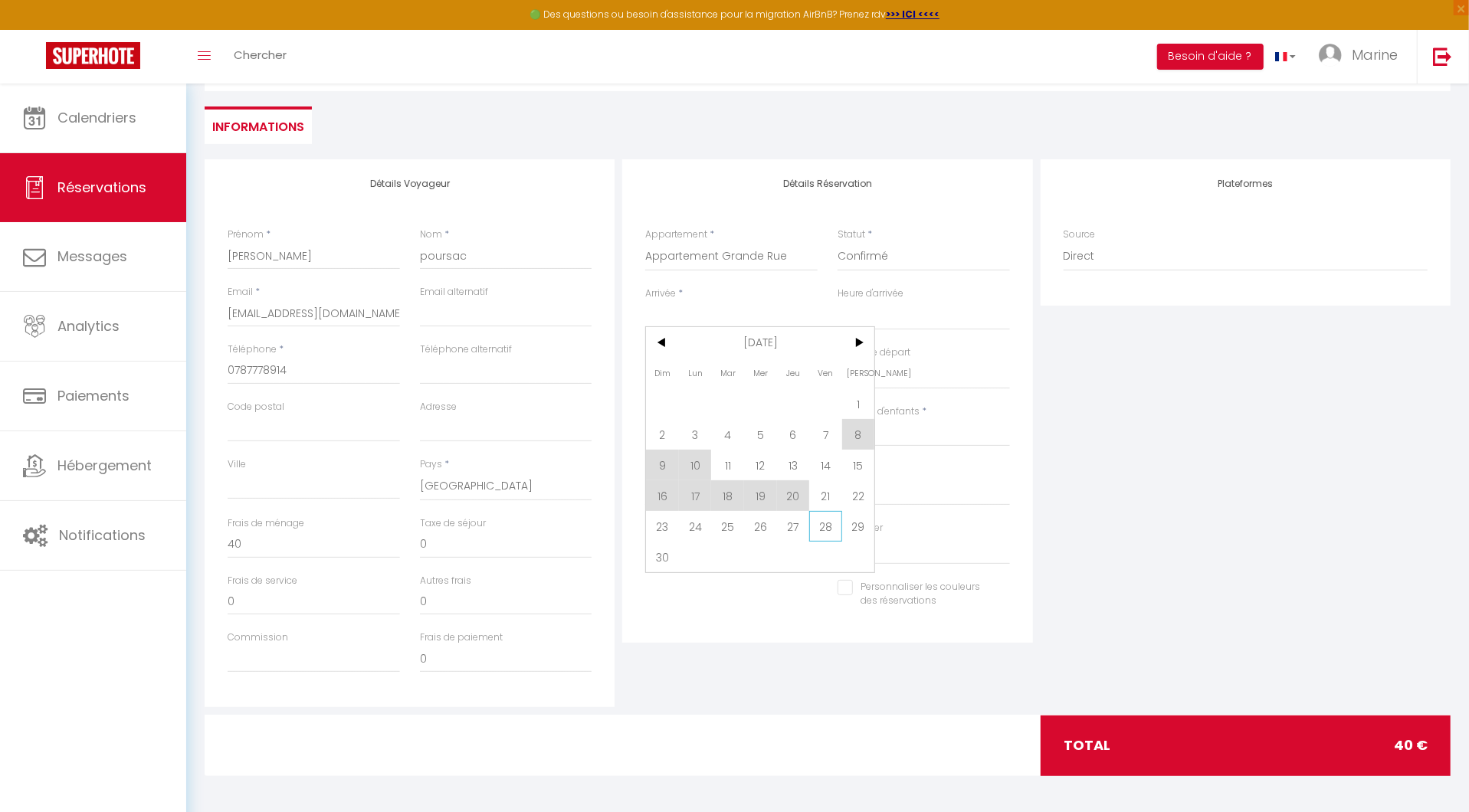
click at [829, 528] on span "28" at bounding box center [826, 526] width 33 height 31
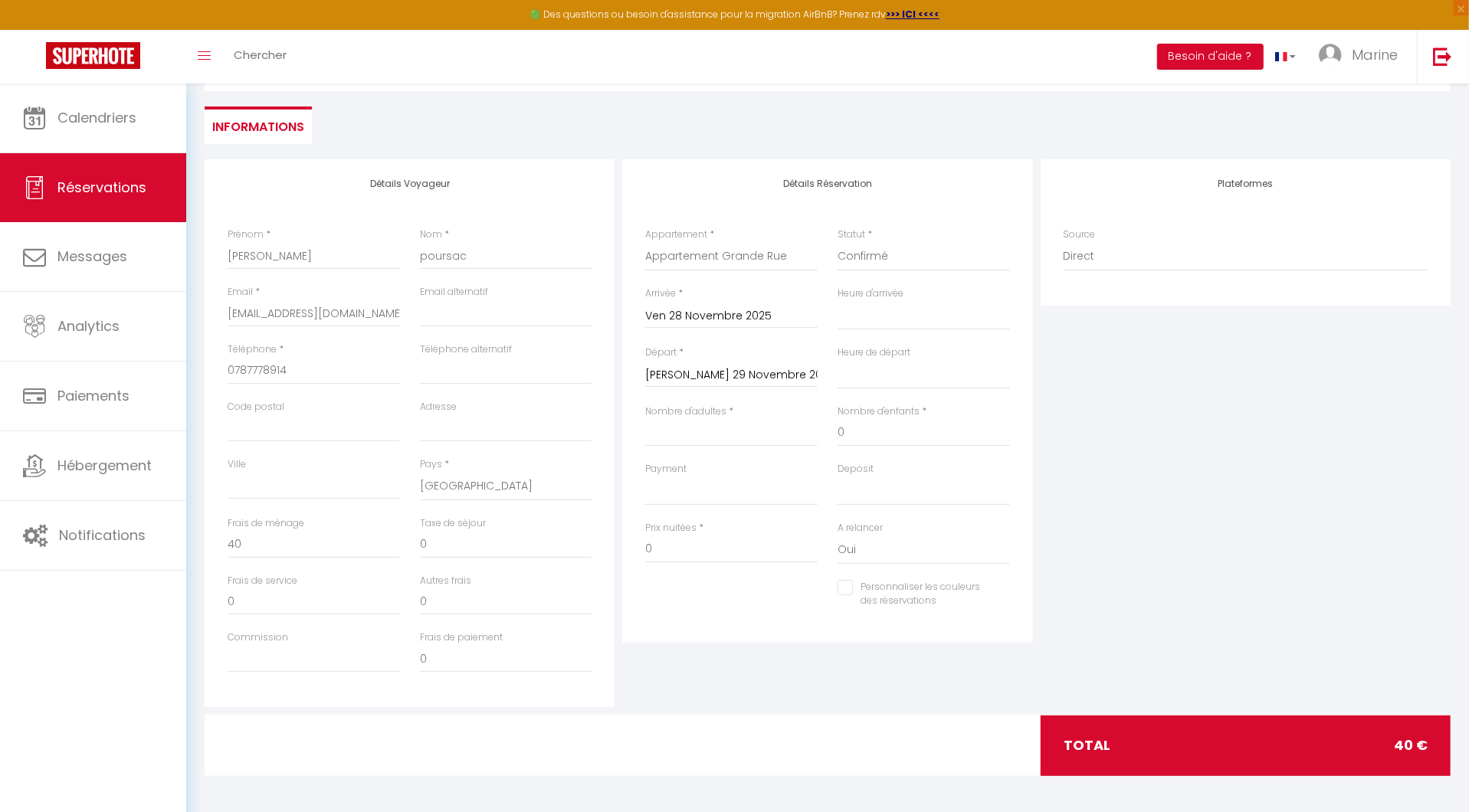
click at [770, 369] on input "[PERSON_NAME] 29 Novembre 2025" at bounding box center [731, 376] width 172 height 20
click at [859, 406] on span ">" at bounding box center [859, 401] width 33 height 31
click at [695, 462] on span "1" at bounding box center [696, 462] width 33 height 31
click at [737, 549] on input "299" at bounding box center [731, 549] width 172 height 27
click at [740, 612] on div "Personnaliser les couleurs des réservations #D7092E" at bounding box center [827, 602] width 385 height 44
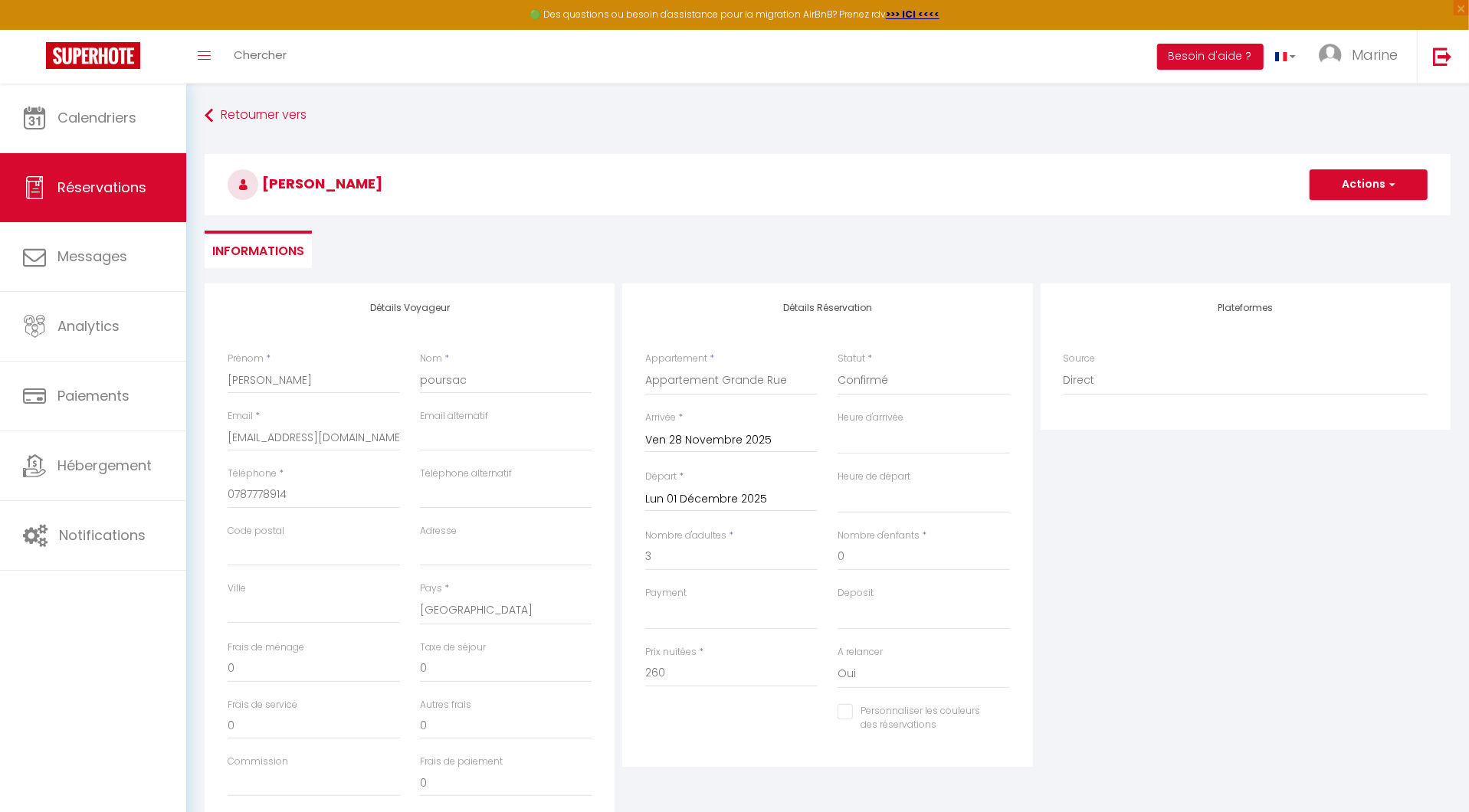
scroll to position [0, 0]
click at [1347, 186] on button "Actions" at bounding box center [1368, 185] width 118 height 31
click at [1341, 213] on link "Enregistrer" at bounding box center [1353, 218] width 121 height 20
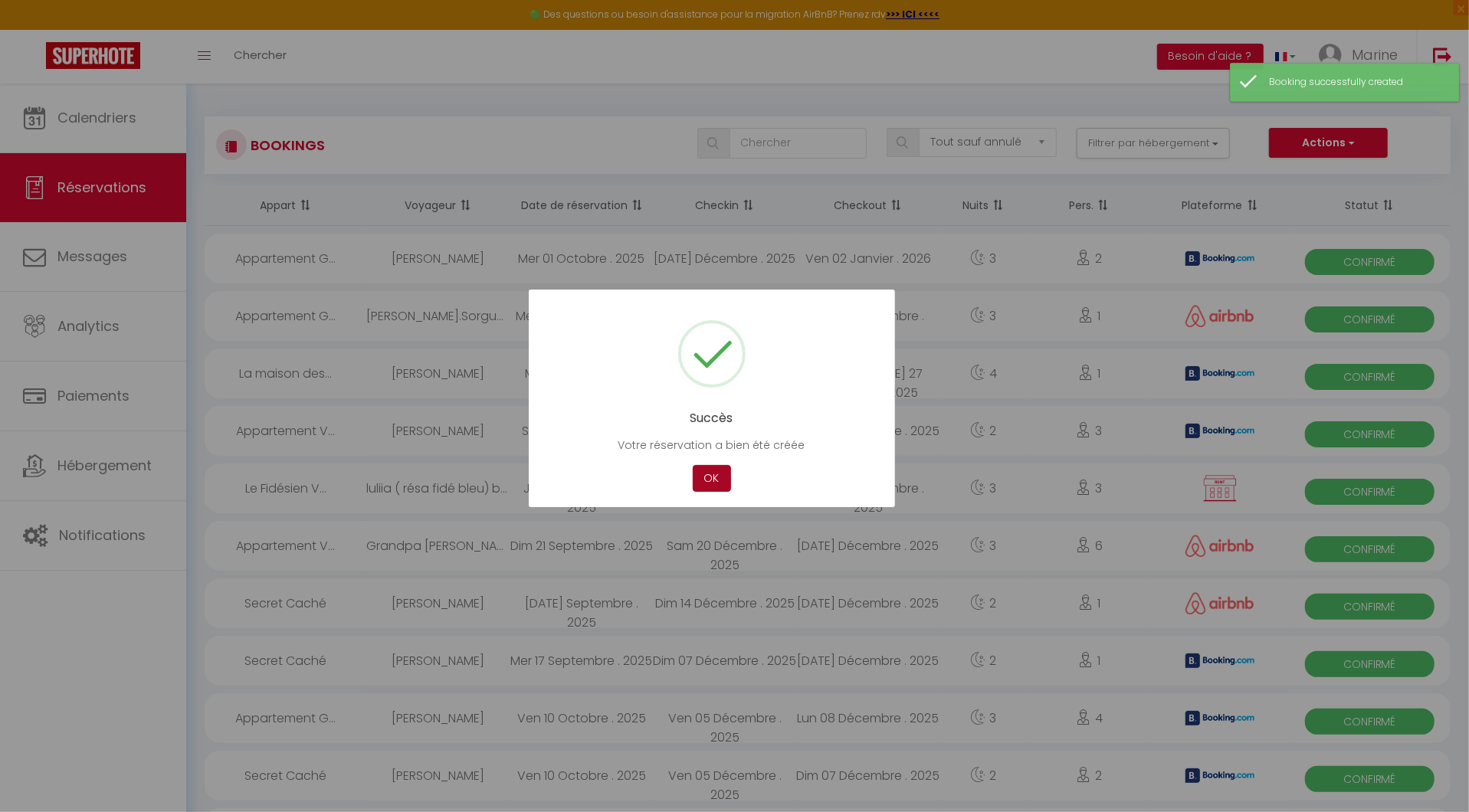
click at [717, 481] on button "OK" at bounding box center [712, 479] width 38 height 27
